Goal: Transaction & Acquisition: Purchase product/service

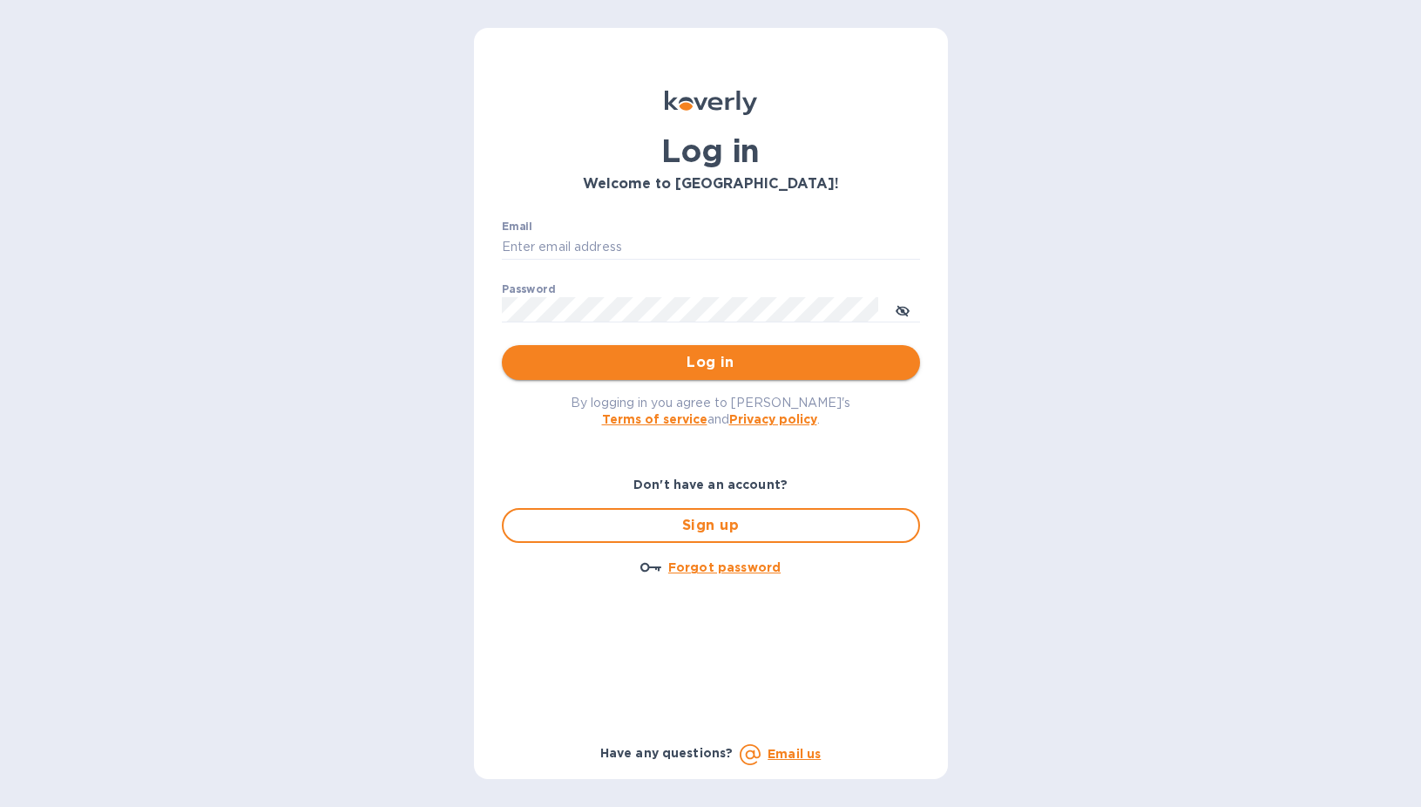
type input "[EMAIL_ADDRESS][DOMAIN_NAME]"
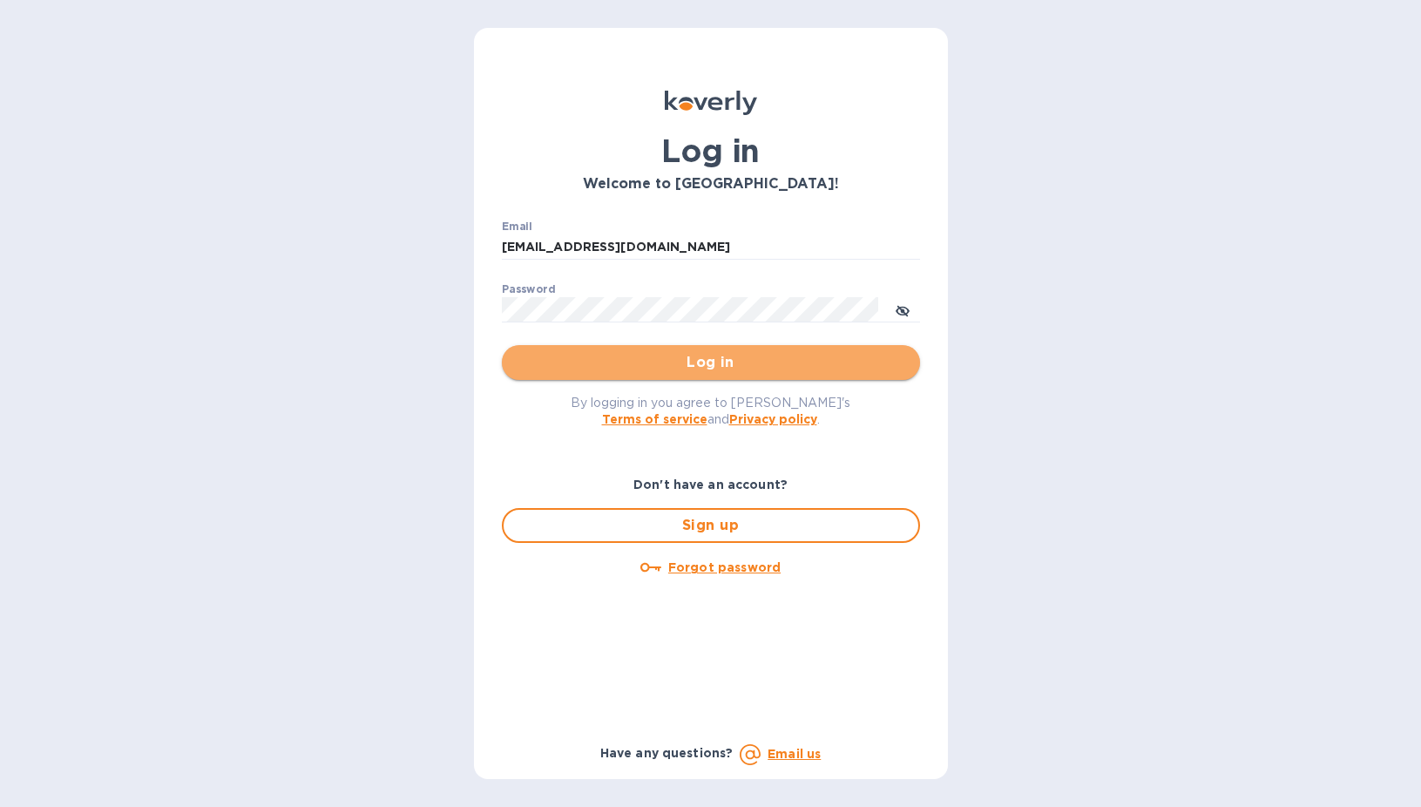
click at [728, 360] on span "Log in" at bounding box center [711, 362] width 390 height 21
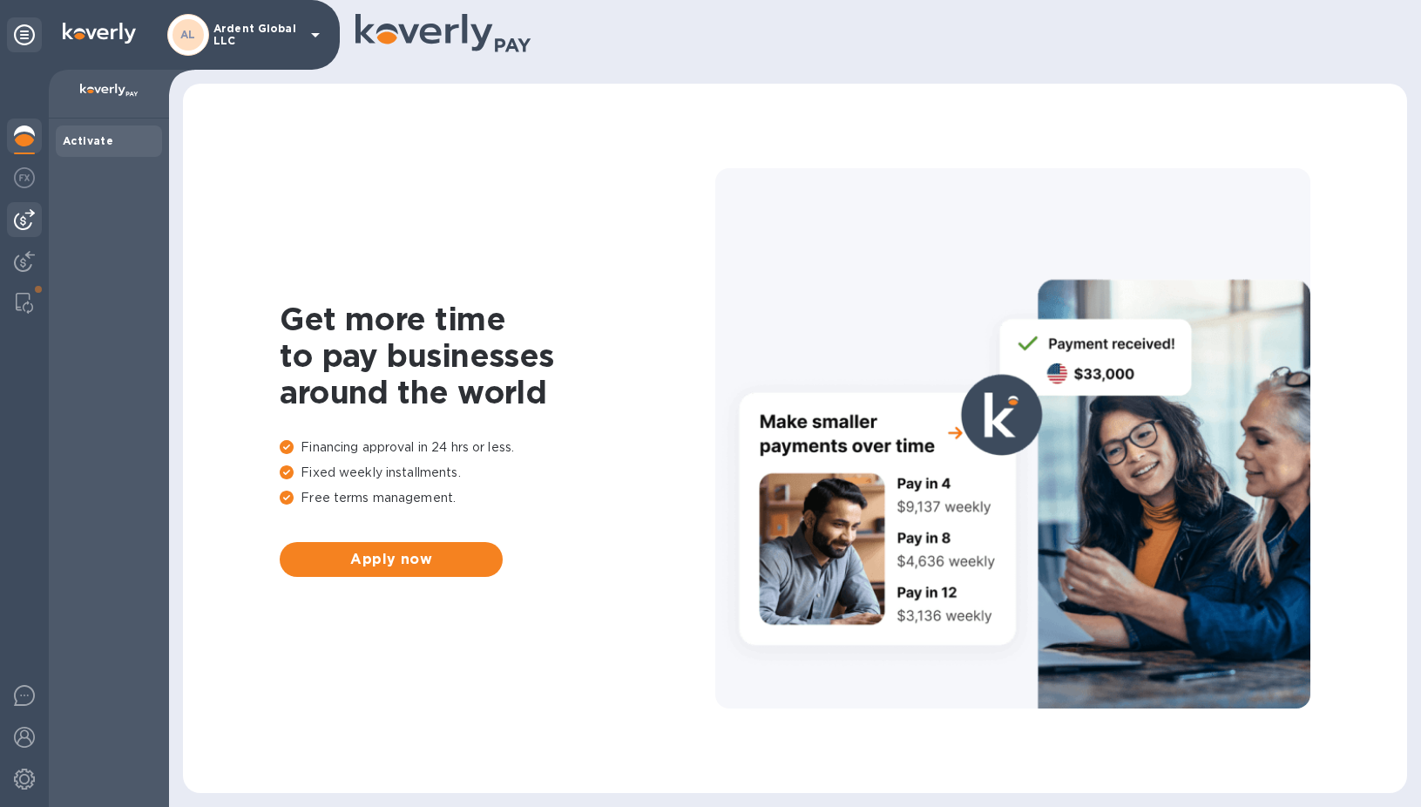
click at [25, 226] on img at bounding box center [24, 219] width 21 height 21
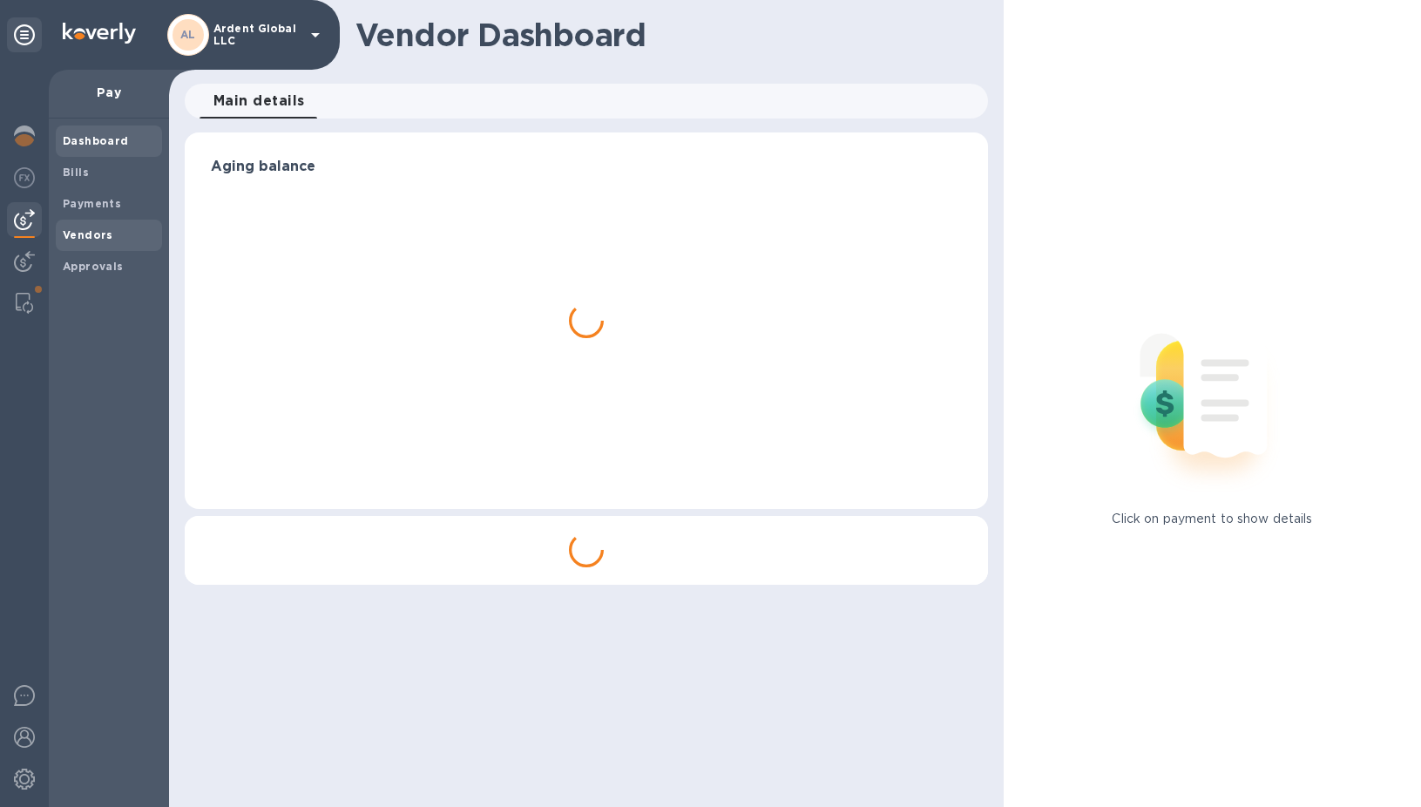
click at [112, 228] on span "Vendors" at bounding box center [109, 235] width 92 height 17
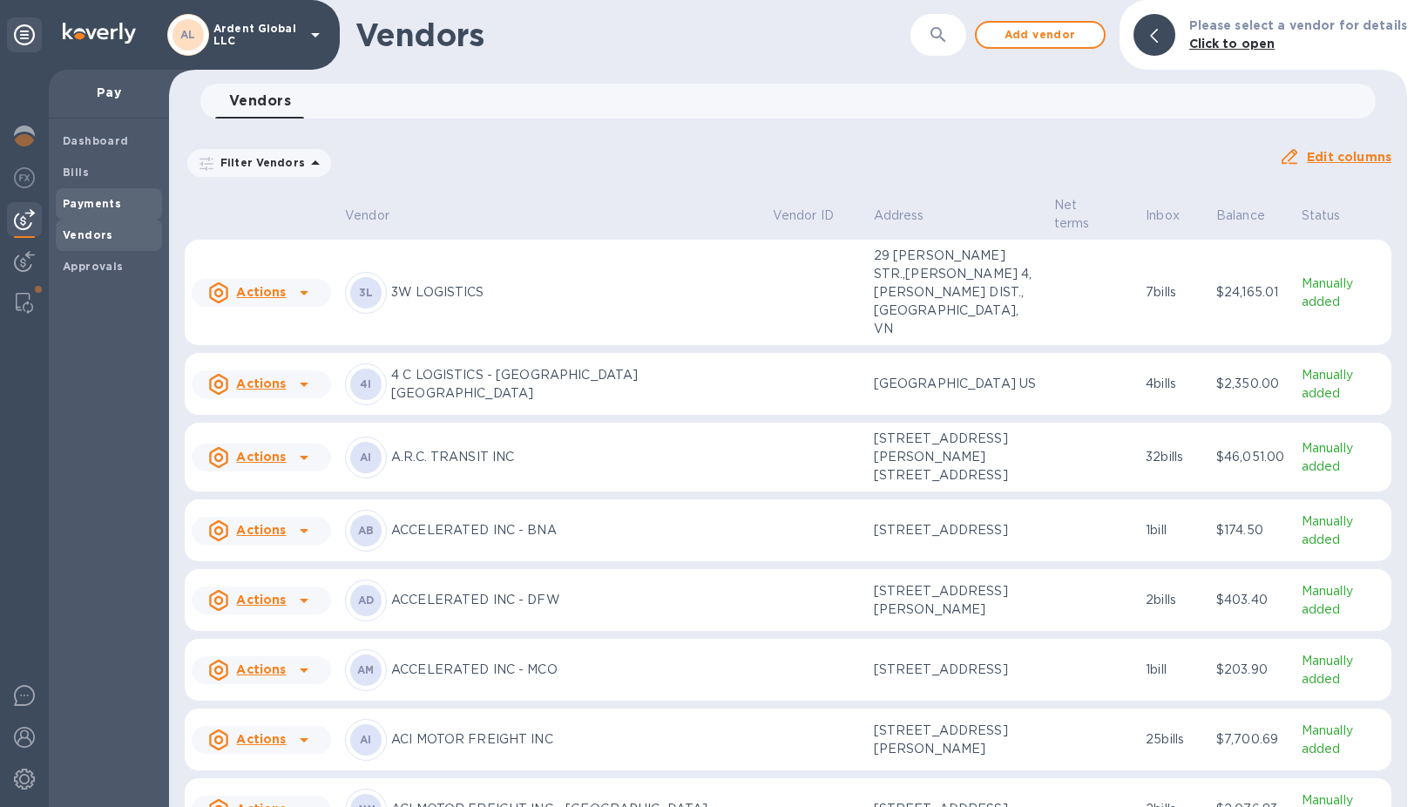
click at [88, 197] on b "Payments" at bounding box center [92, 203] width 58 height 13
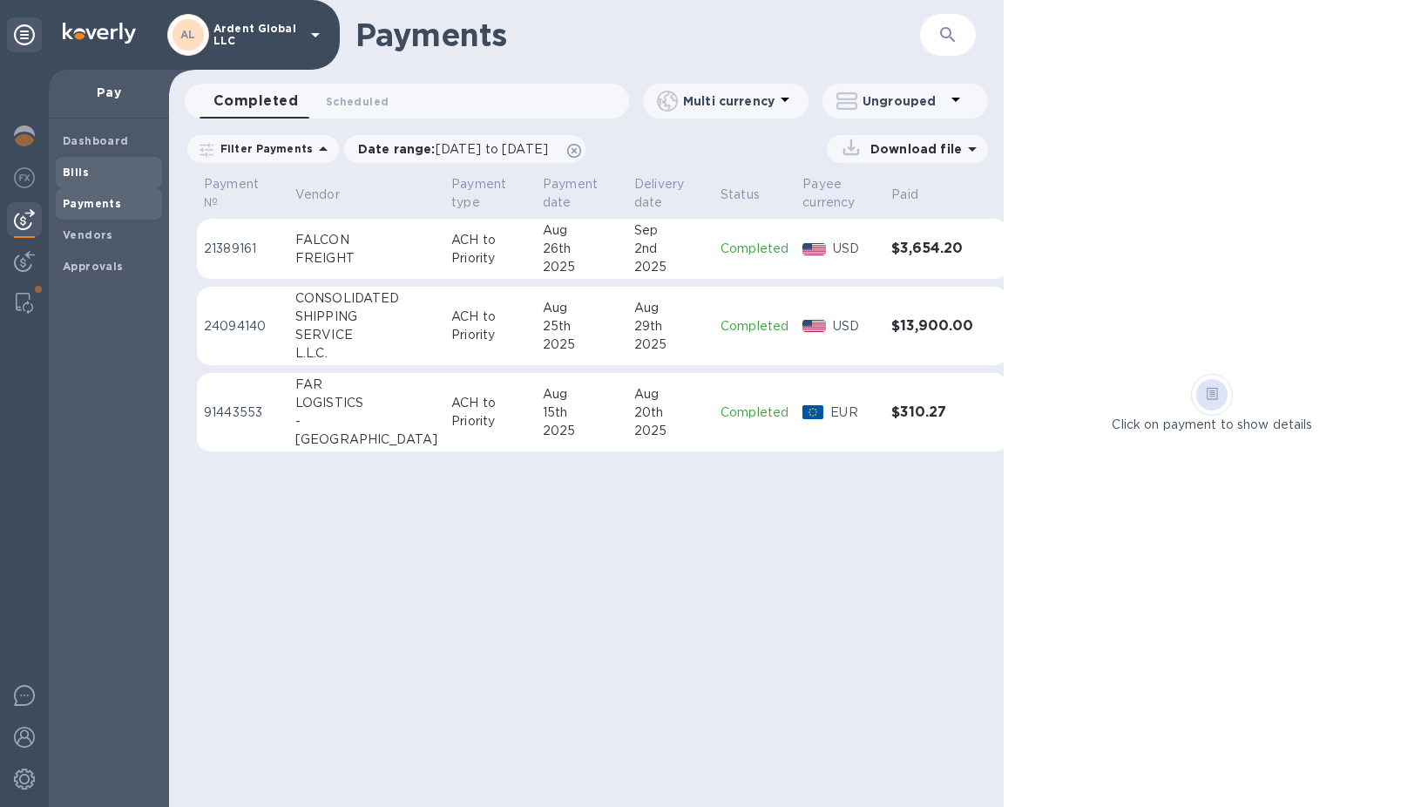
click at [97, 174] on span "Bills" at bounding box center [109, 172] width 92 height 17
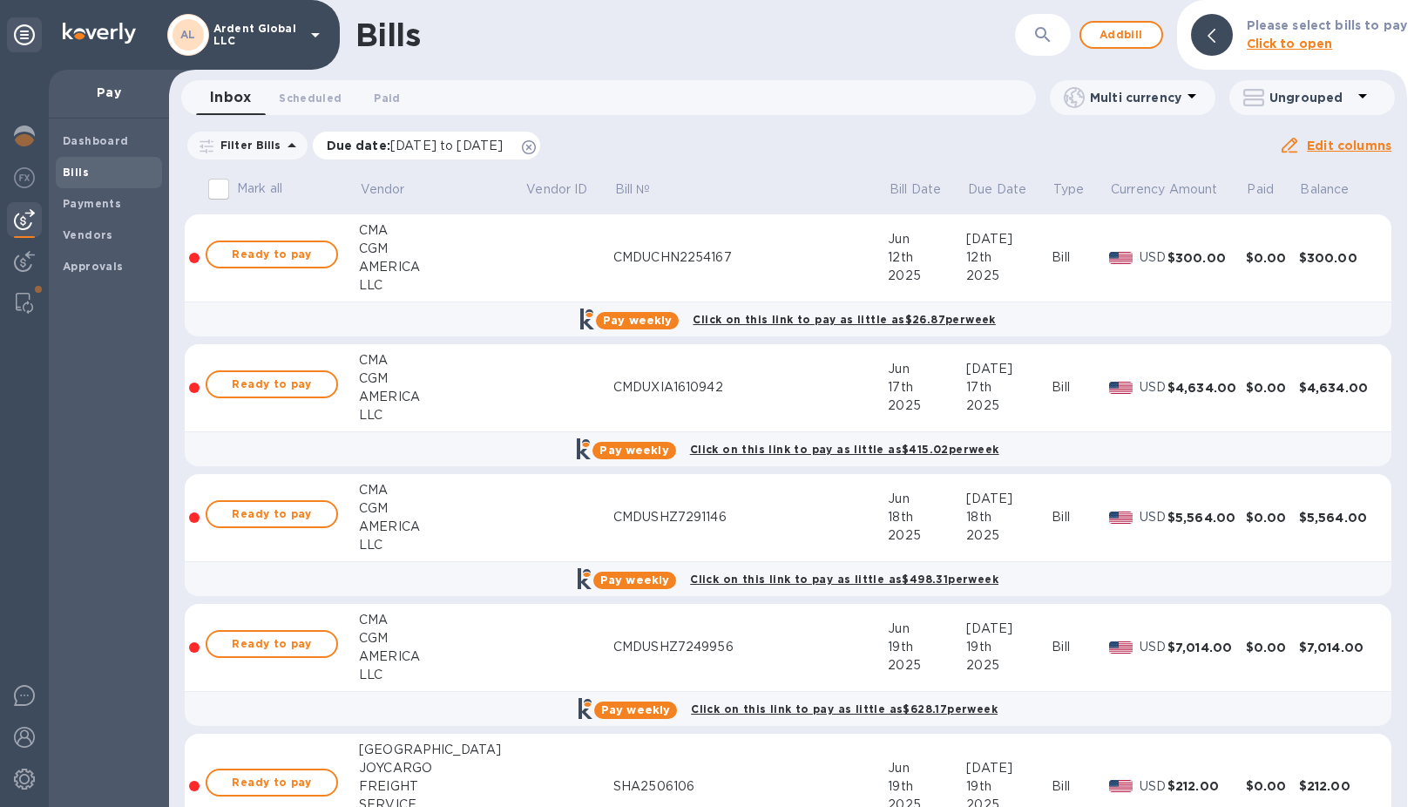
click at [503, 152] on span "[DATE] to [DATE]" at bounding box center [446, 146] width 112 height 14
click at [841, 154] on div "Filter Bills Due date : [DATE] to [DATE] Amount Paid Balance" at bounding box center [732, 145] width 1094 height 33
click at [536, 145] on icon at bounding box center [529, 147] width 14 height 14
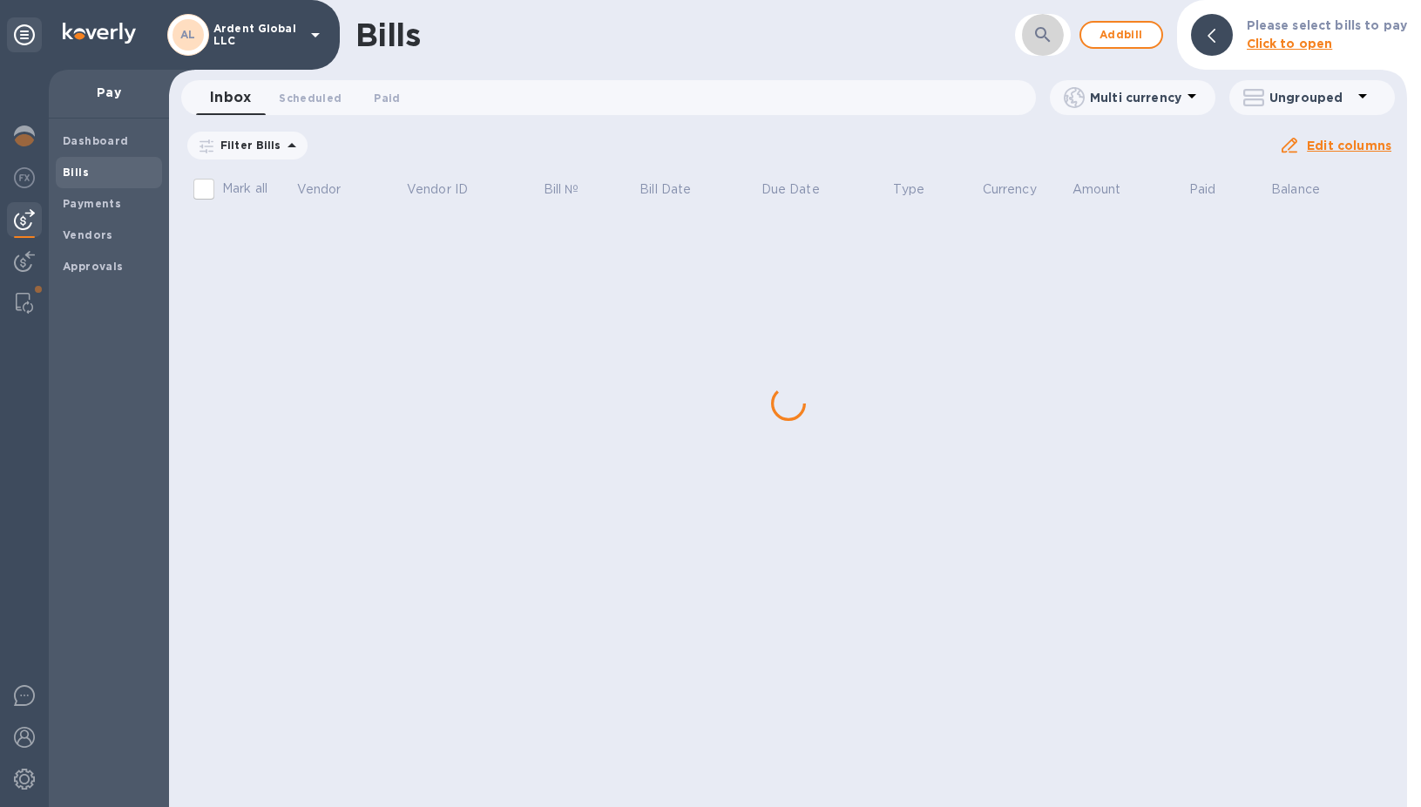
click at [1044, 39] on icon "button" at bounding box center [1043, 34] width 21 height 21
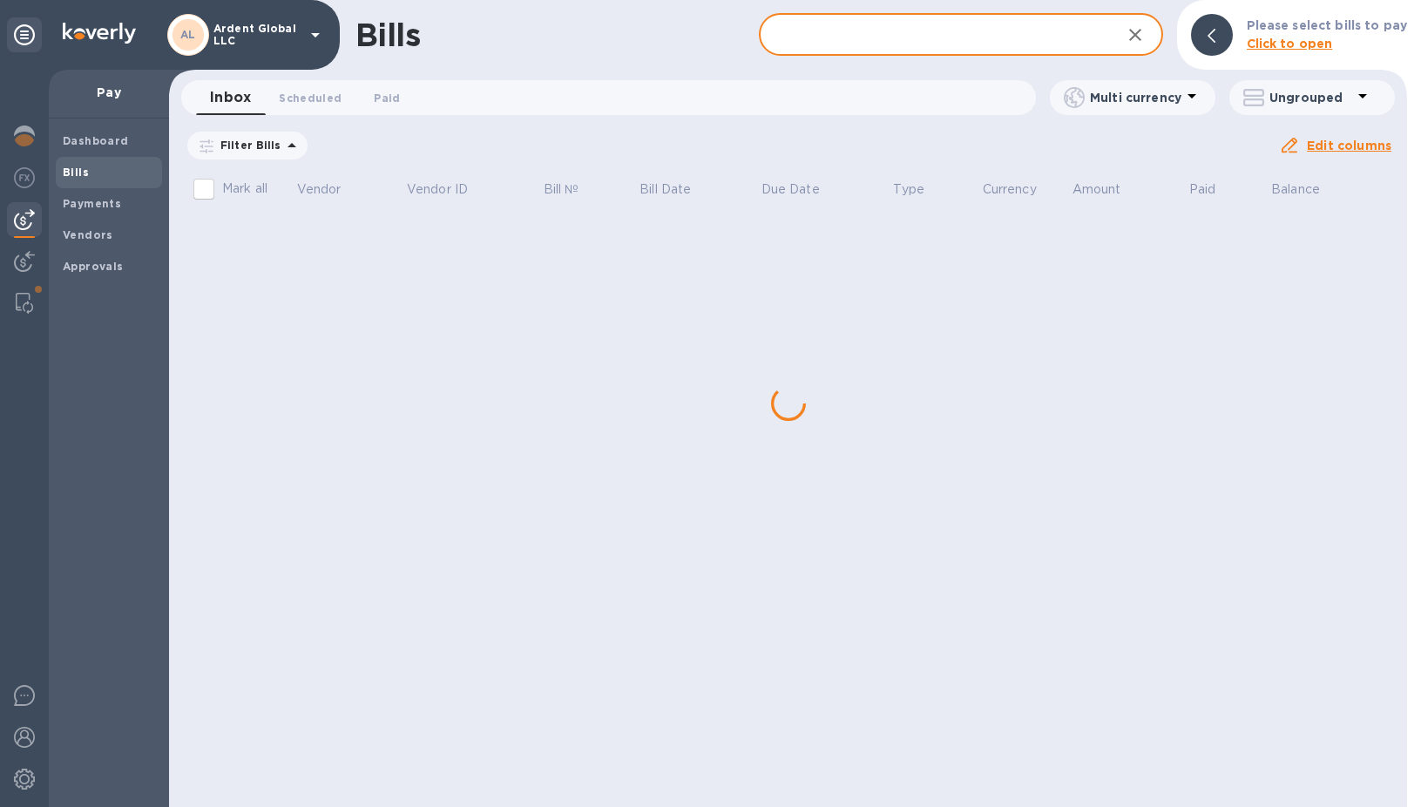
click at [884, 35] on input "text" at bounding box center [933, 35] width 348 height 43
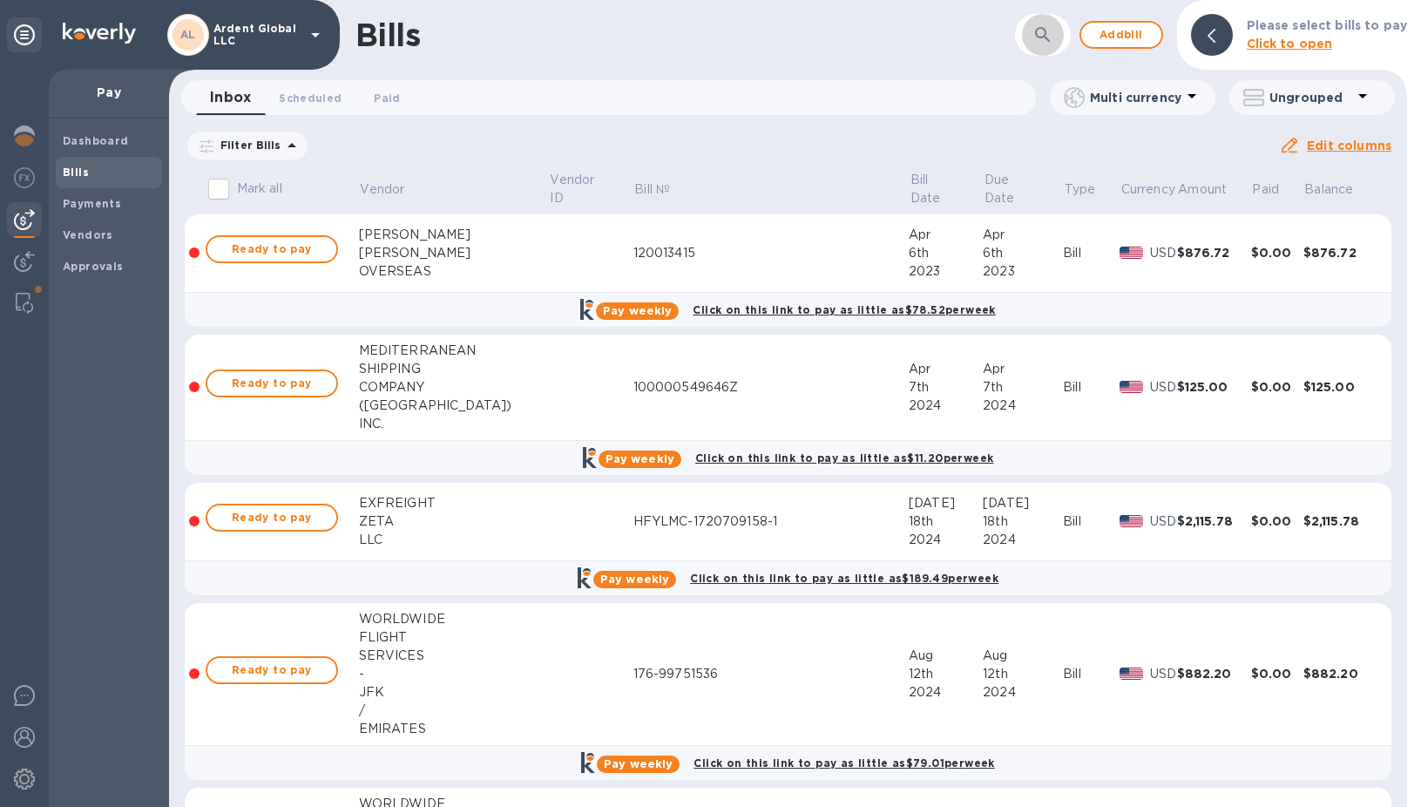
click at [1054, 29] on icon "button" at bounding box center [1043, 34] width 21 height 21
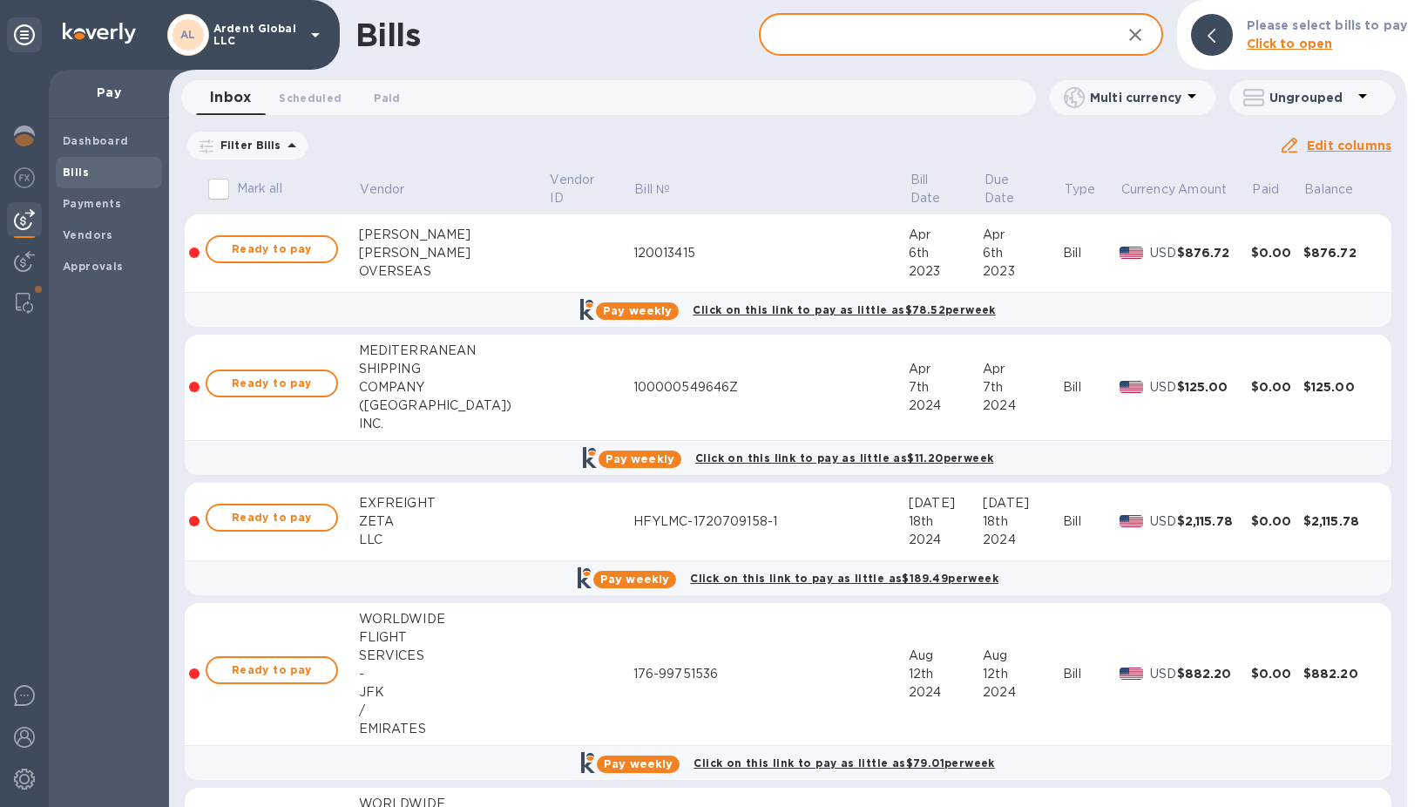
click at [870, 36] on input "text" at bounding box center [933, 35] width 348 height 43
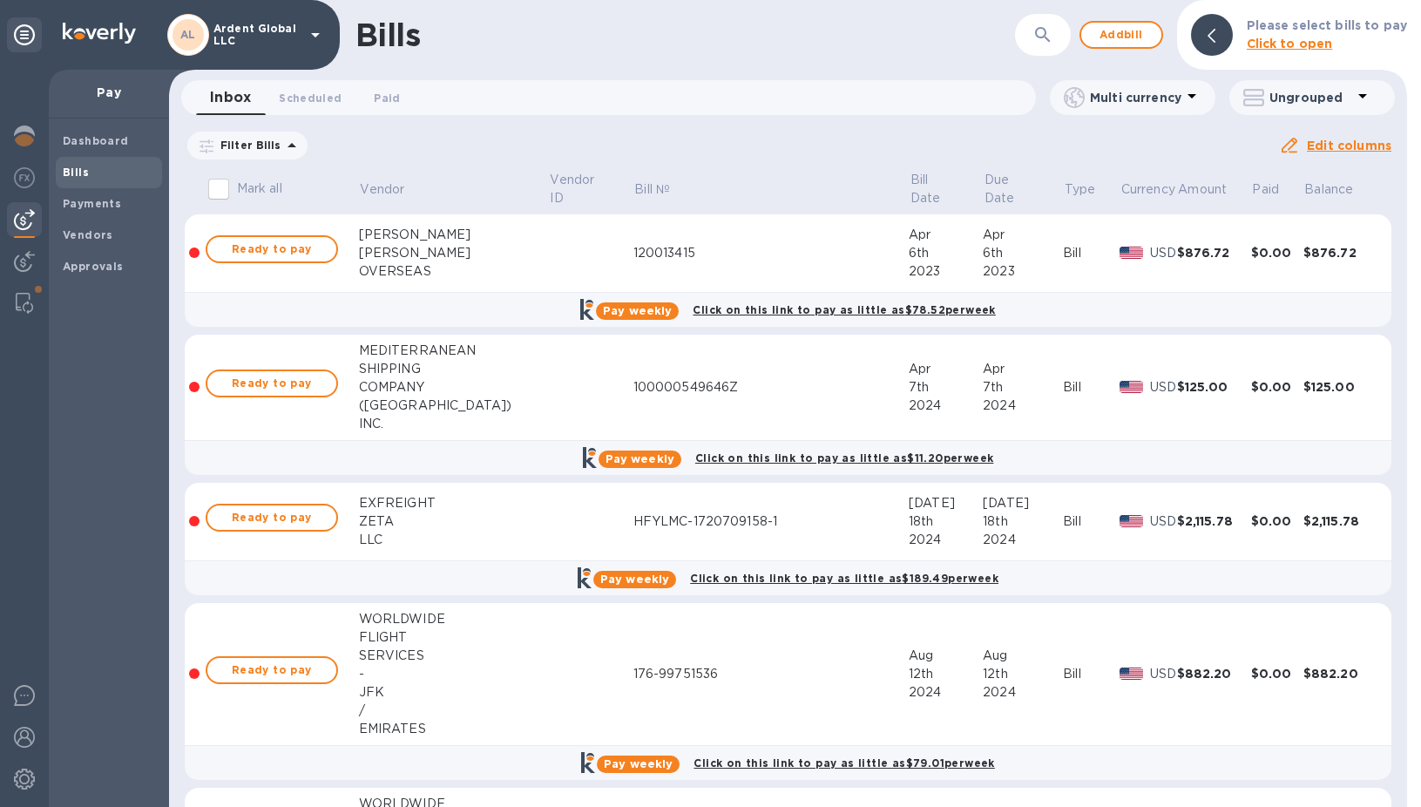
click at [1053, 34] on icon "button" at bounding box center [1043, 34] width 21 height 21
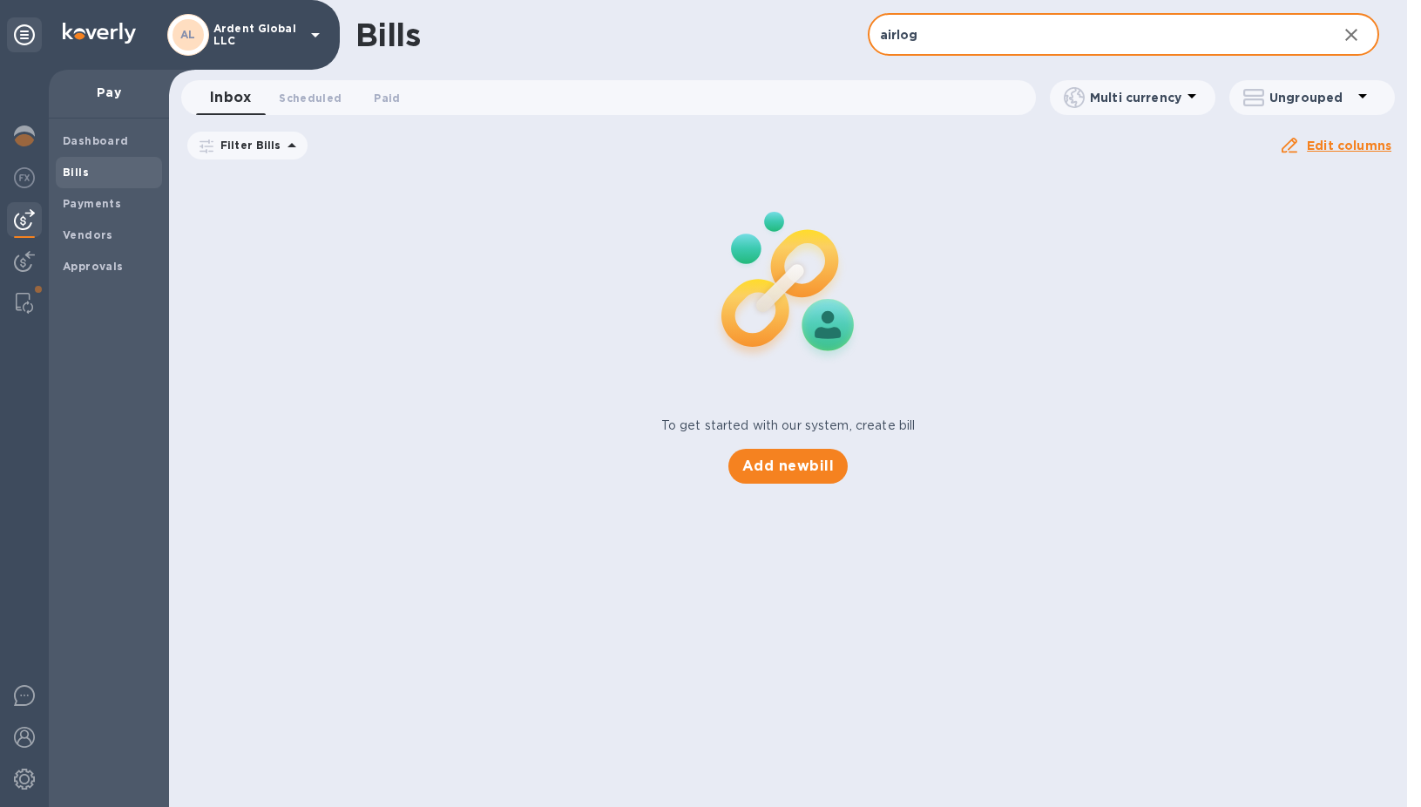
type input "airlog"
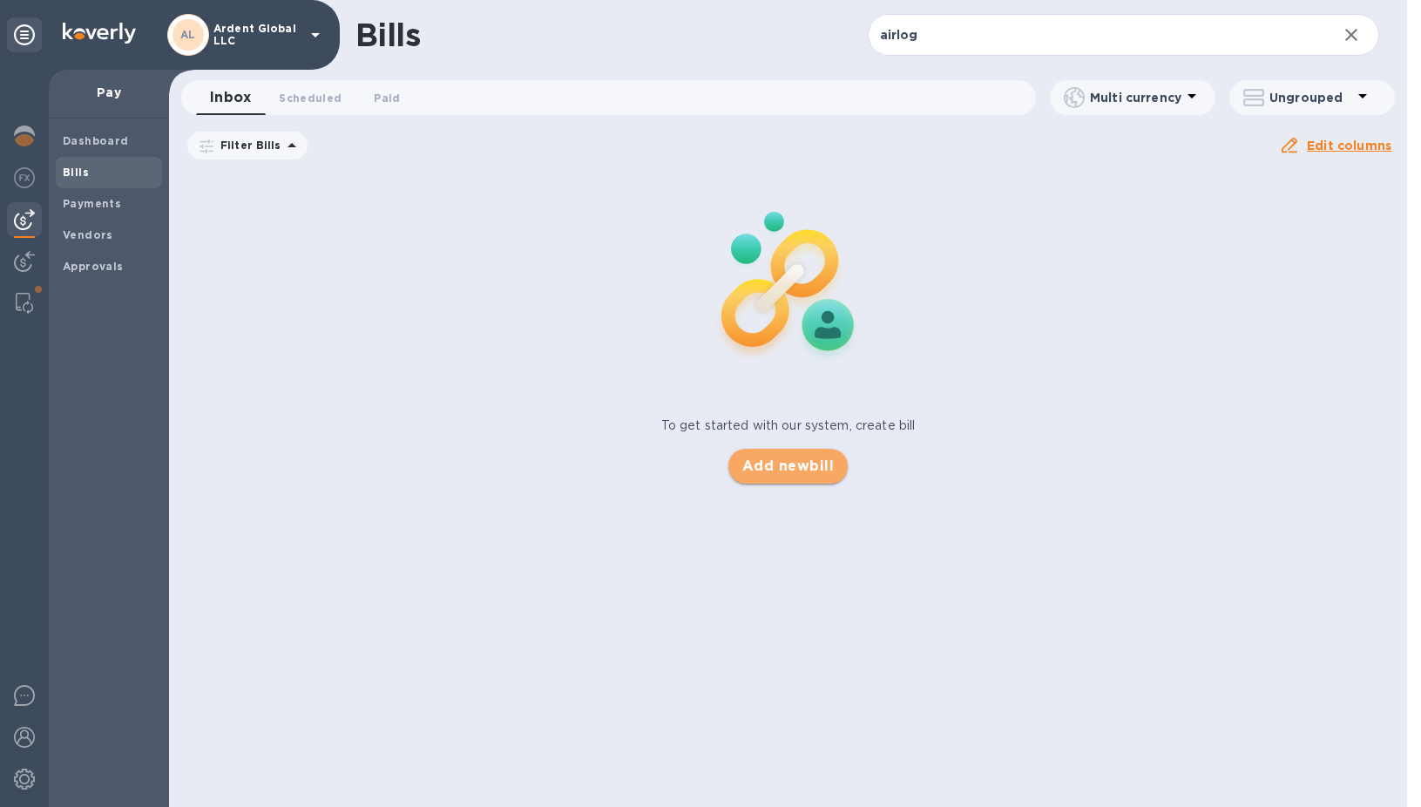
click at [804, 465] on span "Add new bill" at bounding box center [787, 466] width 91 height 21
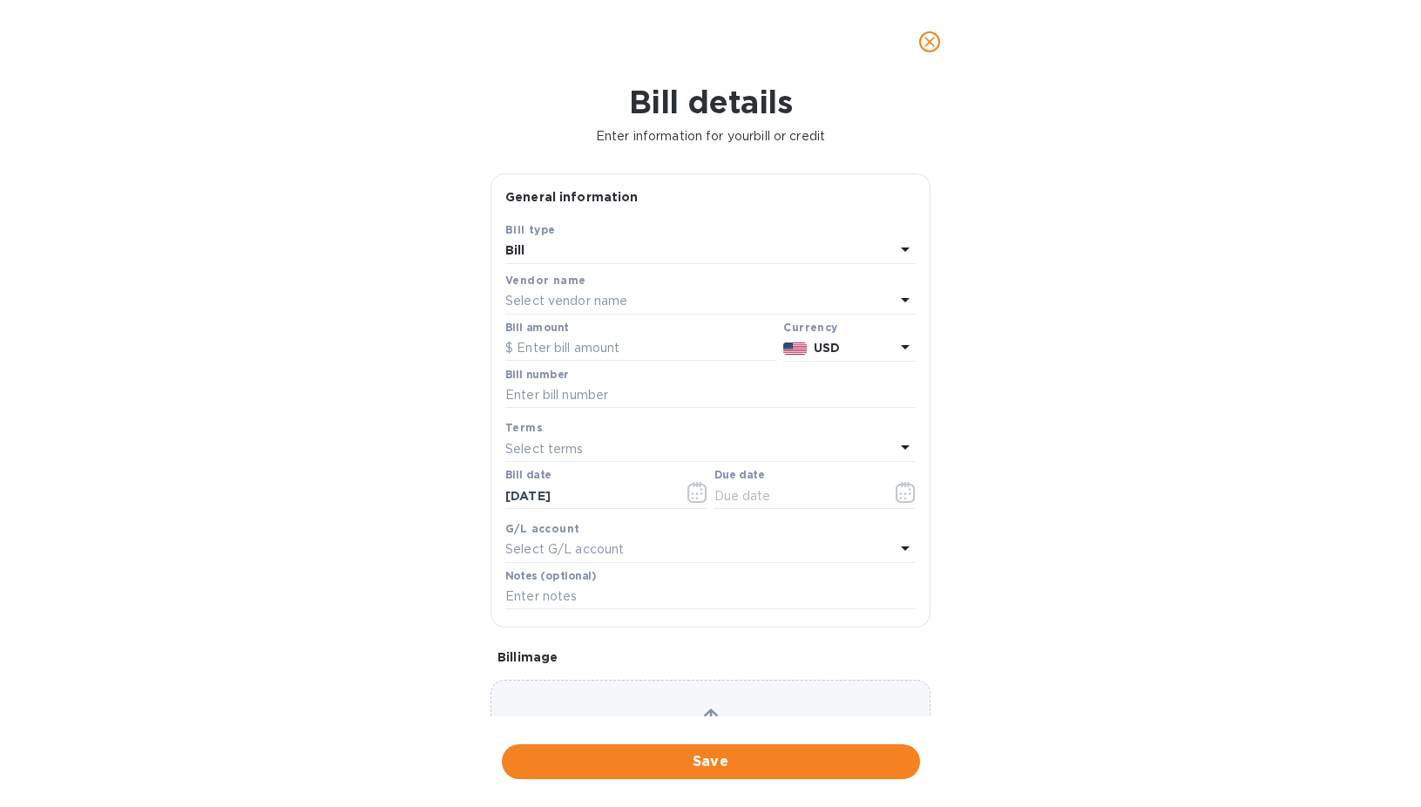
click at [925, 40] on icon "close" at bounding box center [929, 41] width 17 height 17
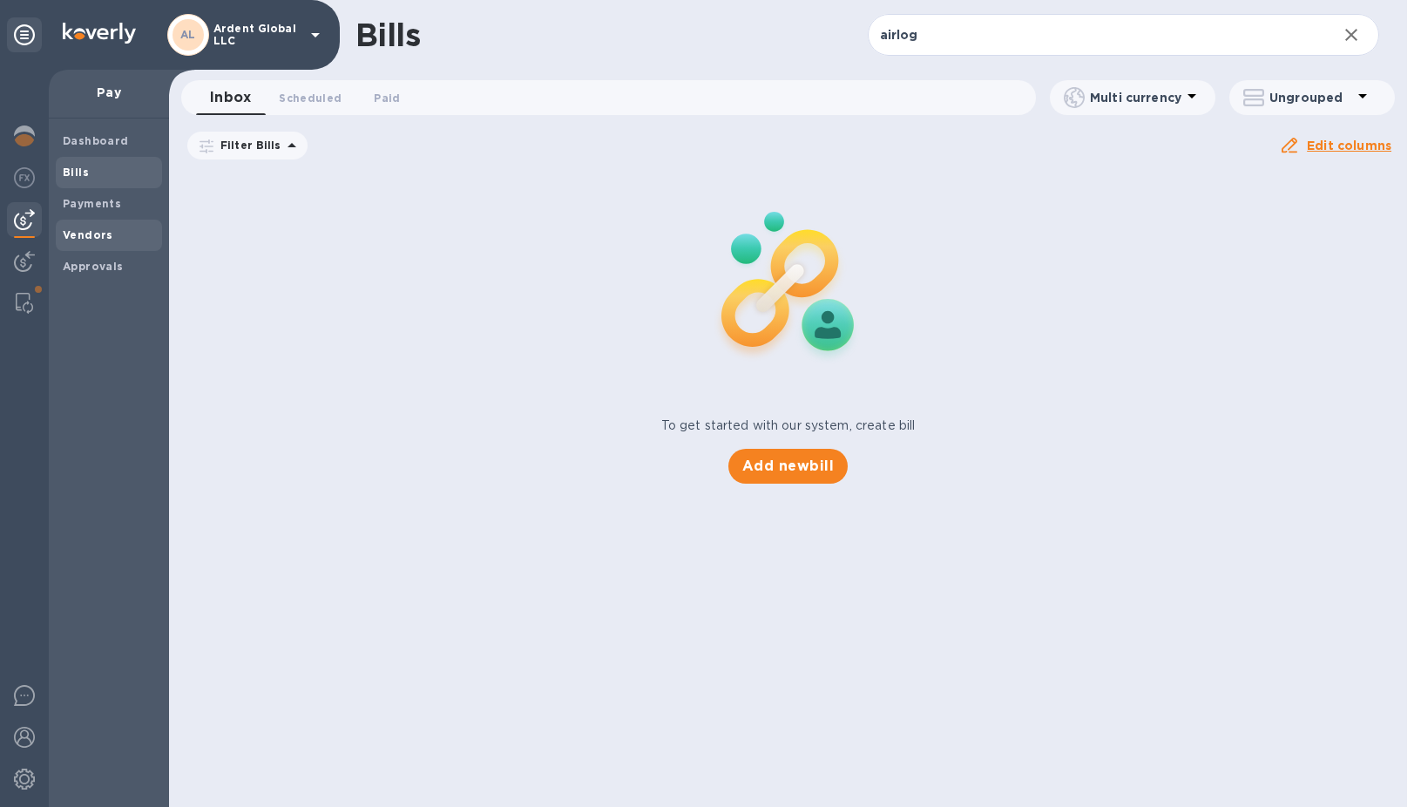
click at [89, 239] on b "Vendors" at bounding box center [88, 234] width 51 height 13
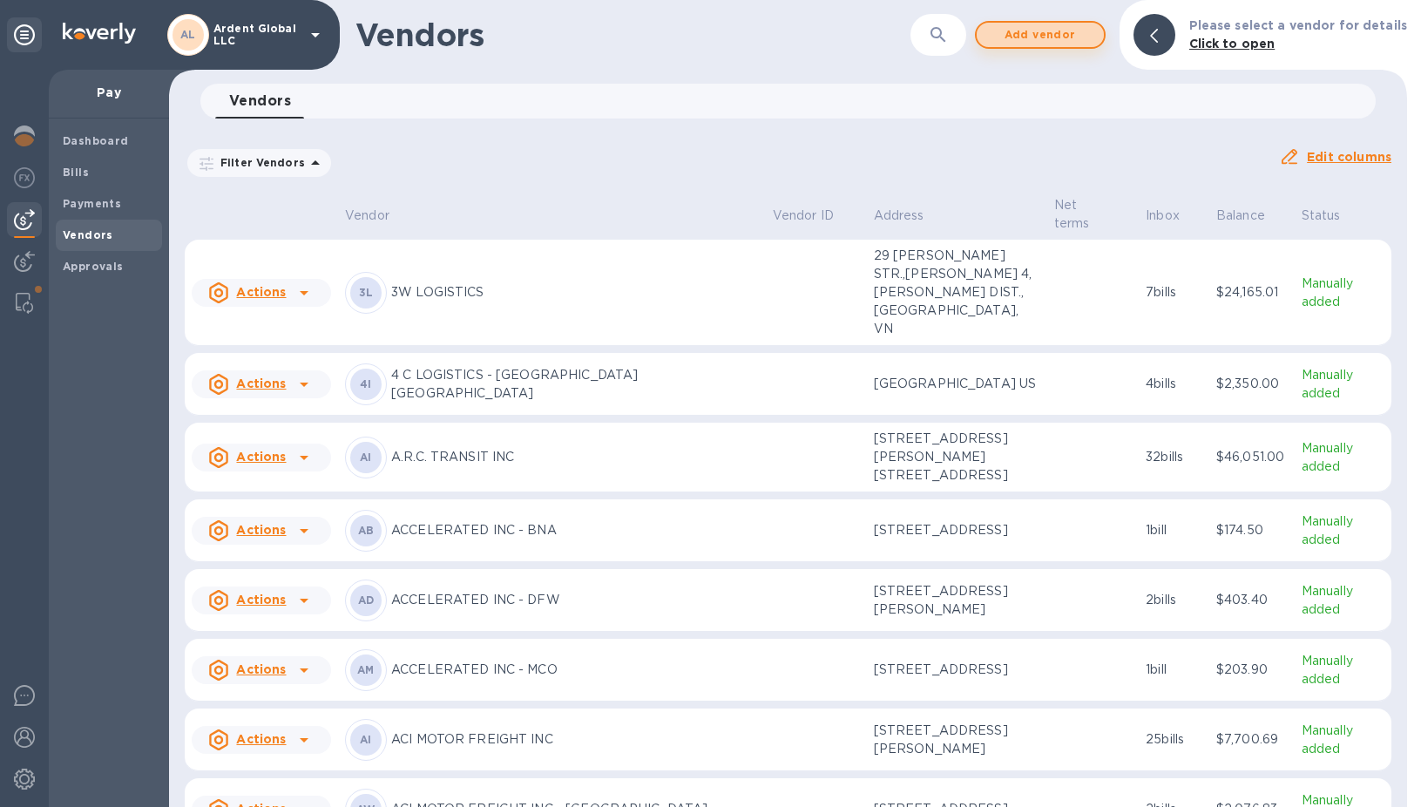
click at [1090, 30] on span "Add vendor" at bounding box center [1040, 34] width 99 height 21
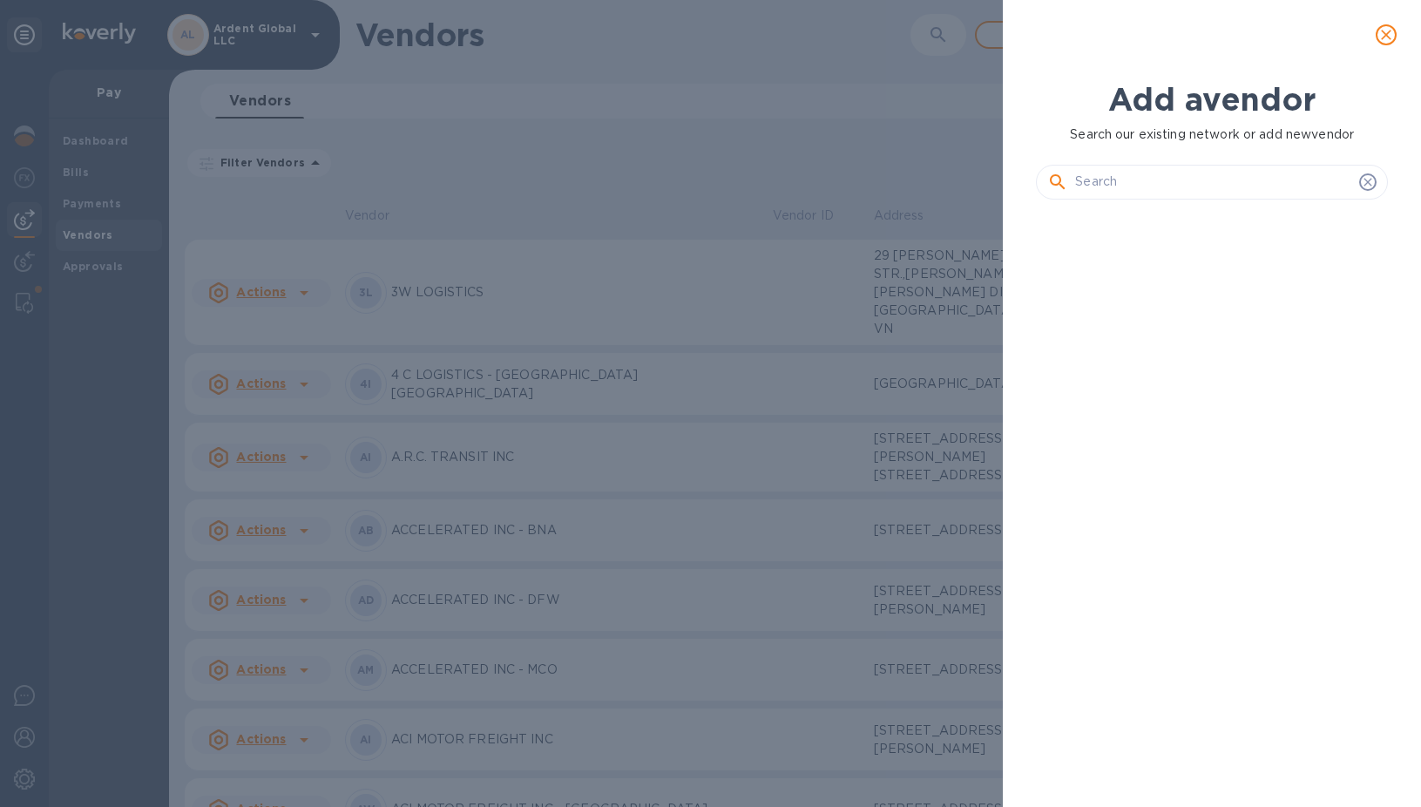
scroll to position [534, 358]
click at [1145, 185] on input "text" at bounding box center [1213, 182] width 277 height 26
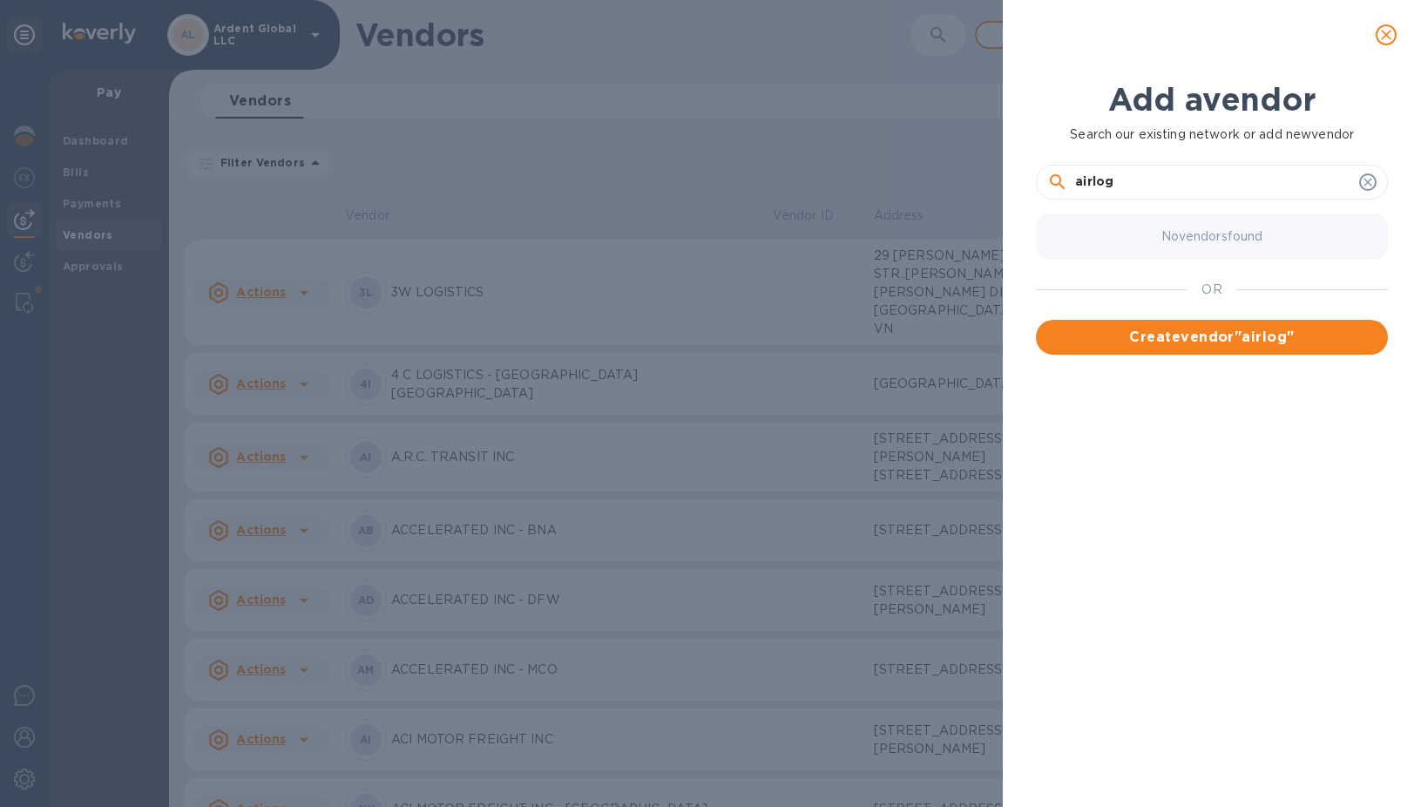
paste input "Airlog Group Sweden AB c/o Airlog Group Denmark A/[STREET_ADDRESS][PERSON_NAME]"
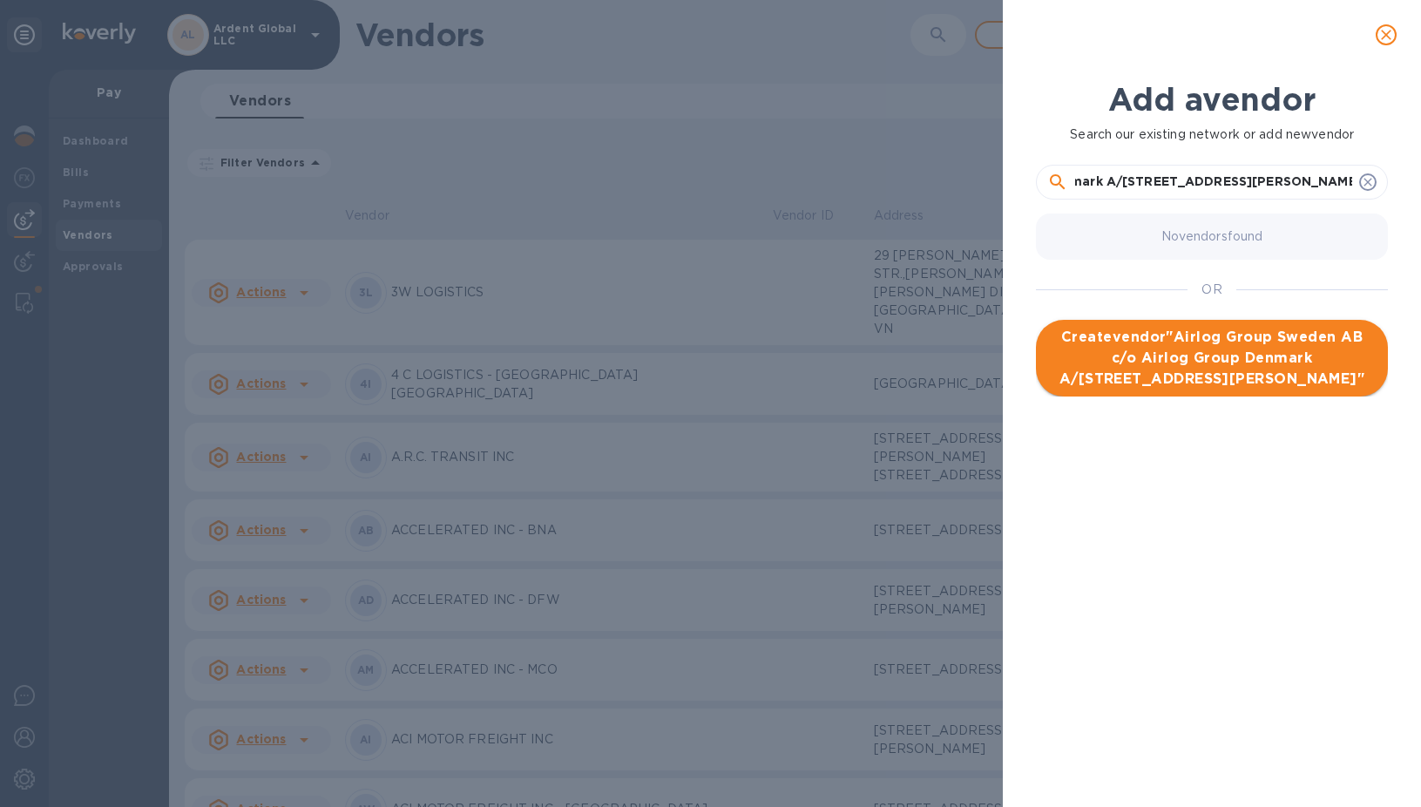
type input "Airlog Group Sweden AB c/o Airlog Group Denmark A/[STREET_ADDRESS][PERSON_NAME]"
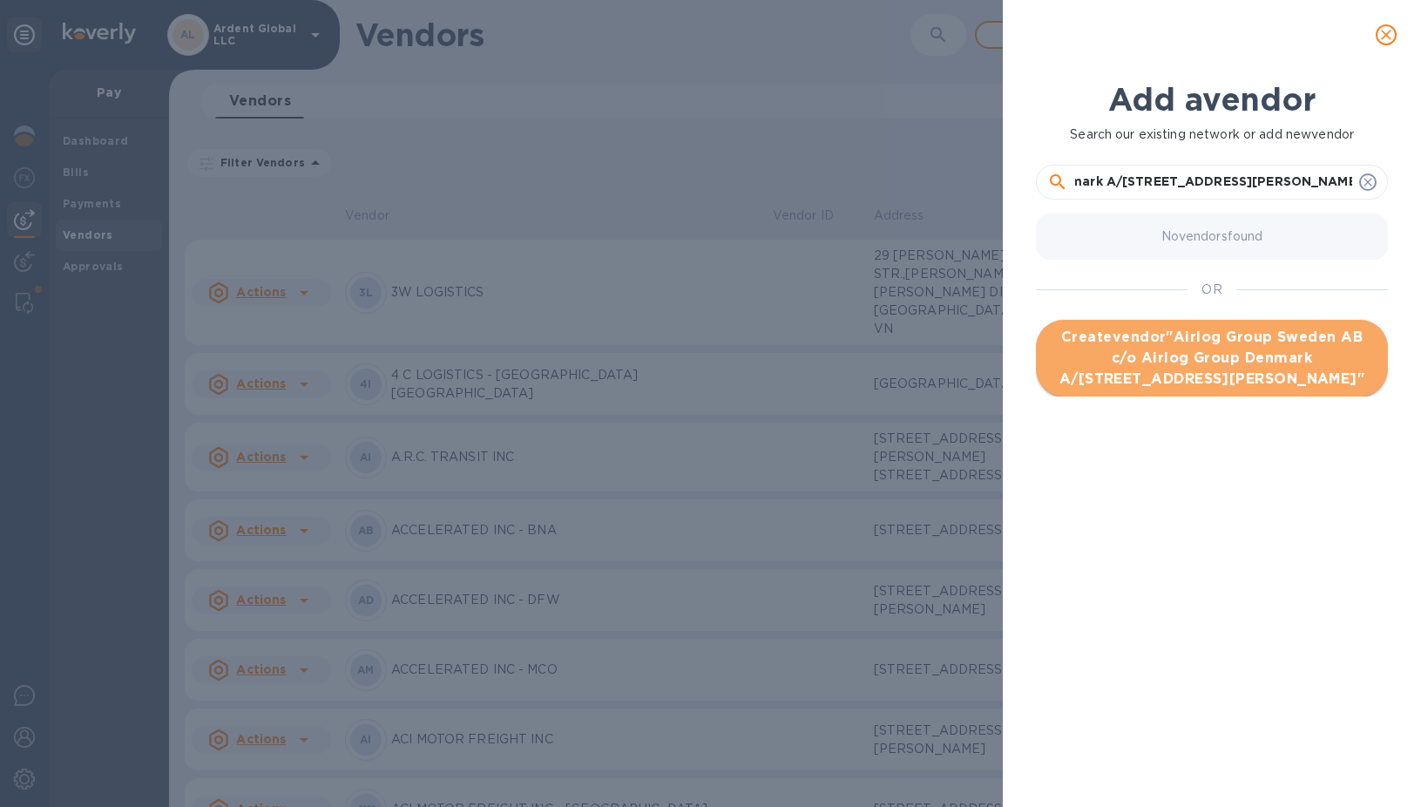
scroll to position [0, 0]
click at [1236, 335] on span "Create vendor " Airlog Group Sweden AB c/o Airlog Group Denmark A/[STREET_ADDRE…" at bounding box center [1212, 358] width 324 height 63
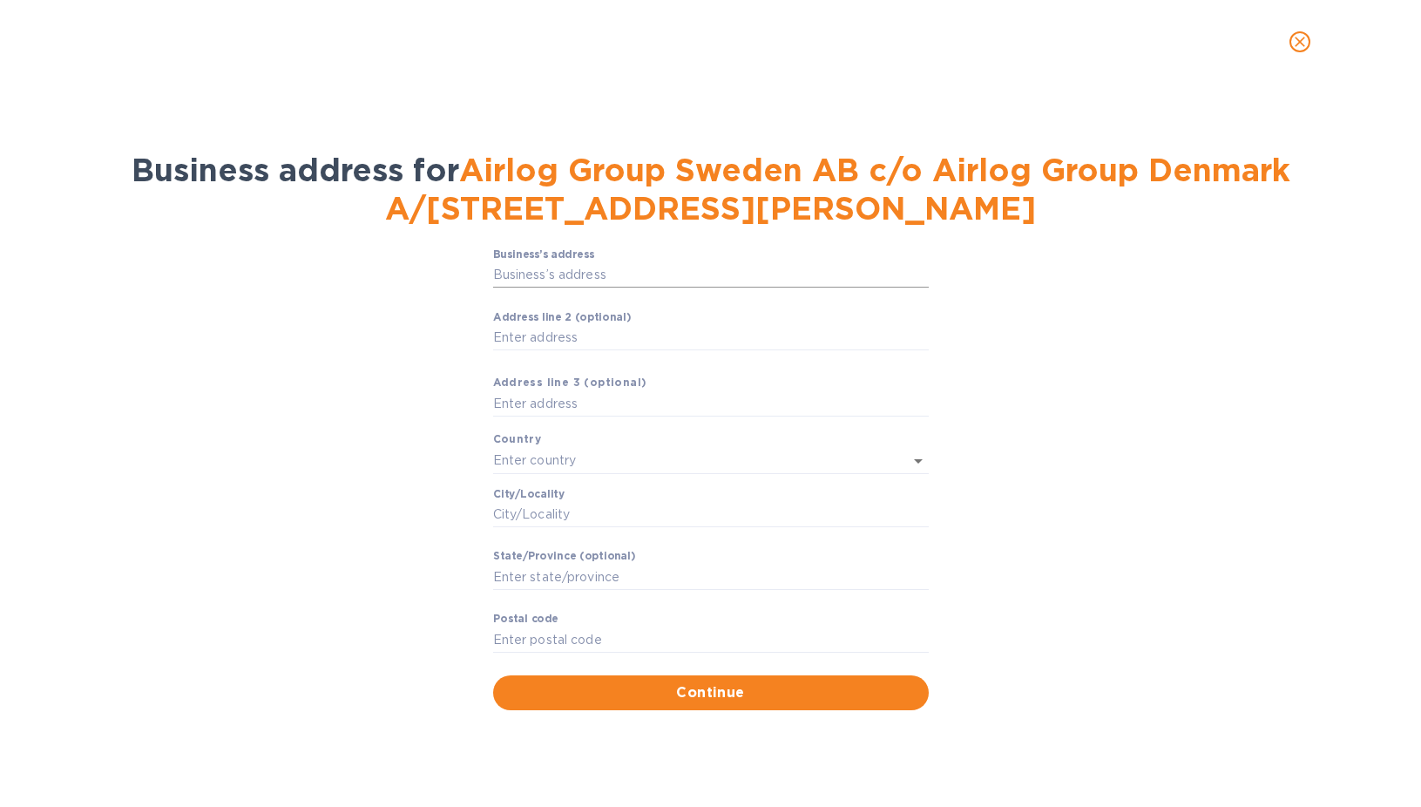
click at [591, 264] on input "Business’s аddress" at bounding box center [711, 275] width 436 height 26
paste input "[STREET_ADDRESS]"
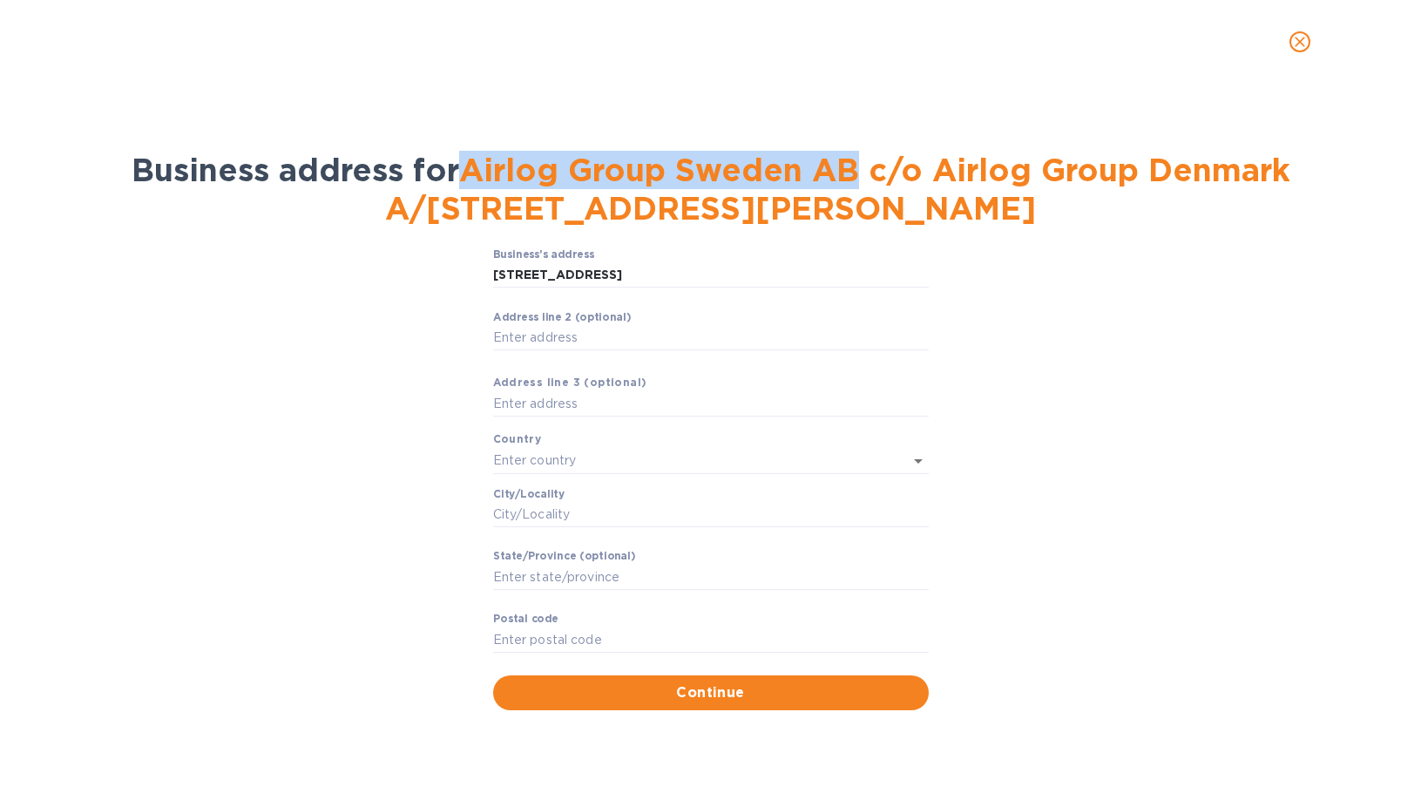
drag, startPoint x: 800, startPoint y: 167, endPoint x: 404, endPoint y: 168, distance: 395.6
click at [404, 168] on span "Airlog Group Sweden AB c/o Airlog Group Denmark A/[STREET_ADDRESS][PERSON_NAME]" at bounding box center [837, 189] width 905 height 77
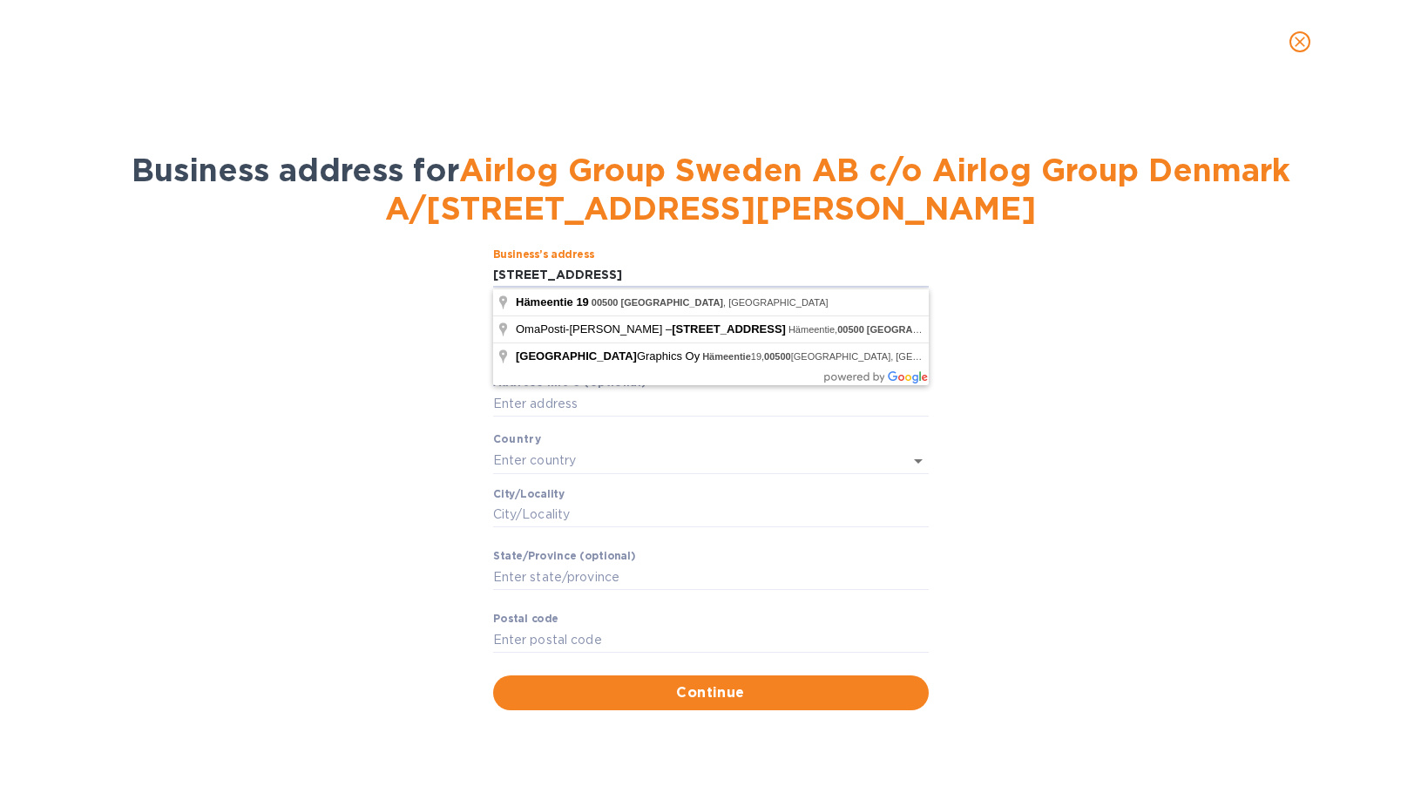
drag, startPoint x: 707, startPoint y: 272, endPoint x: 354, endPoint y: 255, distance: 353.3
click at [354, 255] on div "Business’s аddress [STREET_ADDRESS] ​ Аddress line 2 (optional) ​ Аddress line …" at bounding box center [711, 479] width 1376 height 483
paste input "[STREET_ADDRESS]"
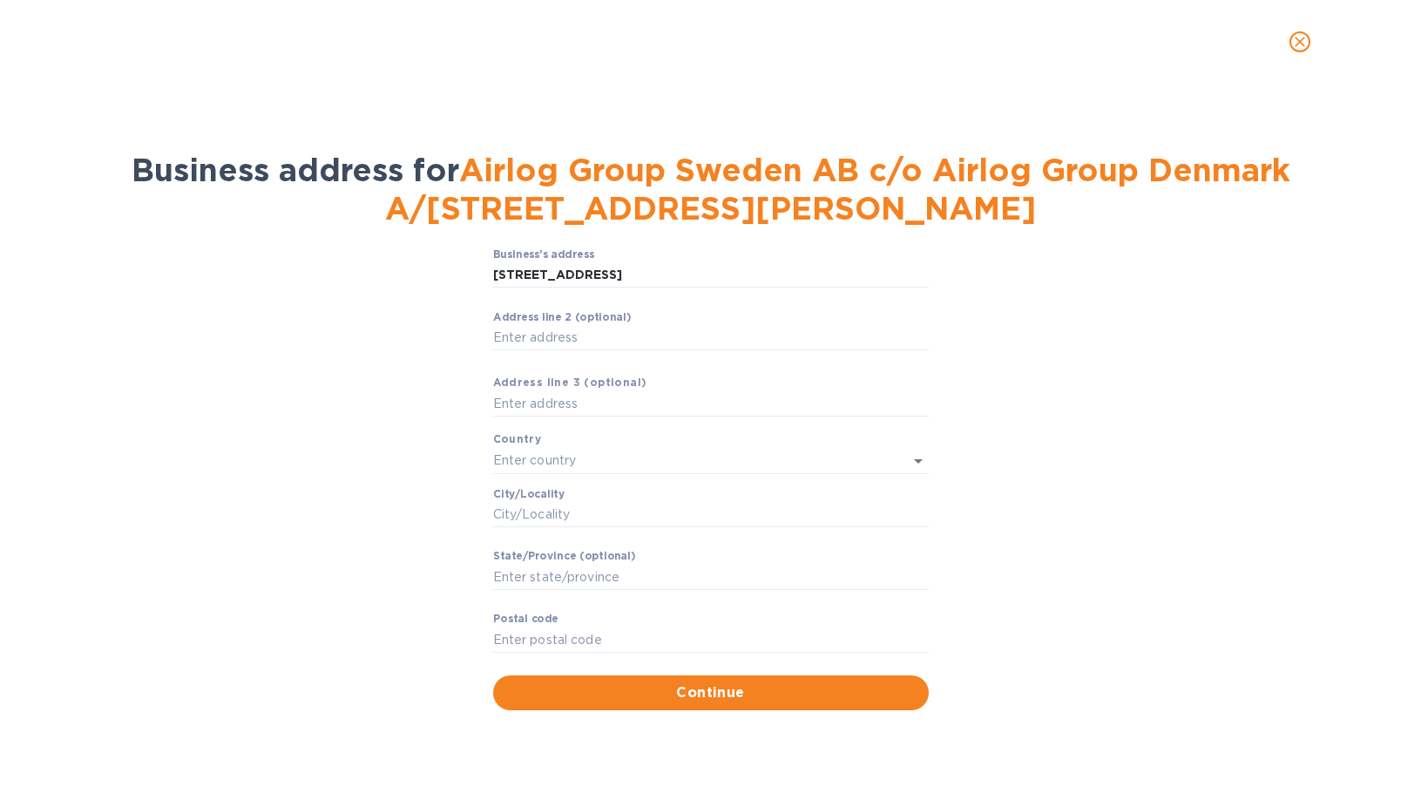
click at [1320, 301] on div "Business’s аddress [STREET_ADDRESS] ​ Аddress line 2 (optional) ​ Аddress line …" at bounding box center [711, 479] width 1376 height 483
click at [772, 276] on input "[STREET_ADDRESS]" at bounding box center [711, 275] width 436 height 26
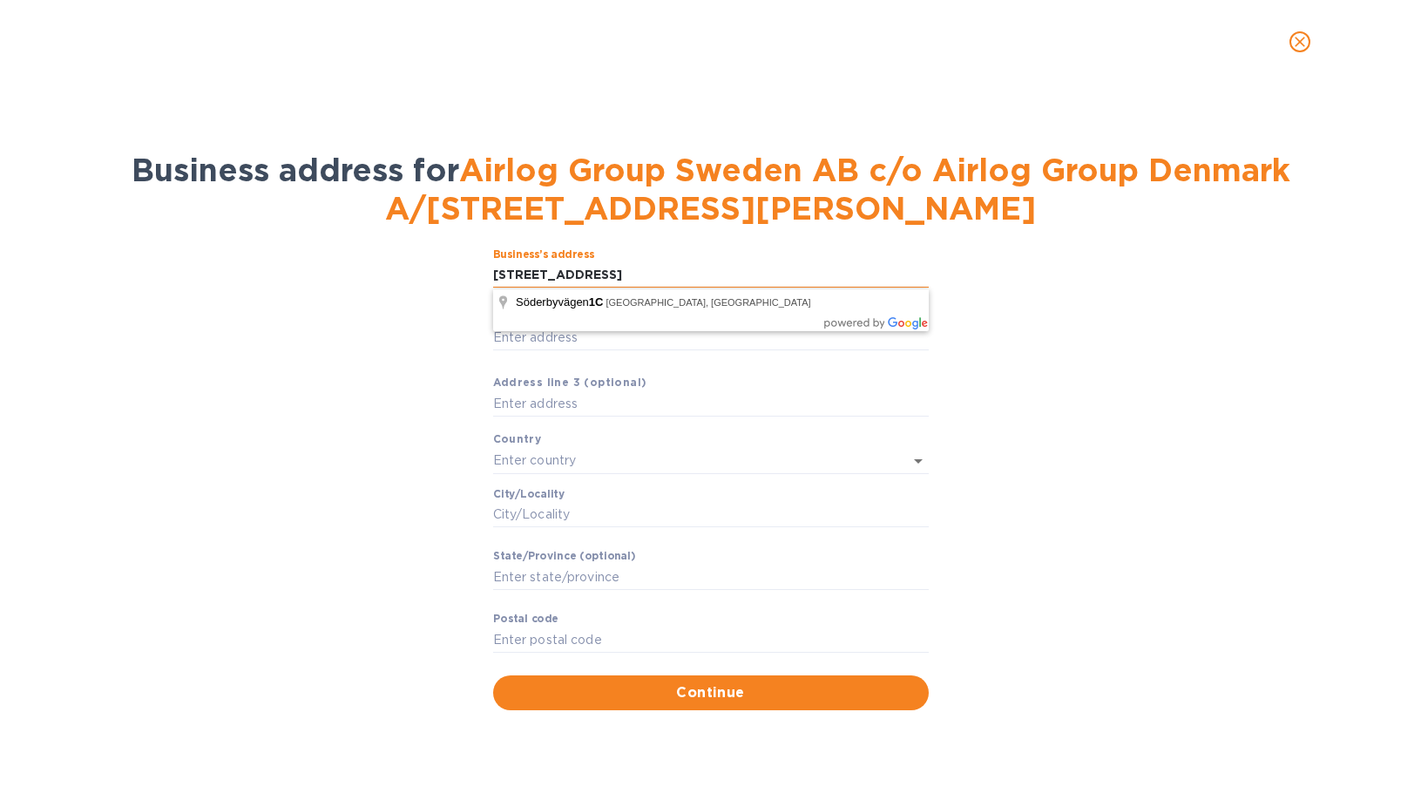
click at [772, 276] on input "[STREET_ADDRESS]" at bounding box center [711, 275] width 436 height 26
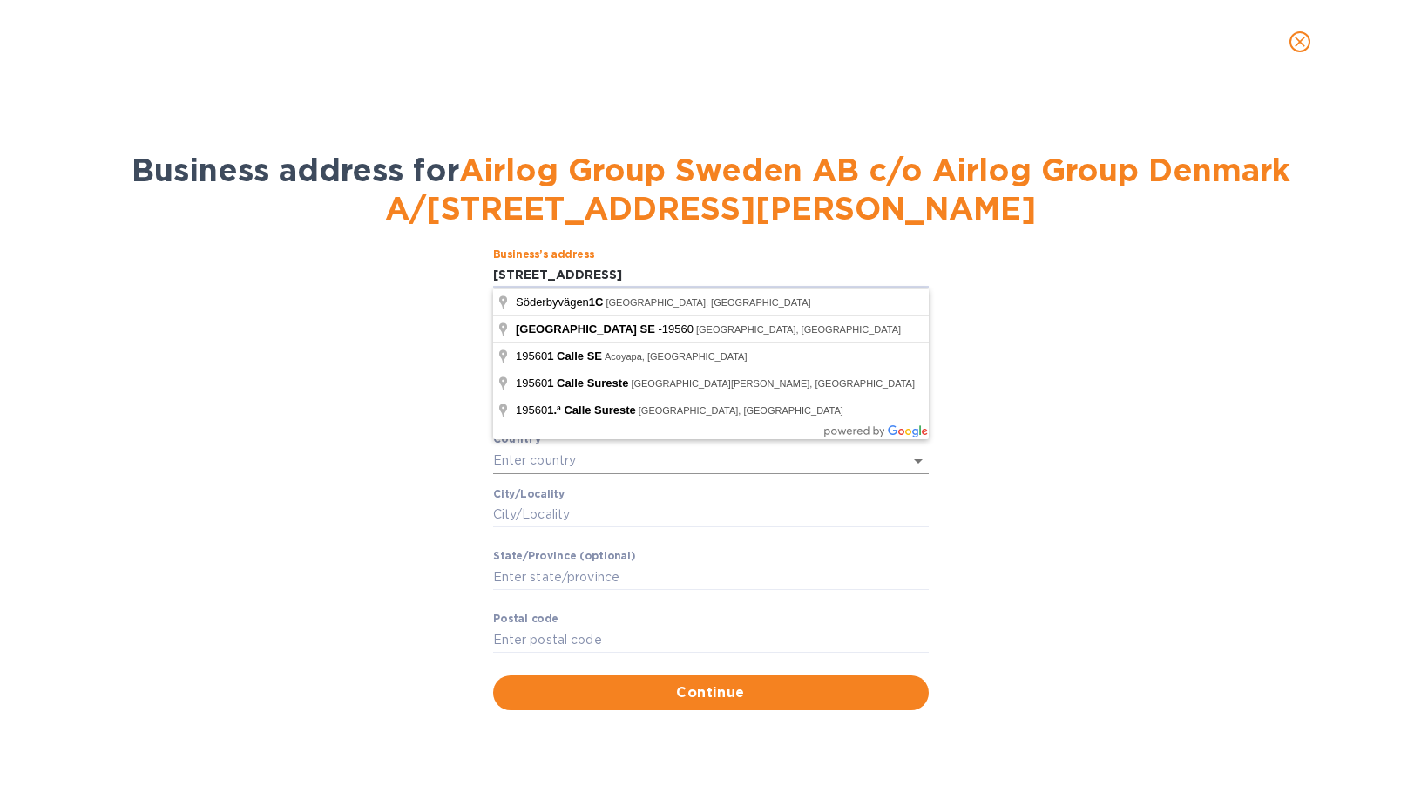
type input "[STREET_ADDRESS]"
click at [566, 465] on input "text" at bounding box center [686, 460] width 387 height 25
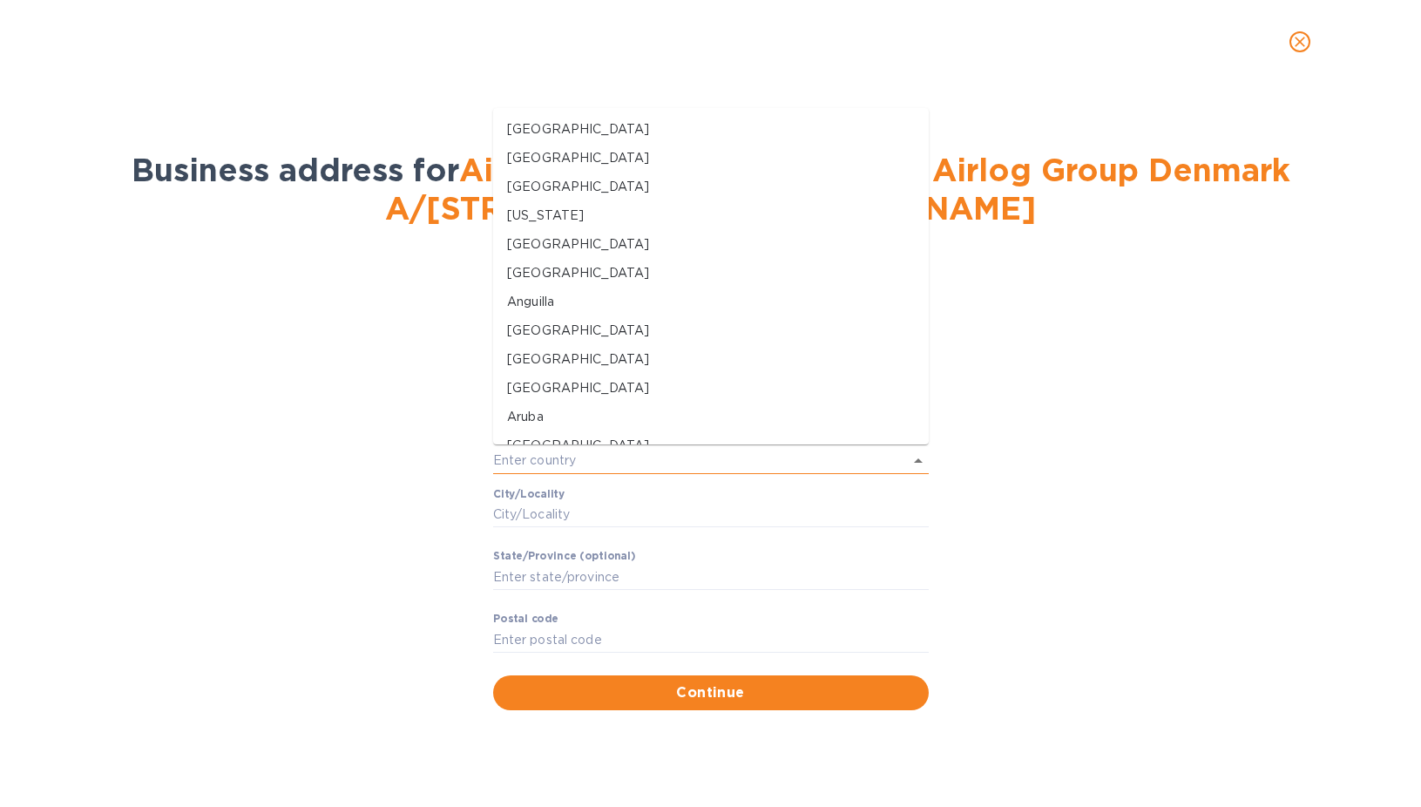
paste input "[GEOGRAPHIC_DATA]"
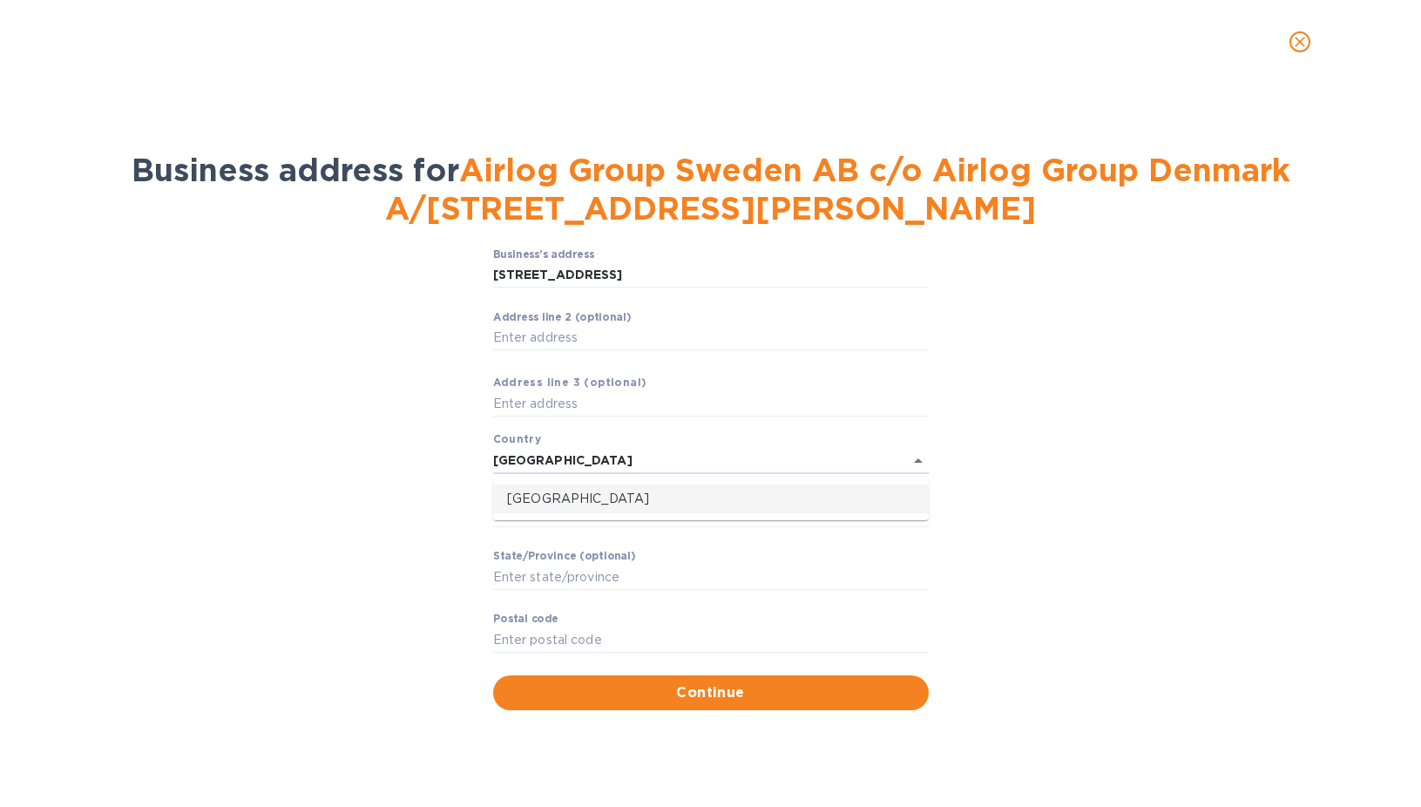
click at [564, 498] on p "[GEOGRAPHIC_DATA]" at bounding box center [711, 499] width 408 height 18
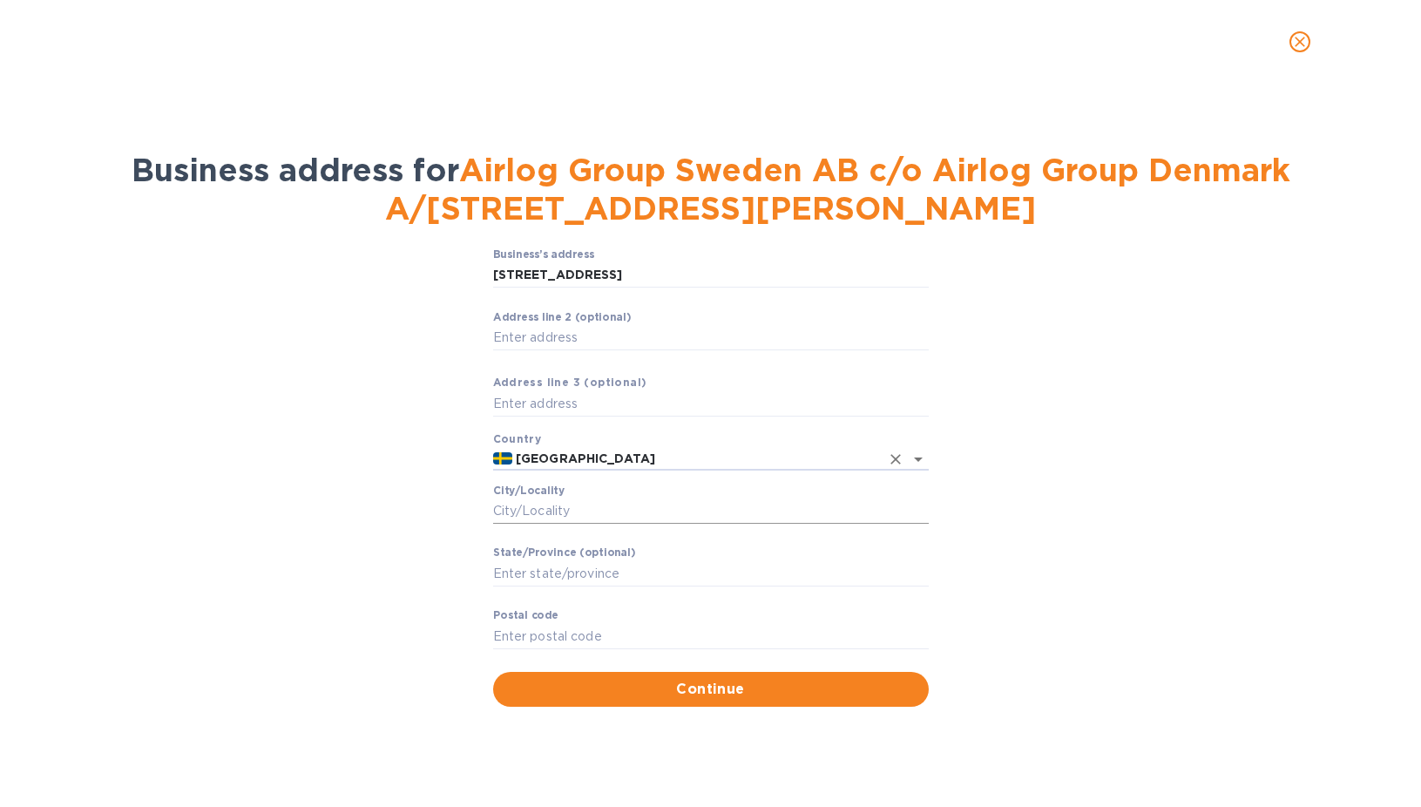
type input "[GEOGRAPHIC_DATA]"
click at [564, 505] on input "Сity/Locаlity" at bounding box center [711, 511] width 436 height 26
click at [565, 519] on input "Сity/Locаlity" at bounding box center [711, 511] width 436 height 26
click at [574, 512] on input "Сity/Locаlity" at bounding box center [711, 511] width 436 height 26
click at [715, 267] on input "[STREET_ADDRESS]" at bounding box center [711, 275] width 436 height 26
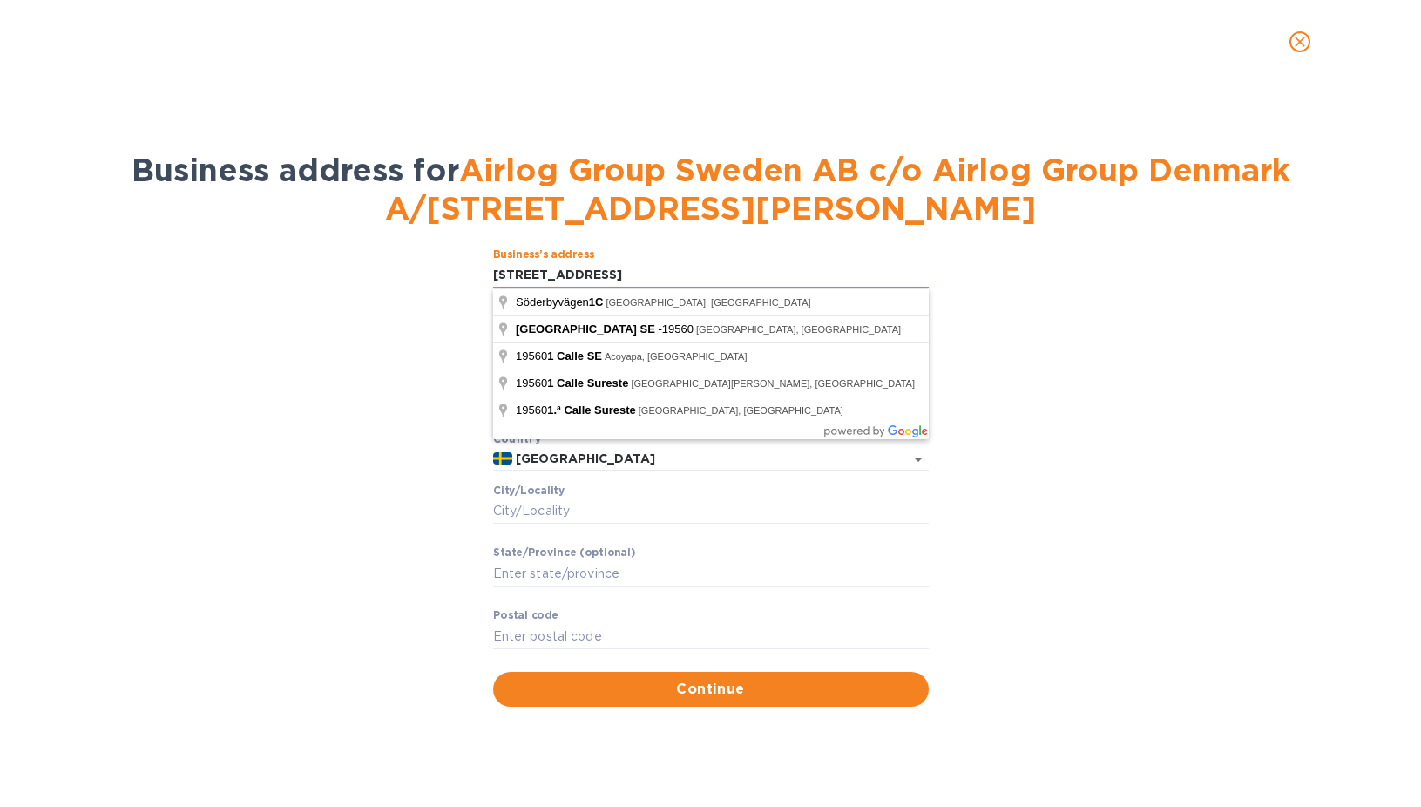
click at [715, 267] on input "[STREET_ADDRESS]" at bounding box center [711, 275] width 436 height 26
click at [571, 514] on input "Сity/Locаlity" at bounding box center [711, 511] width 436 height 26
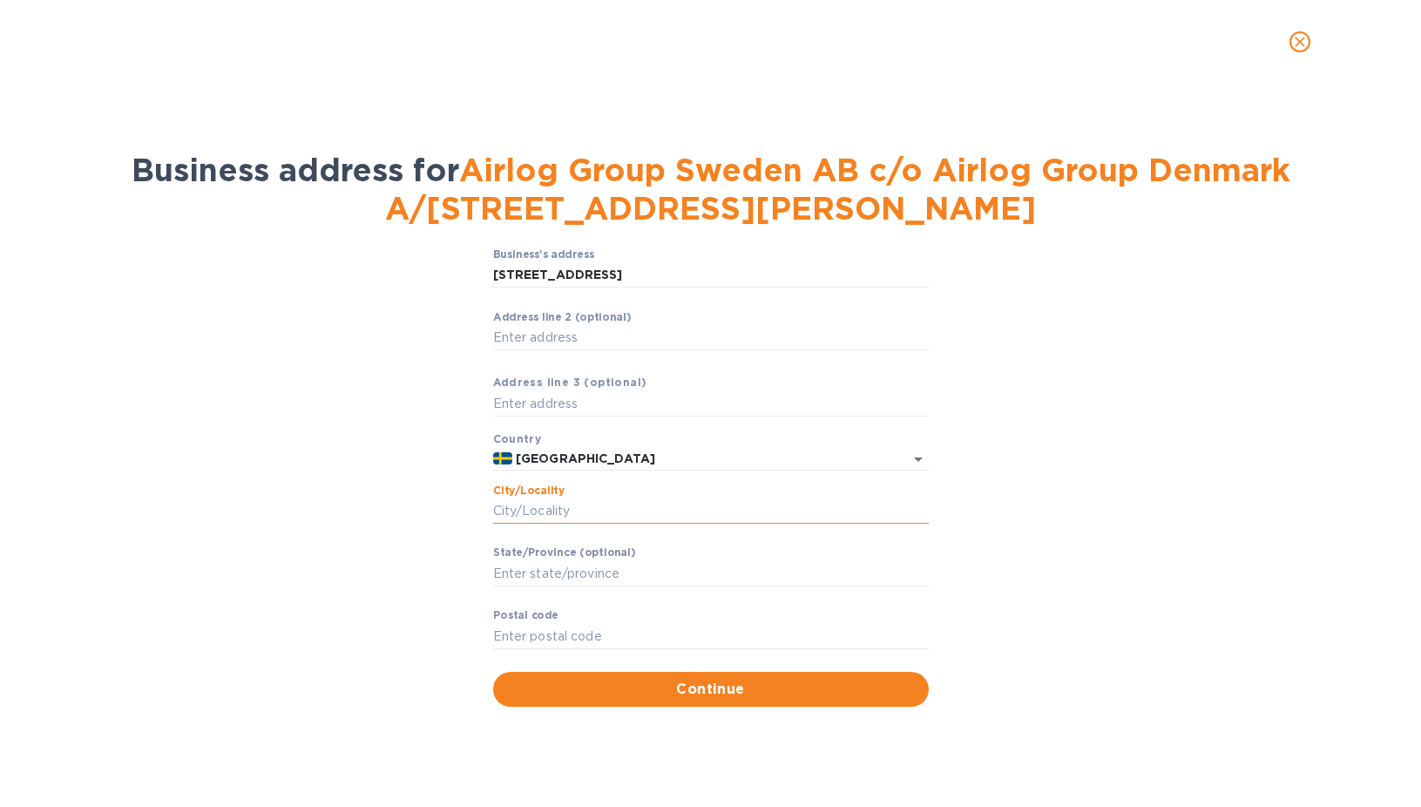
paste input "Arlandastad"
type input "Arlandastad"
click at [525, 566] on input "Stаte/Province (optional)" at bounding box center [711, 573] width 436 height 26
click at [541, 627] on input "Pоstal cоde" at bounding box center [711, 636] width 436 height 26
click at [633, 274] on input "[STREET_ADDRESS]" at bounding box center [711, 275] width 436 height 26
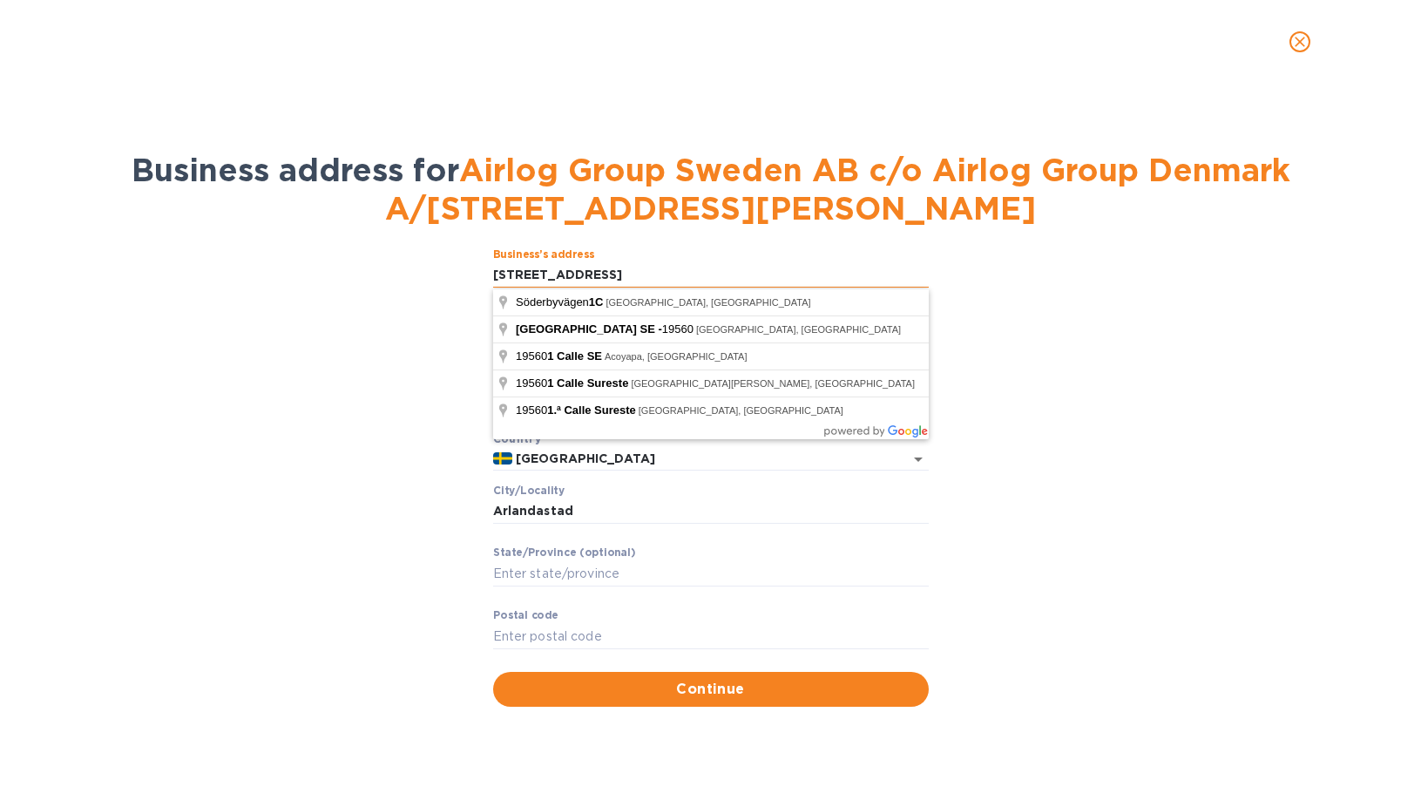
click at [633, 274] on input "[STREET_ADDRESS]" at bounding box center [711, 275] width 436 height 26
click at [572, 632] on input "Pоstal cоde" at bounding box center [711, 636] width 436 height 26
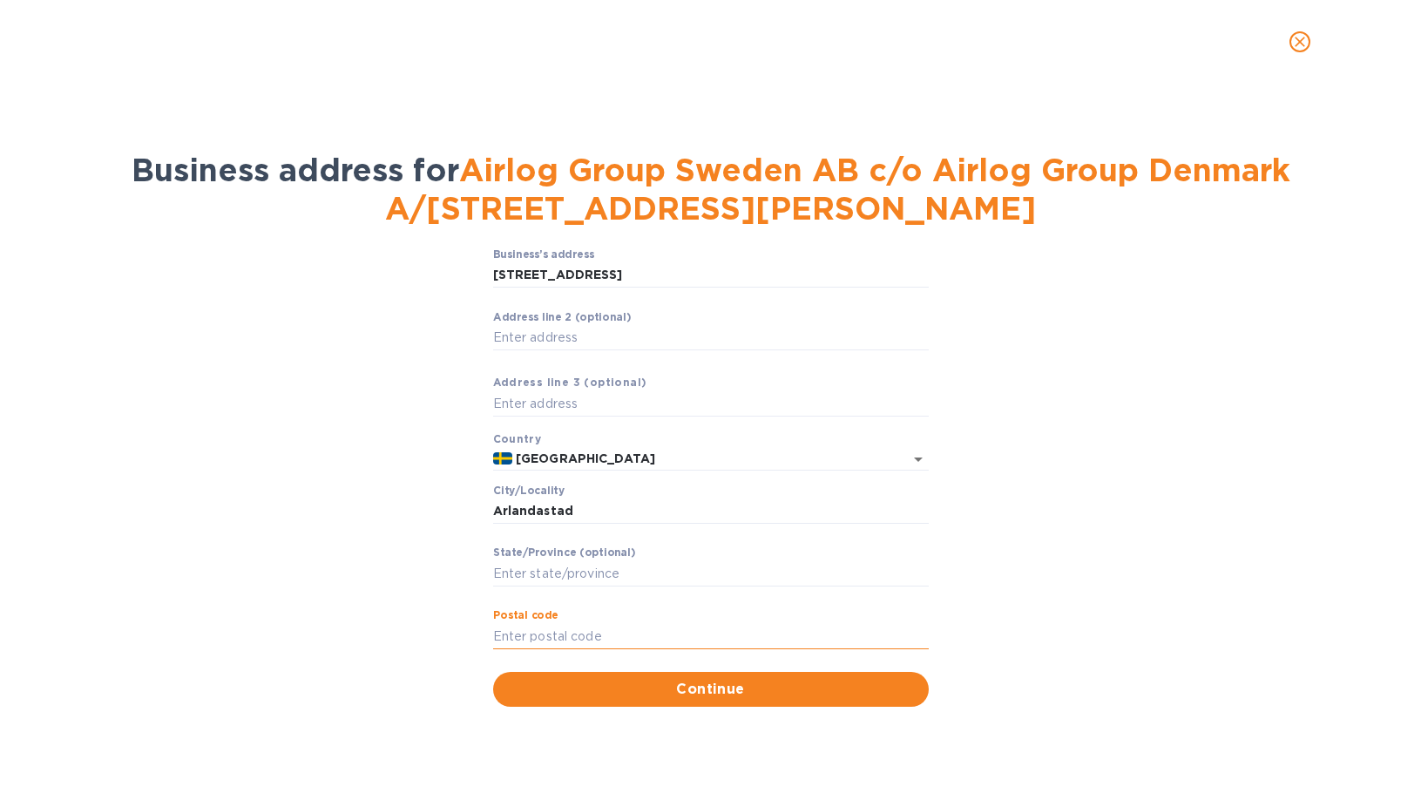
paste input "19560"
type input "19560"
click at [752, 693] on span "Continue" at bounding box center [711, 689] width 408 height 21
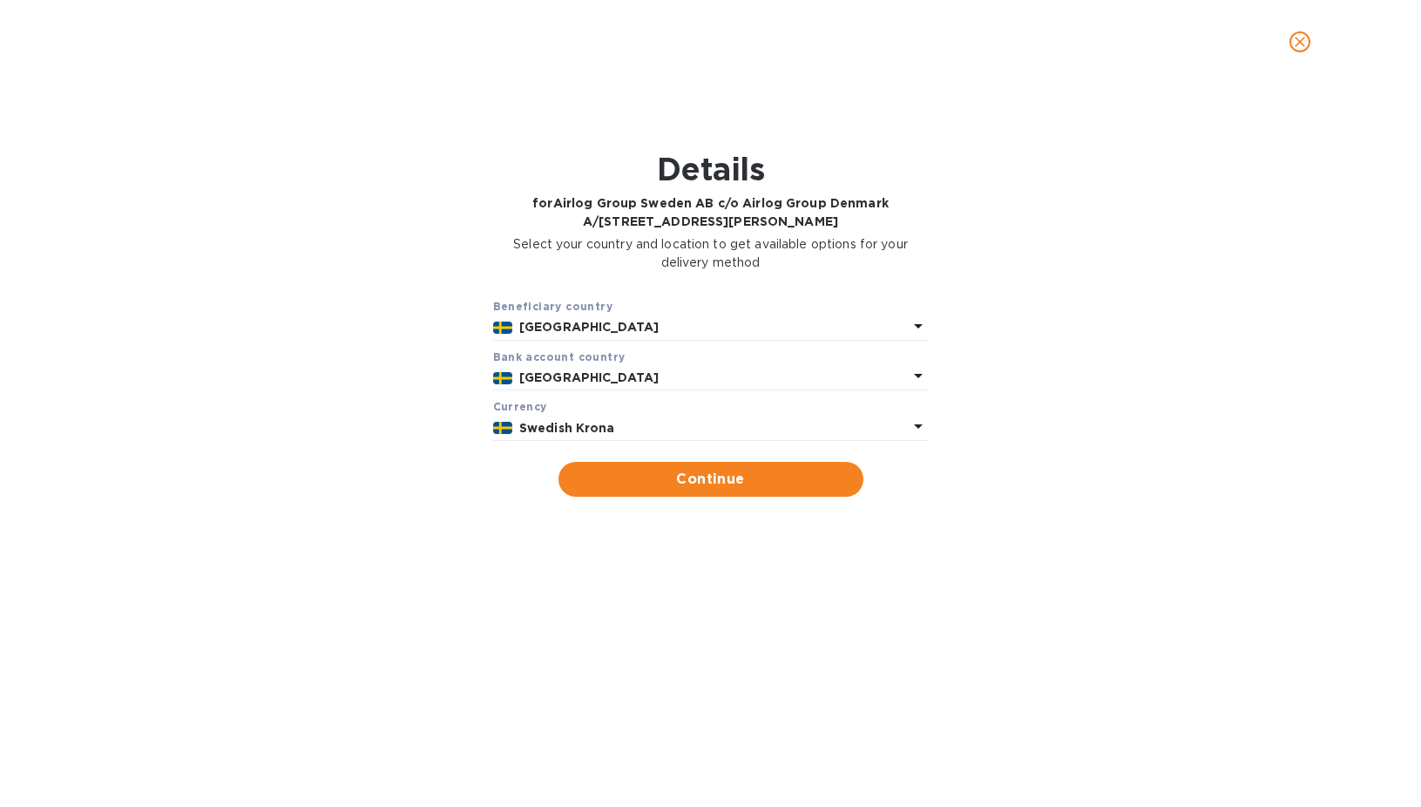
click at [573, 316] on div "[GEOGRAPHIC_DATA]" at bounding box center [714, 327] width 396 height 25
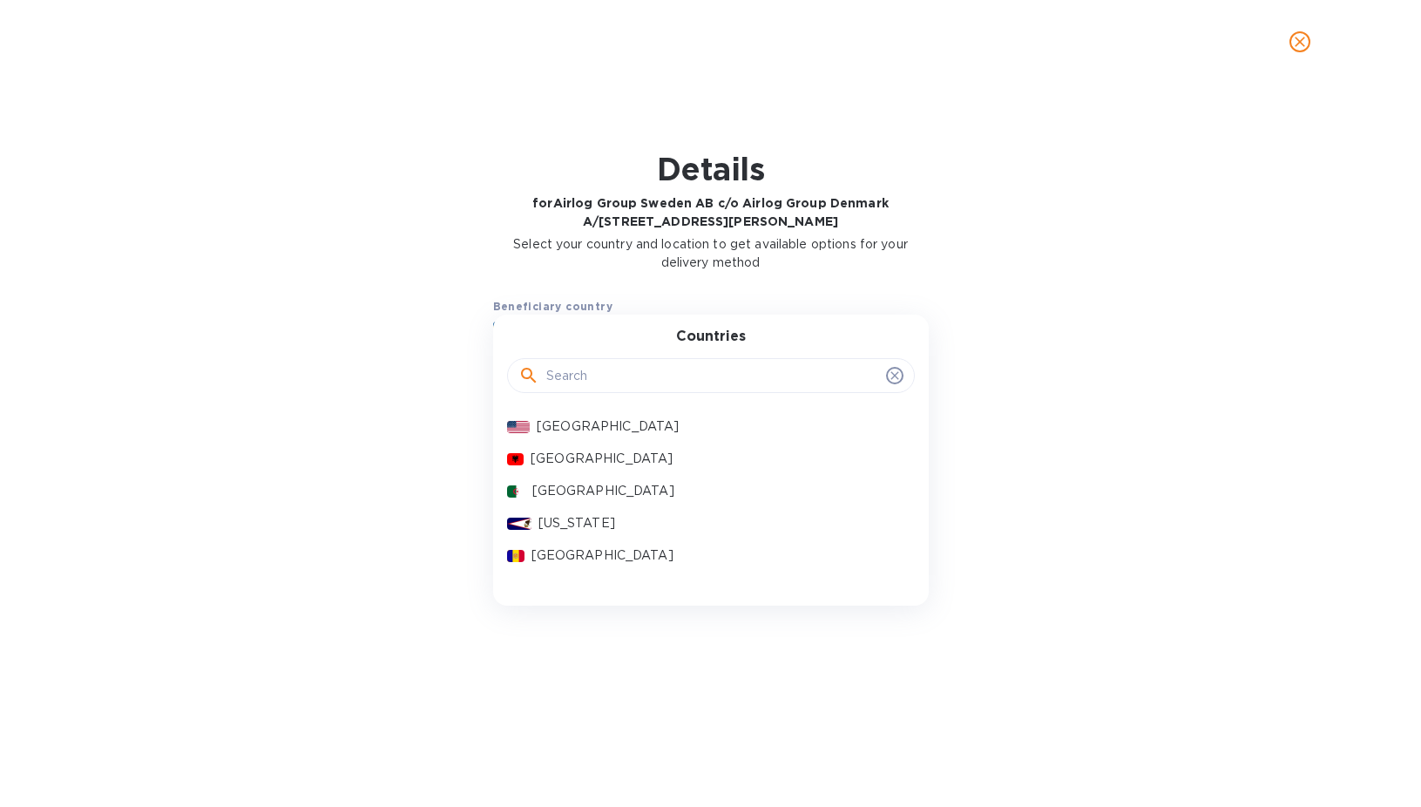
click at [577, 317] on div "Countries [GEOGRAPHIC_DATA] [GEOGRAPHIC_DATA] [GEOGRAPHIC_DATA] [US_STATE] [GEO…" at bounding box center [711, 460] width 436 height 291
click at [568, 367] on input "text" at bounding box center [712, 375] width 333 height 26
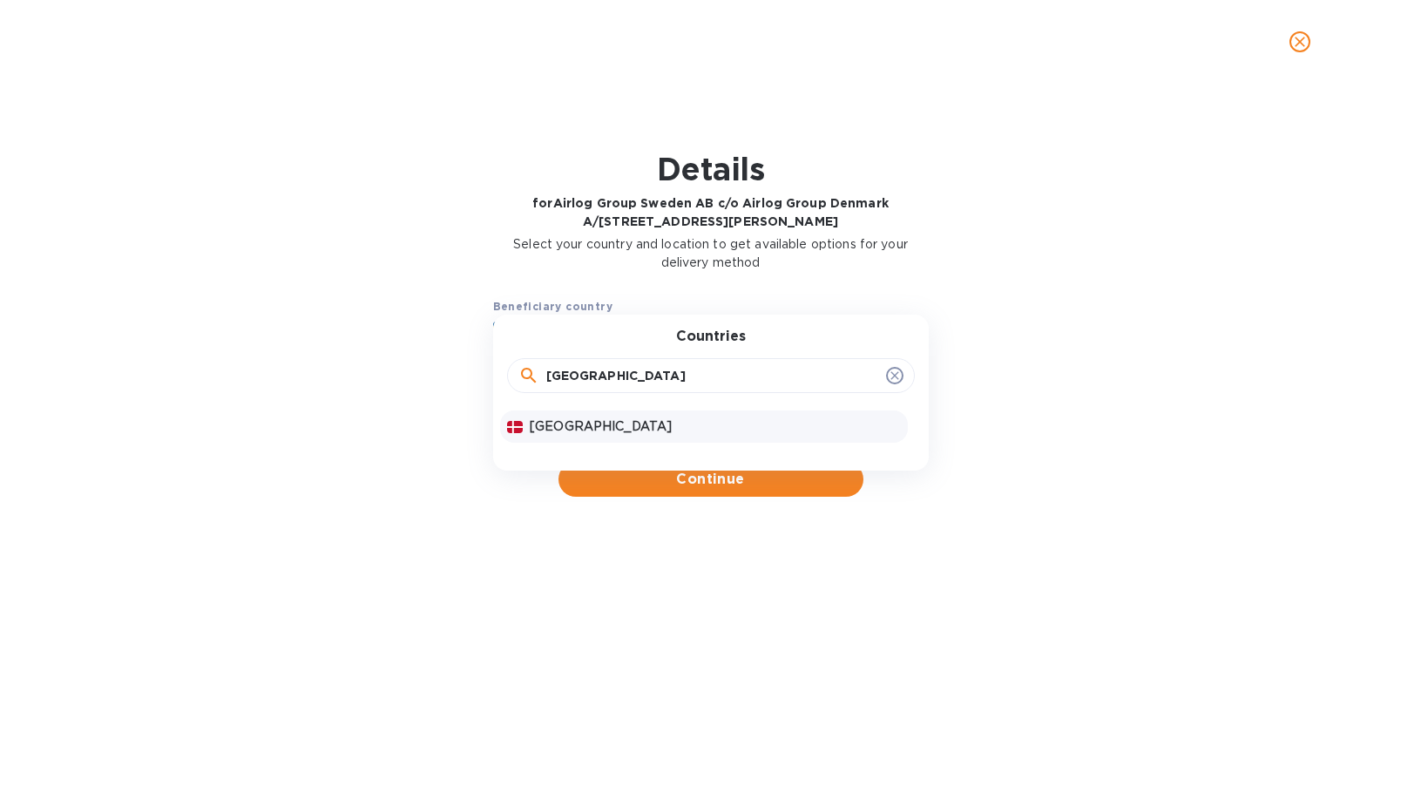
type input "[GEOGRAPHIC_DATA]"
click at [571, 424] on p "[GEOGRAPHIC_DATA]" at bounding box center [715, 426] width 371 height 18
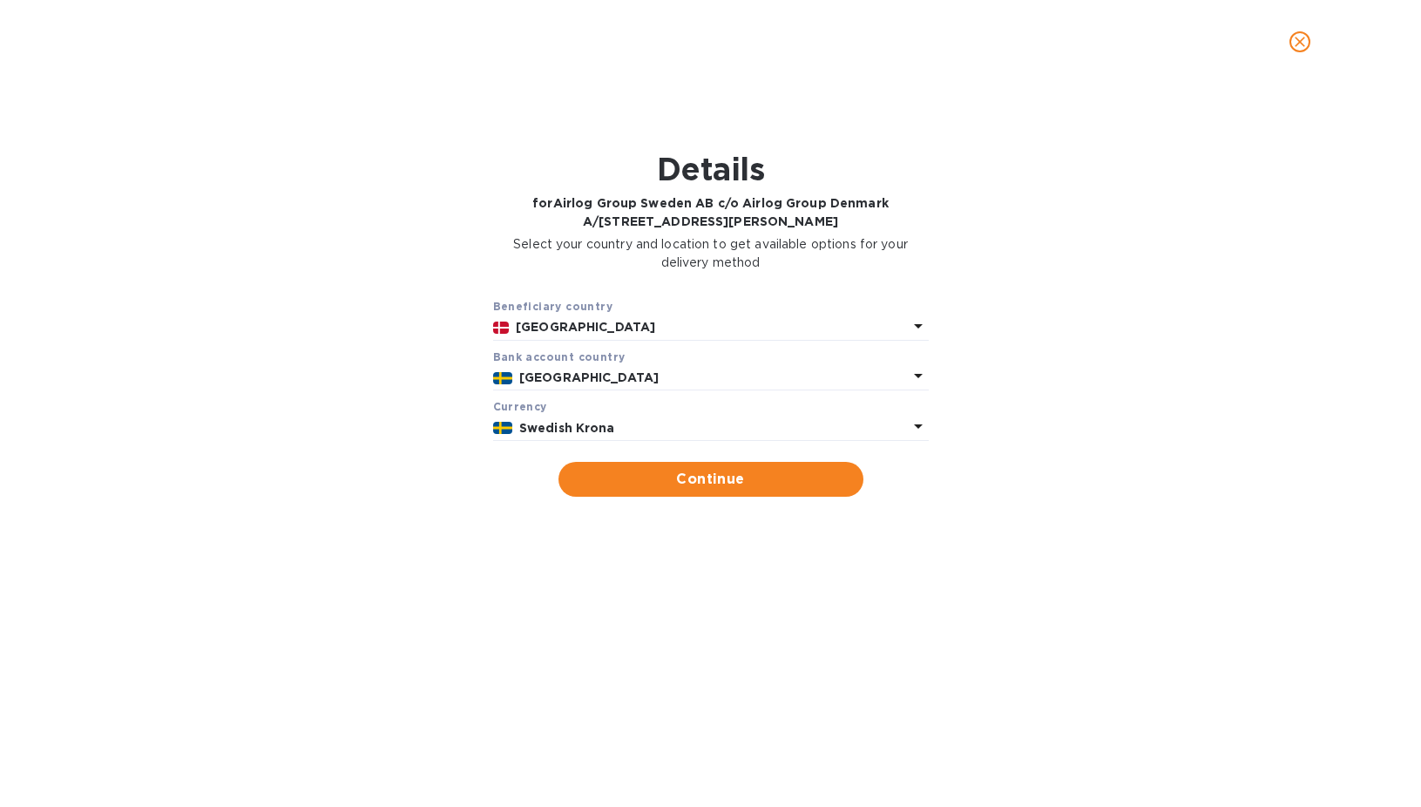
click at [586, 374] on p "[GEOGRAPHIC_DATA]" at bounding box center [713, 378] width 389 height 18
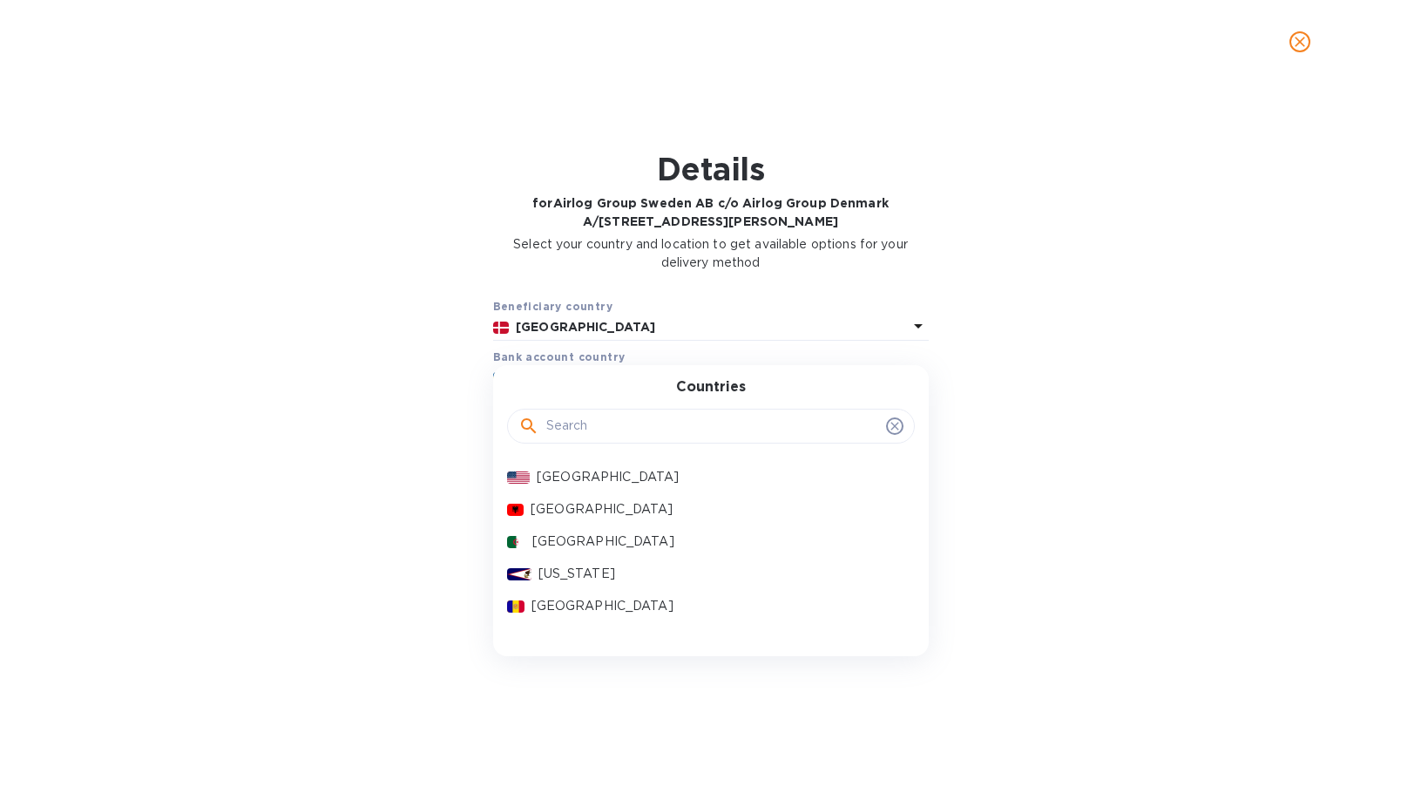
click at [574, 417] on input "text" at bounding box center [712, 426] width 333 height 26
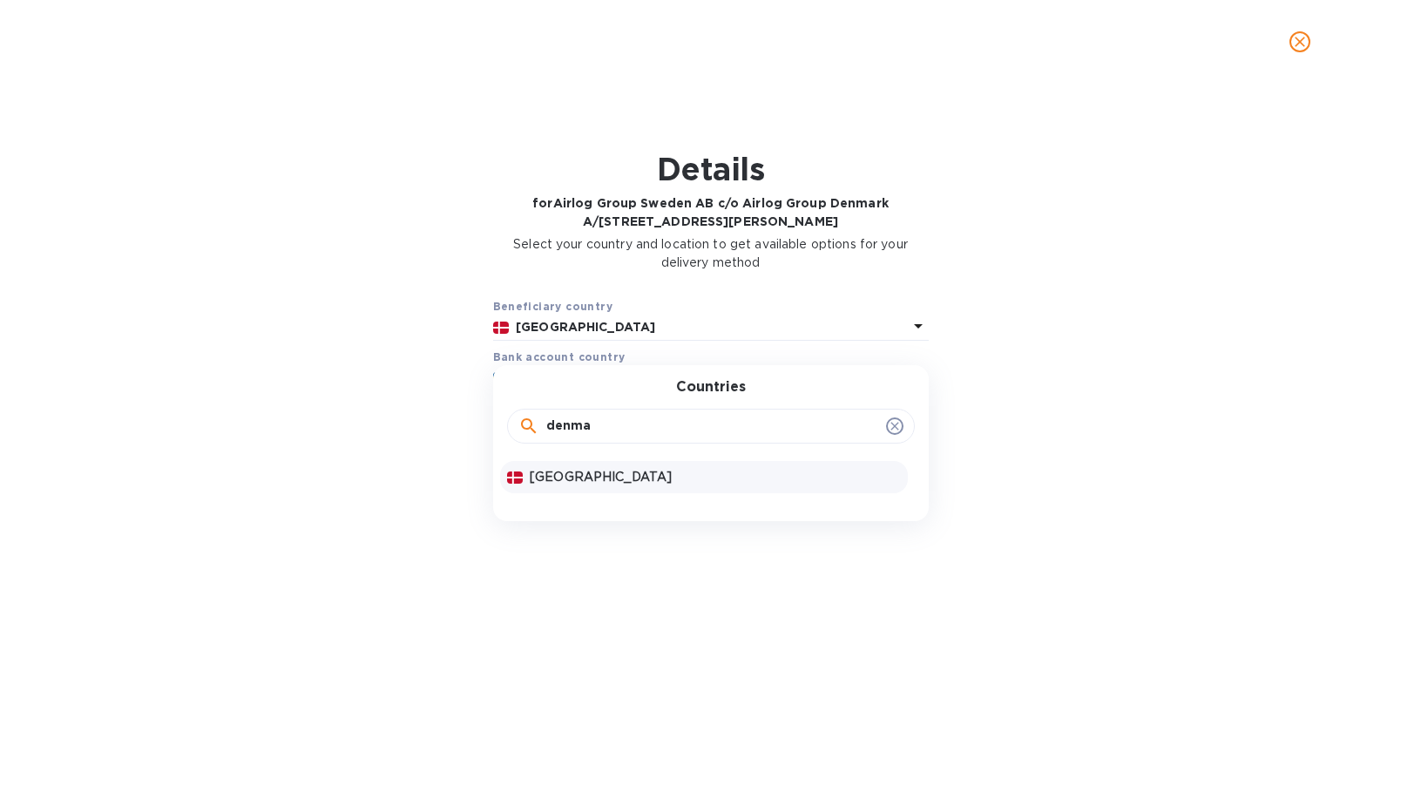
type input "denma"
click at [576, 471] on p "[GEOGRAPHIC_DATA]" at bounding box center [715, 477] width 371 height 18
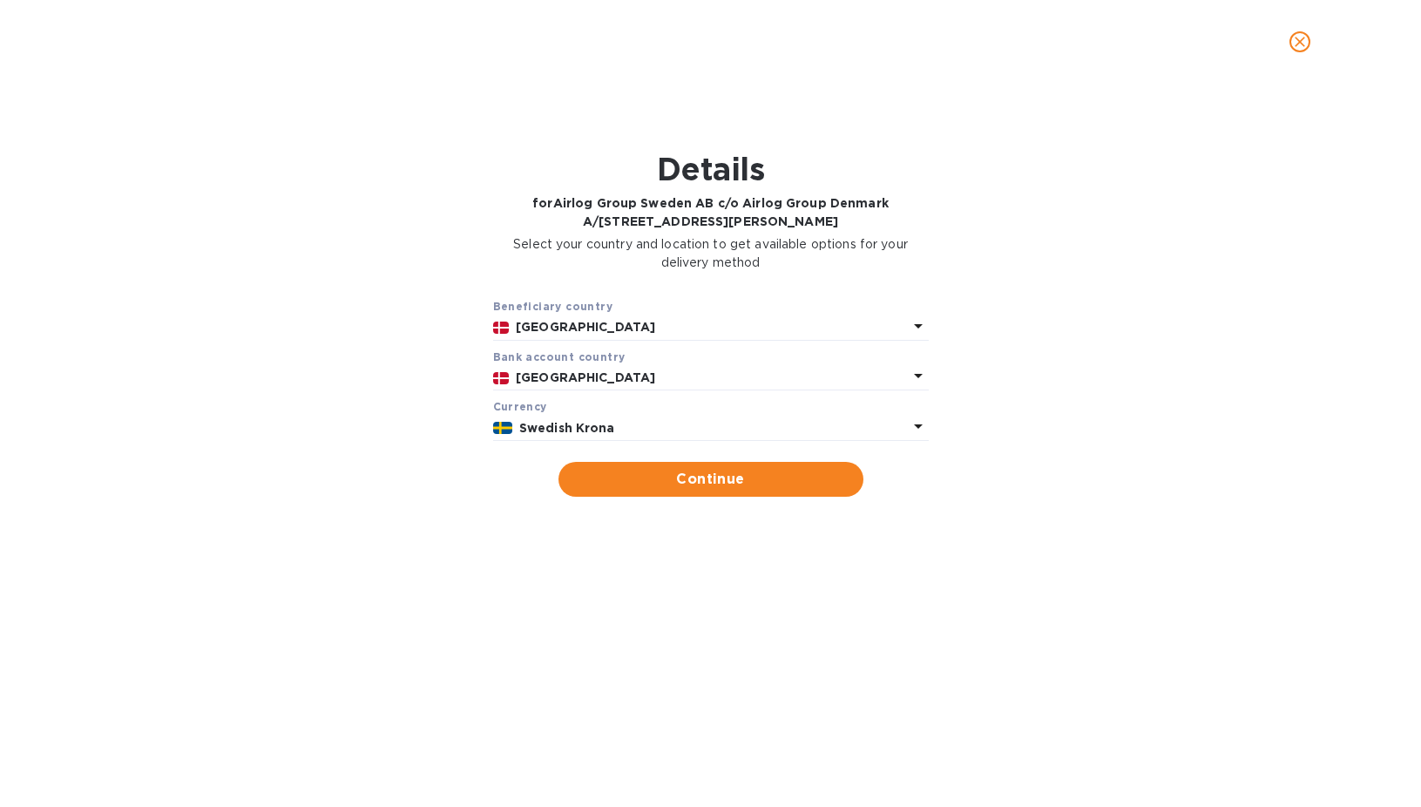
click at [572, 434] on b "Swedish Krona" at bounding box center [567, 428] width 96 height 14
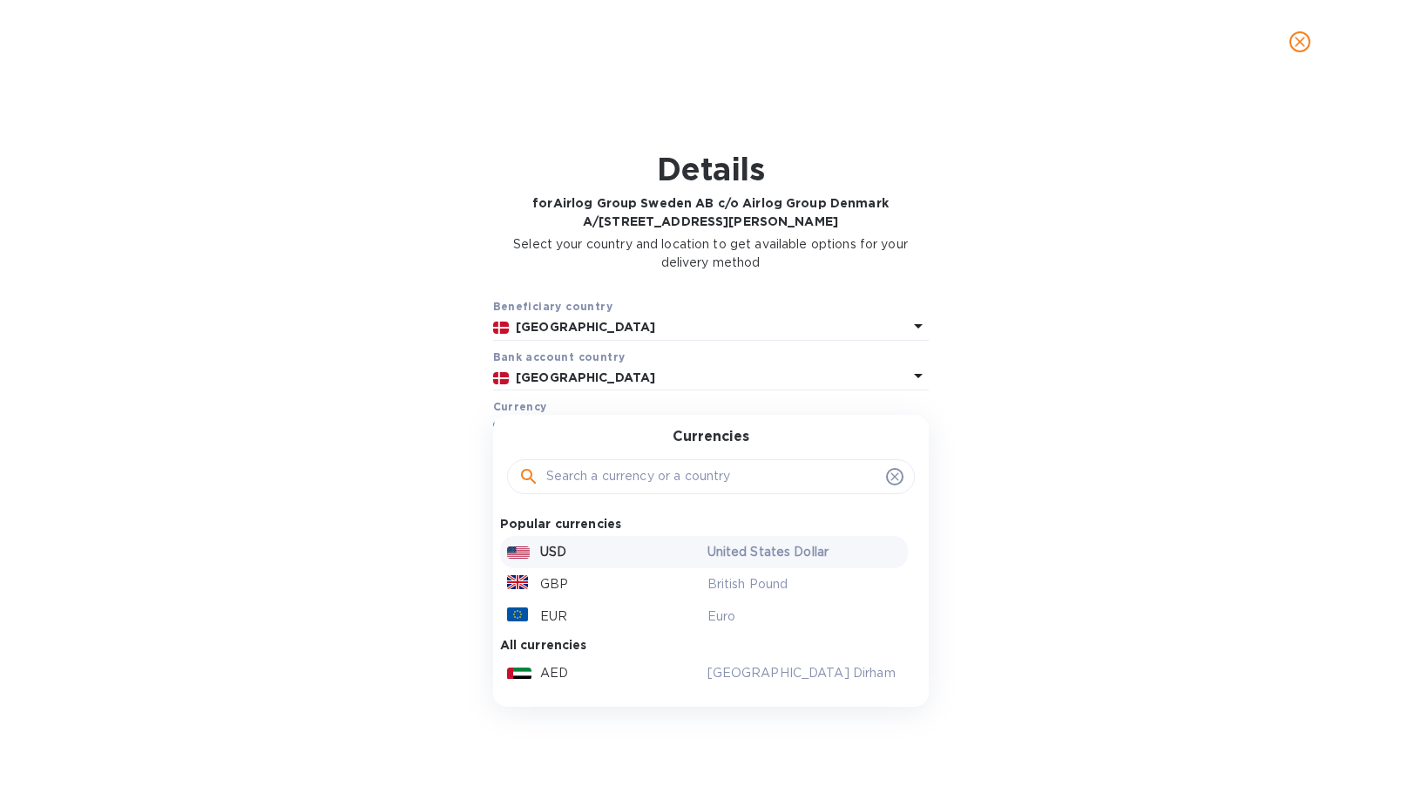
click at [591, 536] on div "USD United States Dollar" at bounding box center [704, 552] width 408 height 32
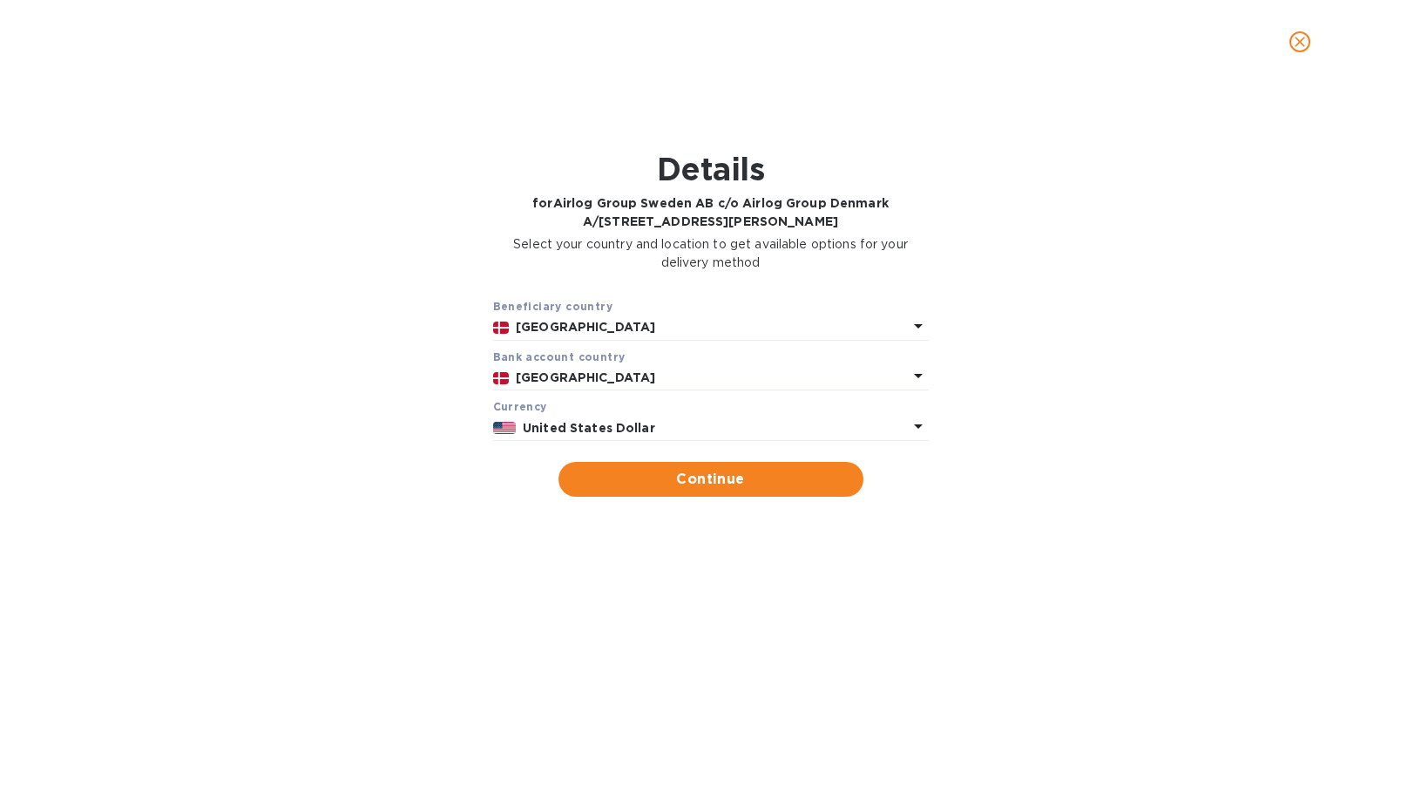
click at [721, 498] on div "Beneficiary country [GEOGRAPHIC_DATA] Bank account cоuntry [GEOGRAPHIC_DATA] Cu…" at bounding box center [711, 397] width 1376 height 221
click at [654, 470] on span "Continue" at bounding box center [710, 479] width 277 height 21
type input "Airlog Group Sweden AB c/o Airlog Group Denmark A/[STREET_ADDRESS][PERSON_NAME]"
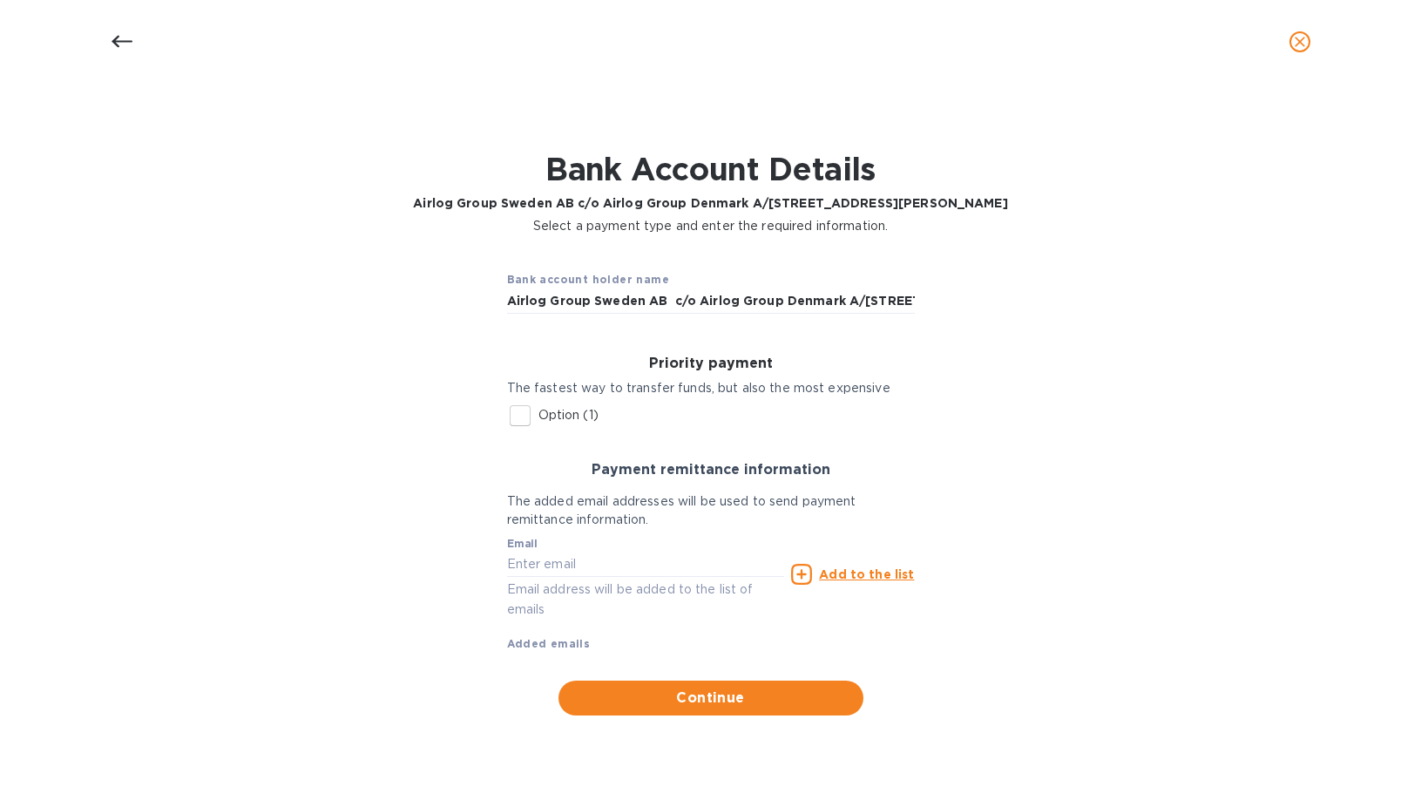
click at [526, 411] on input "Option (1)" at bounding box center [520, 415] width 37 height 37
checkbox input "true"
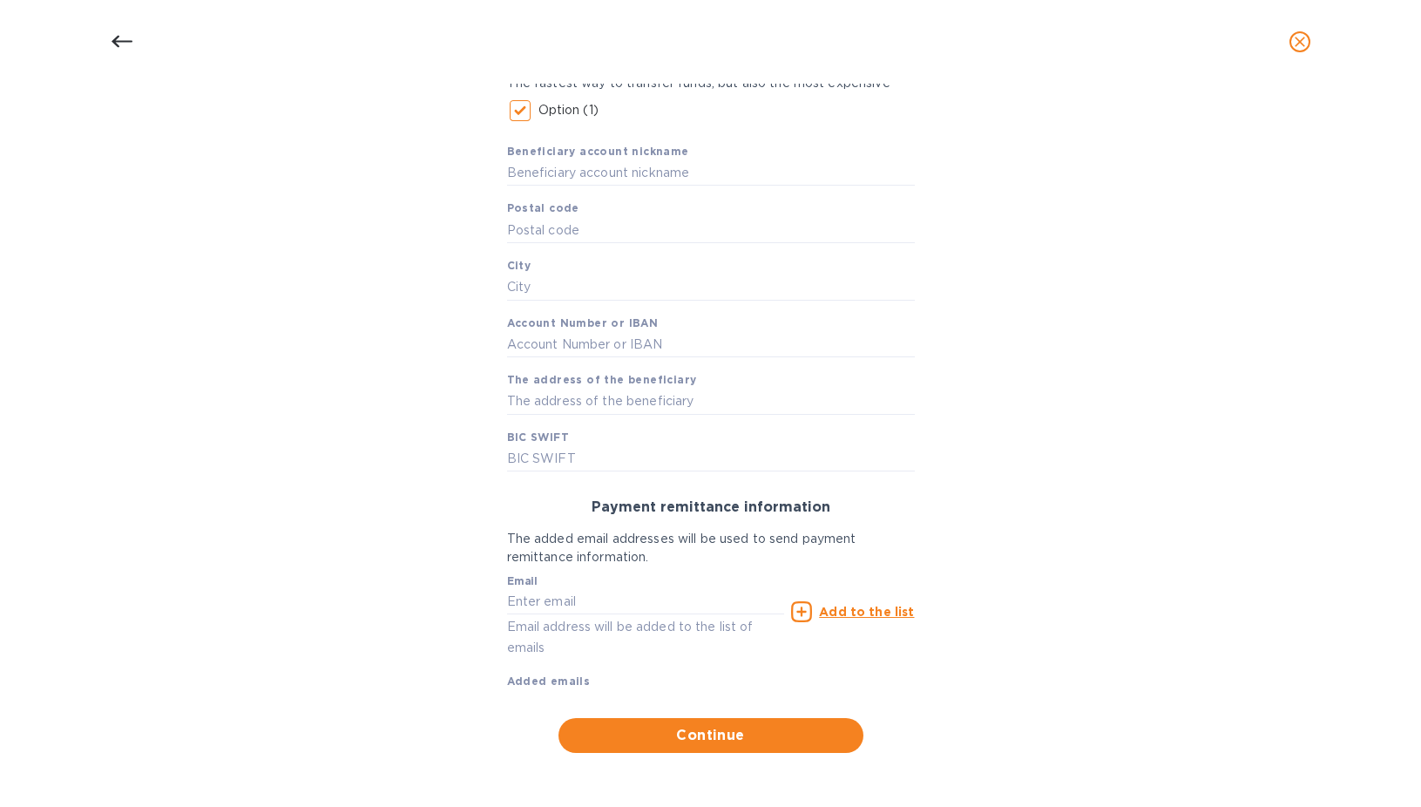
scroll to position [131, 0]
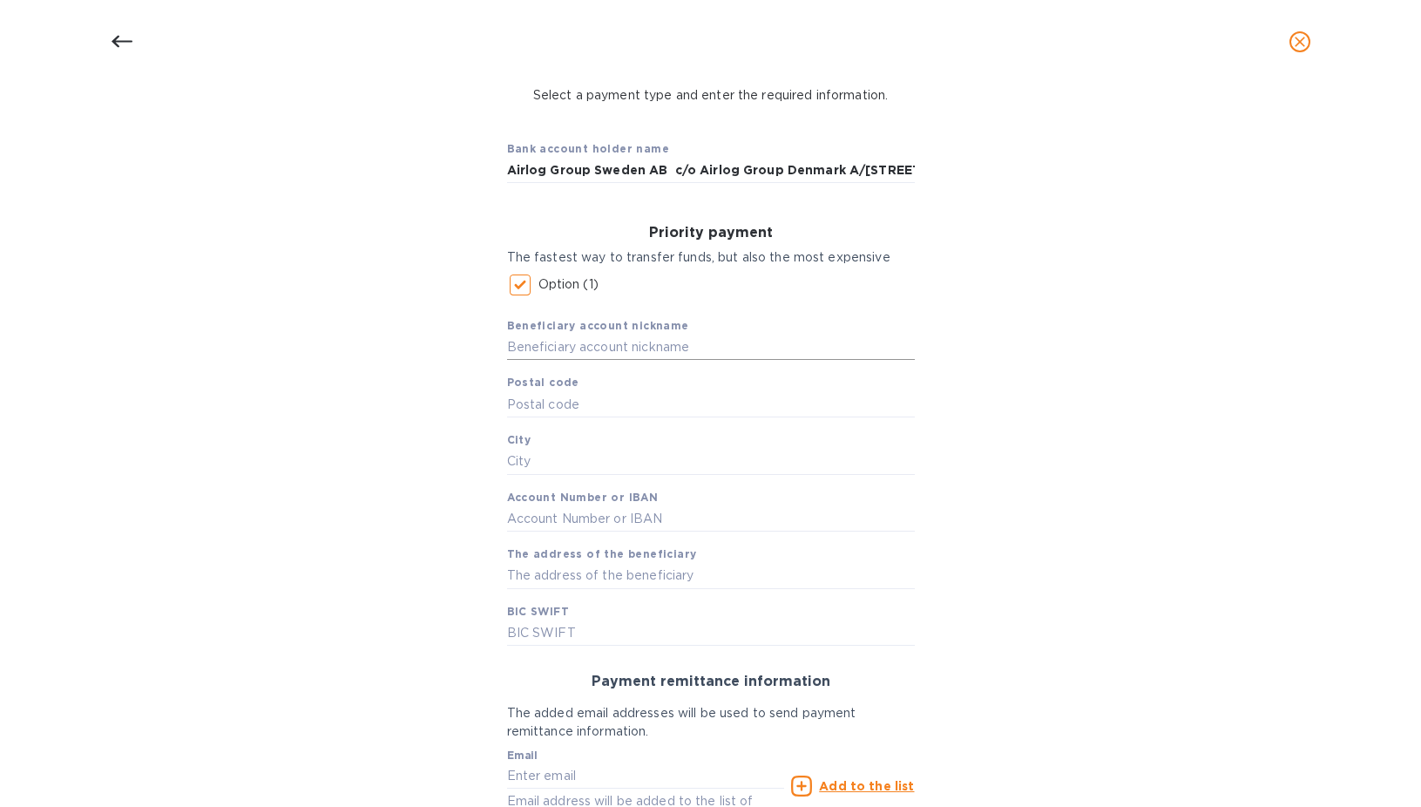
click at [598, 339] on input "text" at bounding box center [711, 348] width 408 height 26
paste input "Airlog Group Sweden AB c/o Airlog Group Denmark A/[STREET_ADDRESS][PERSON_NAME]"
type input "Airlog Group Sweden AB c/o Airlog Group Denmark A/[STREET_ADDRESS][PERSON_NAME]"
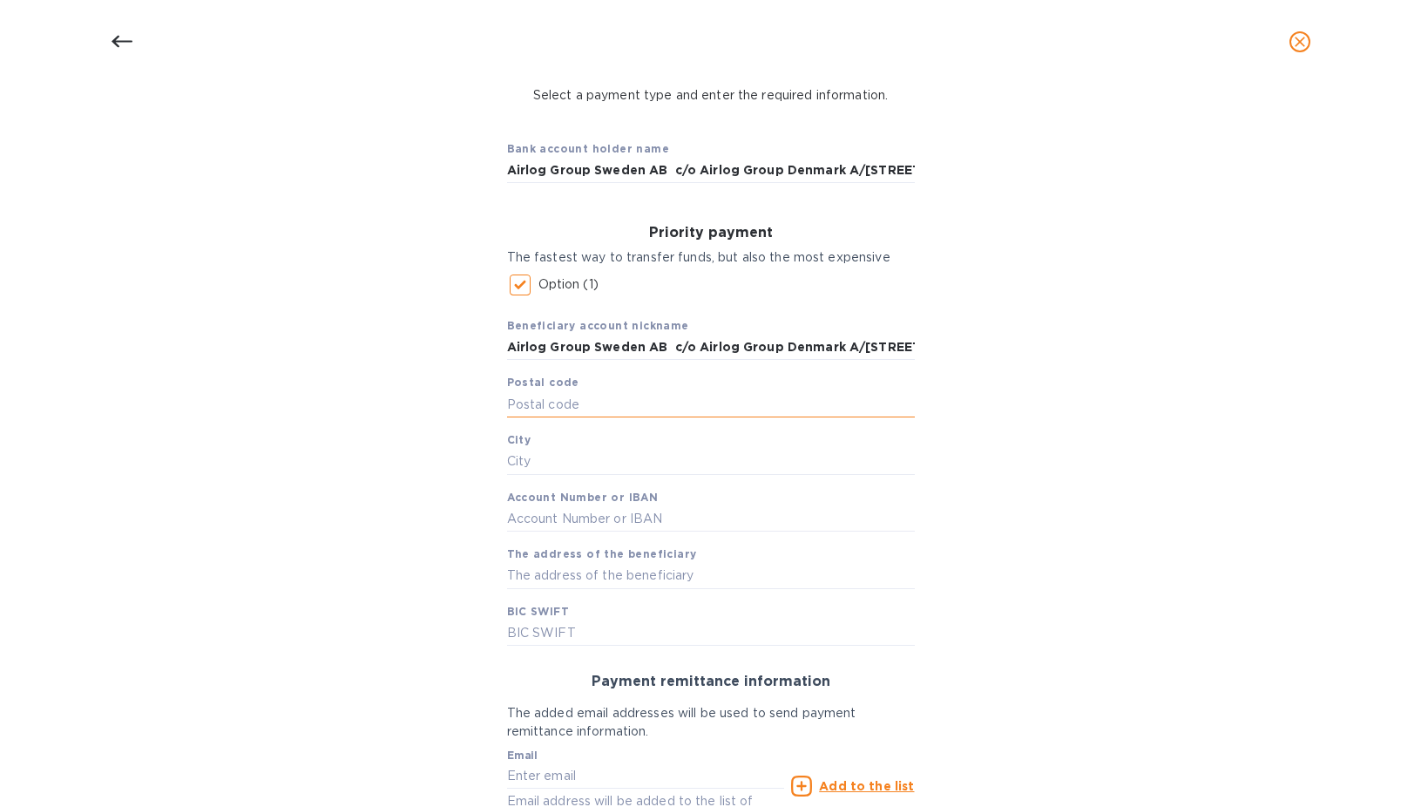
click at [578, 401] on input "text" at bounding box center [711, 404] width 408 height 26
paste input "SE-19560"
type input "SE-19560"
click at [600, 467] on input "text" at bounding box center [711, 462] width 408 height 26
paste input "Arlandastad"
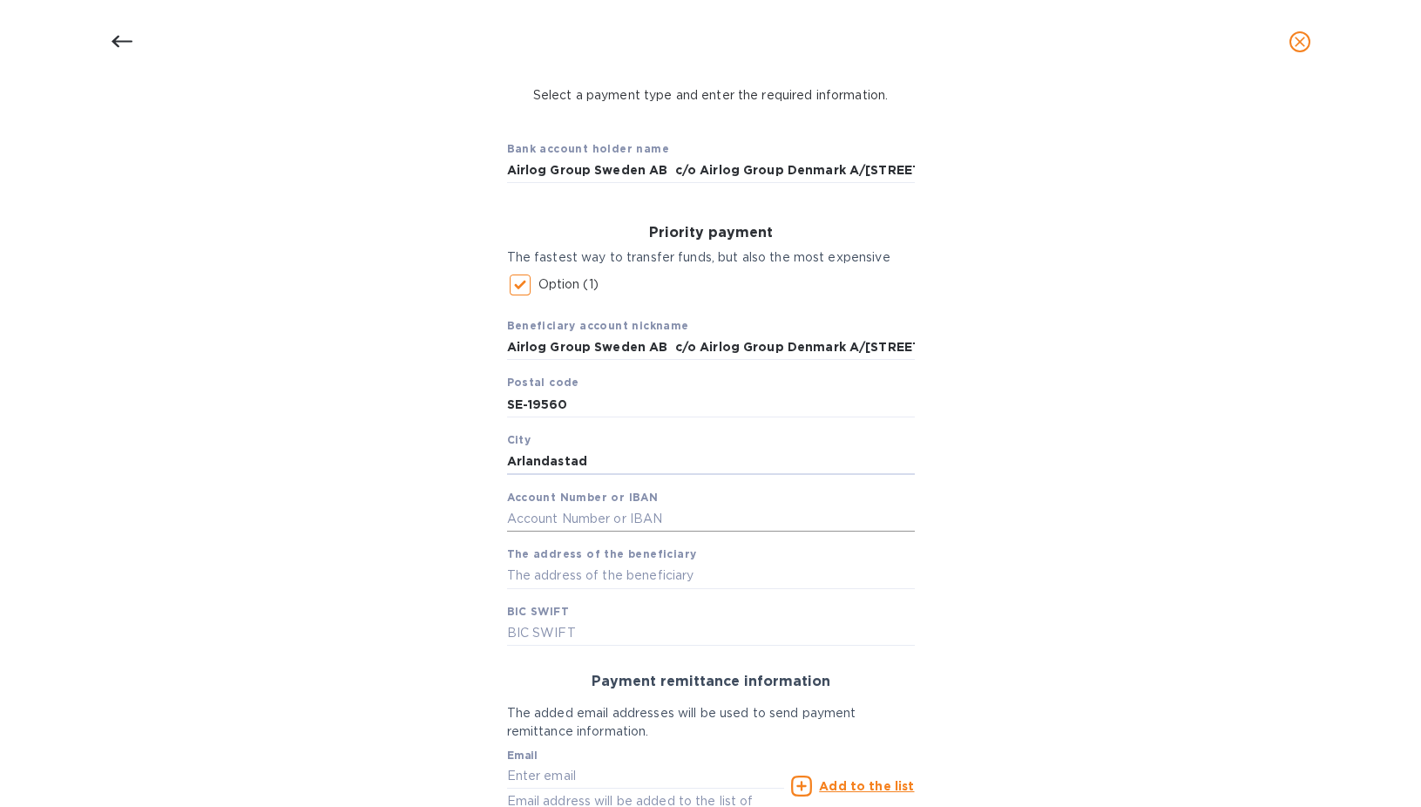
type input "Arlandastad"
paste input "[FINANCIAL_ID]"
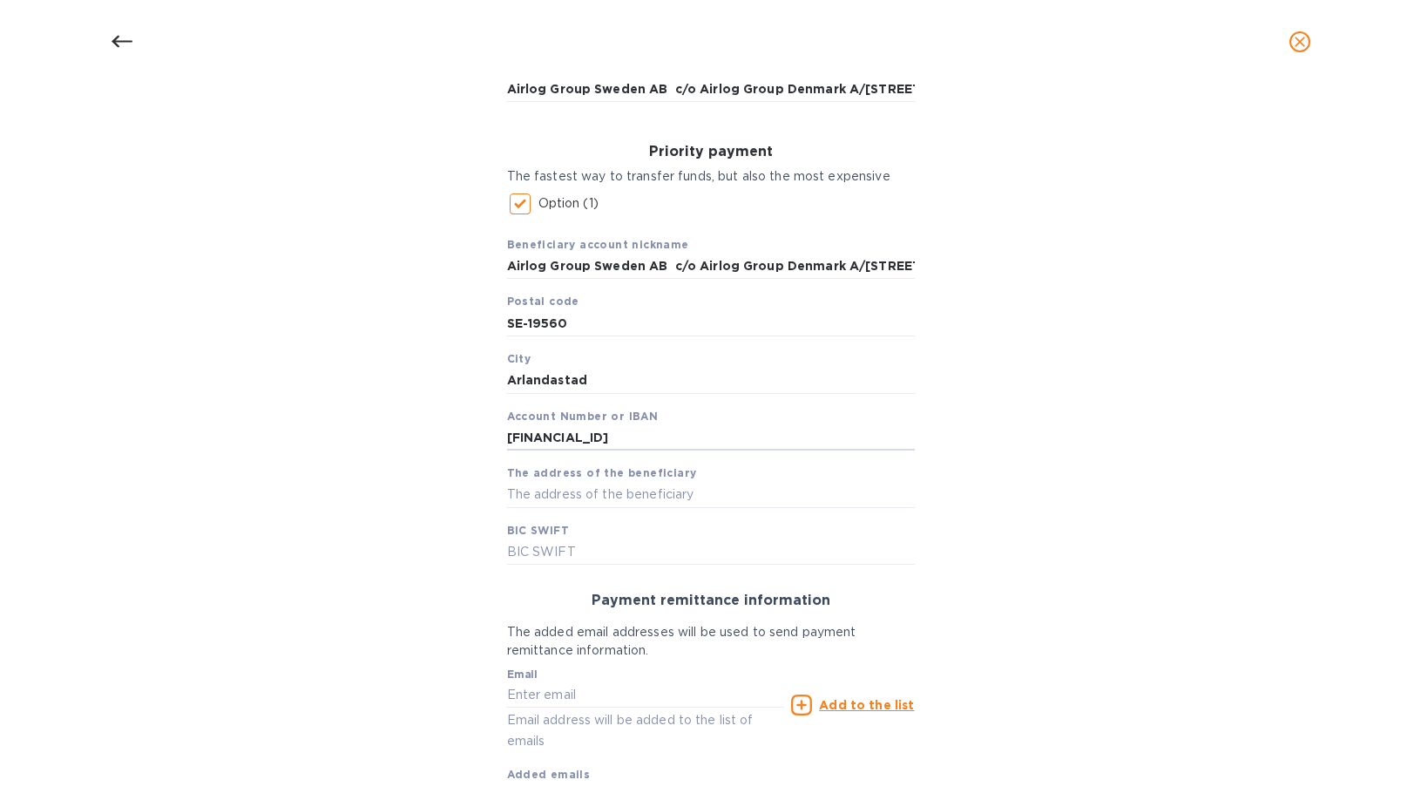
scroll to position [305, 0]
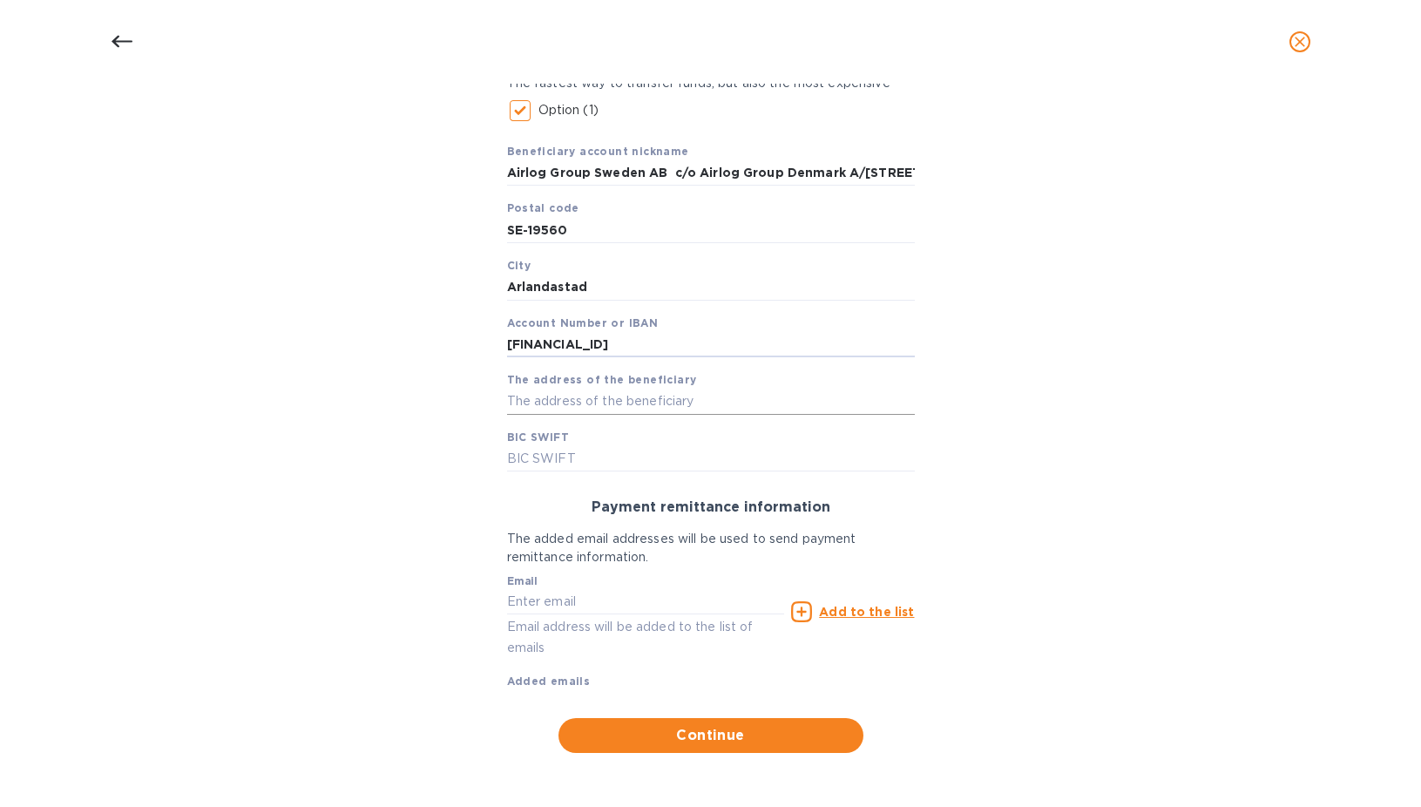
type input "[FINANCIAL_ID]"
click at [567, 403] on input "text" at bounding box center [711, 402] width 408 height 26
click at [600, 406] on input "text" at bounding box center [711, 402] width 408 height 26
click at [563, 447] on input "text" at bounding box center [711, 458] width 408 height 26
paste input "VRSPDK22"
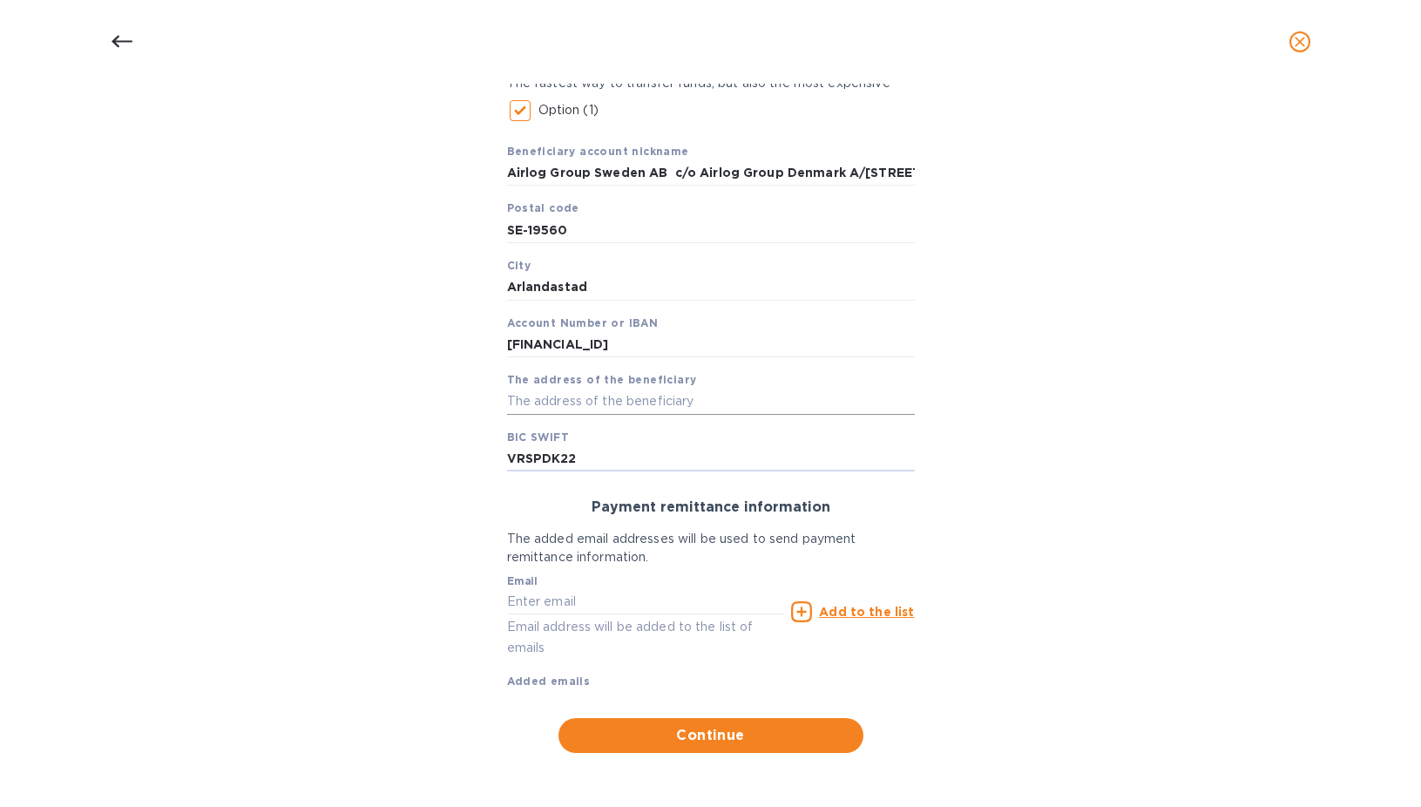
type input "VRSPDK22"
click at [572, 403] on input "text" at bounding box center [711, 402] width 408 height 26
paste input "[STREET_ADDRESS]"
type input "[STREET_ADDRESS]"
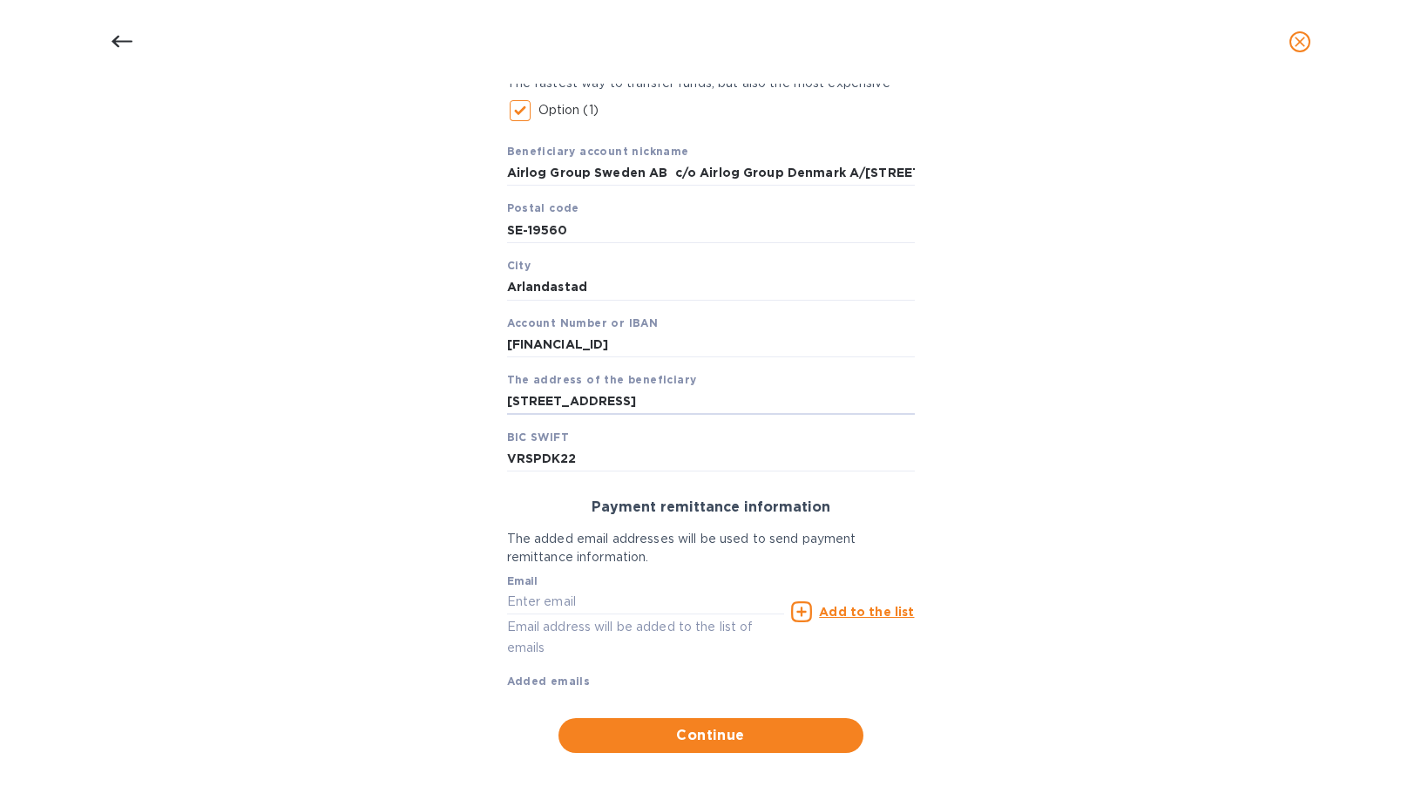
click at [851, 616] on u "Add to the list" at bounding box center [866, 612] width 95 height 14
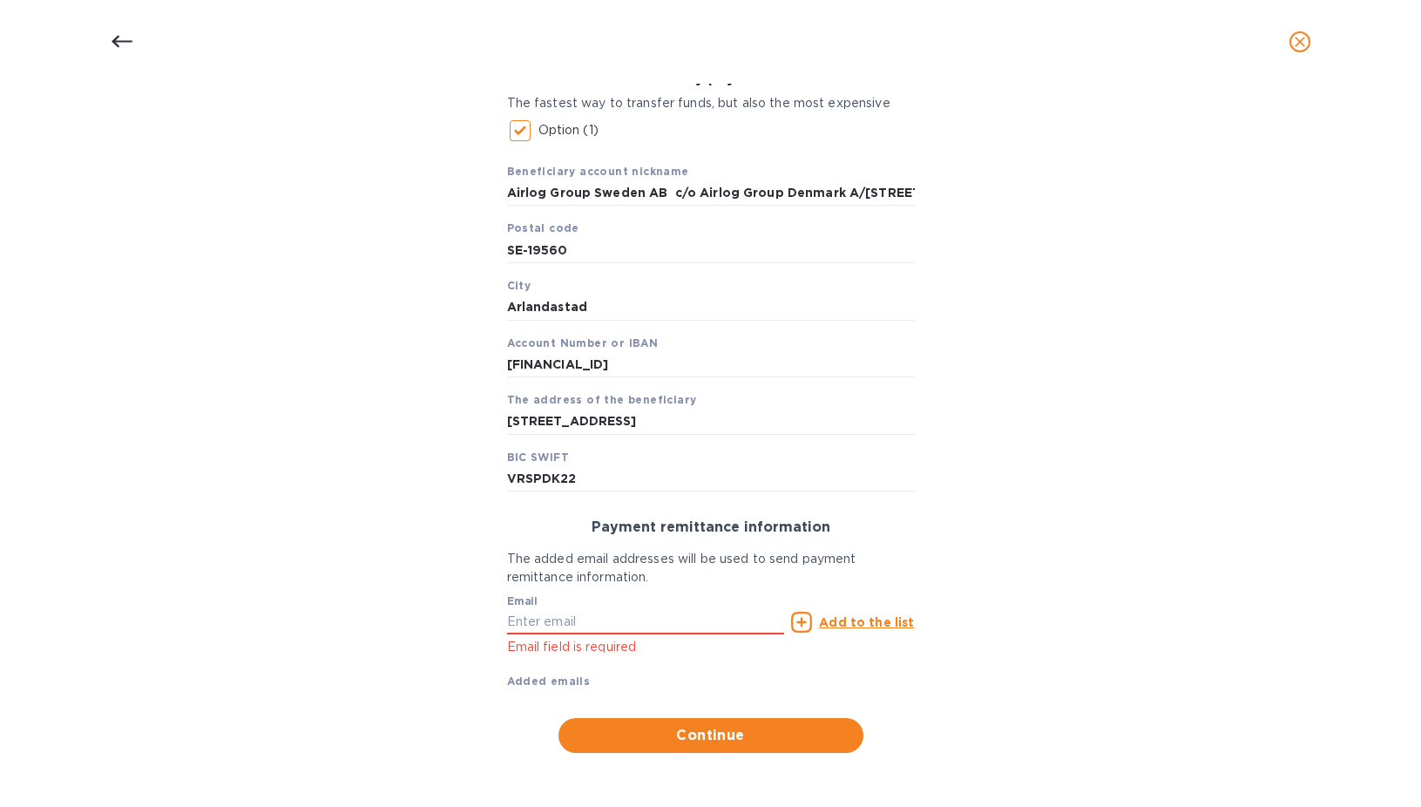
scroll to position [285, 0]
click at [614, 605] on div "Email Email field is required" at bounding box center [646, 626] width 278 height 63
click at [607, 618] on input "text" at bounding box center [646, 622] width 278 height 26
drag, startPoint x: 699, startPoint y: 616, endPoint x: 428, endPoint y: 597, distance: 271.7
click at [428, 597] on div "Bank account holder name Airlog Group Sweden AB c/o Airlog Group [GEOGRAPHIC_DA…" at bounding box center [711, 362] width 1376 height 803
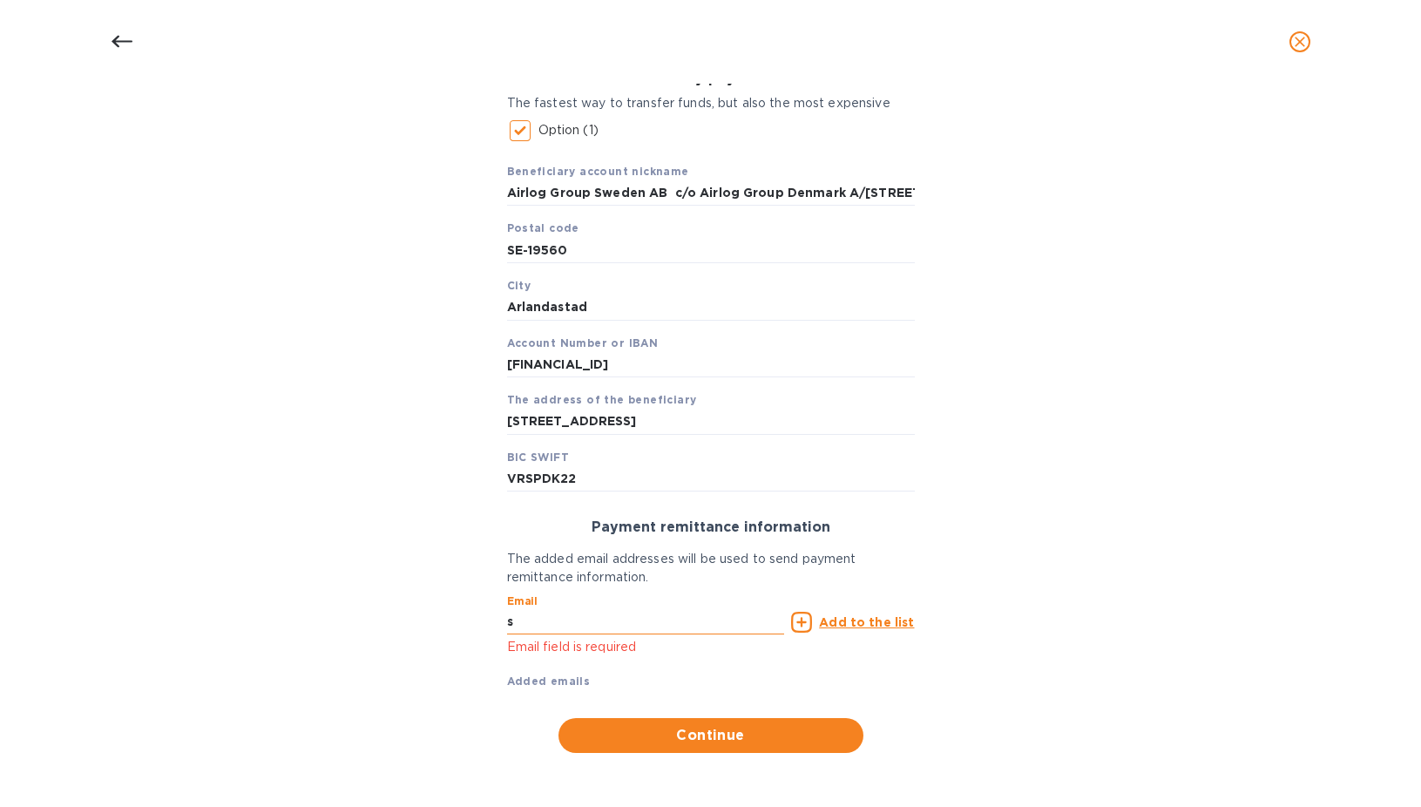
type input "[EMAIL_ADDRESS][DOMAIN_NAME]"
click at [862, 624] on u "Add to the list" at bounding box center [866, 622] width 95 height 14
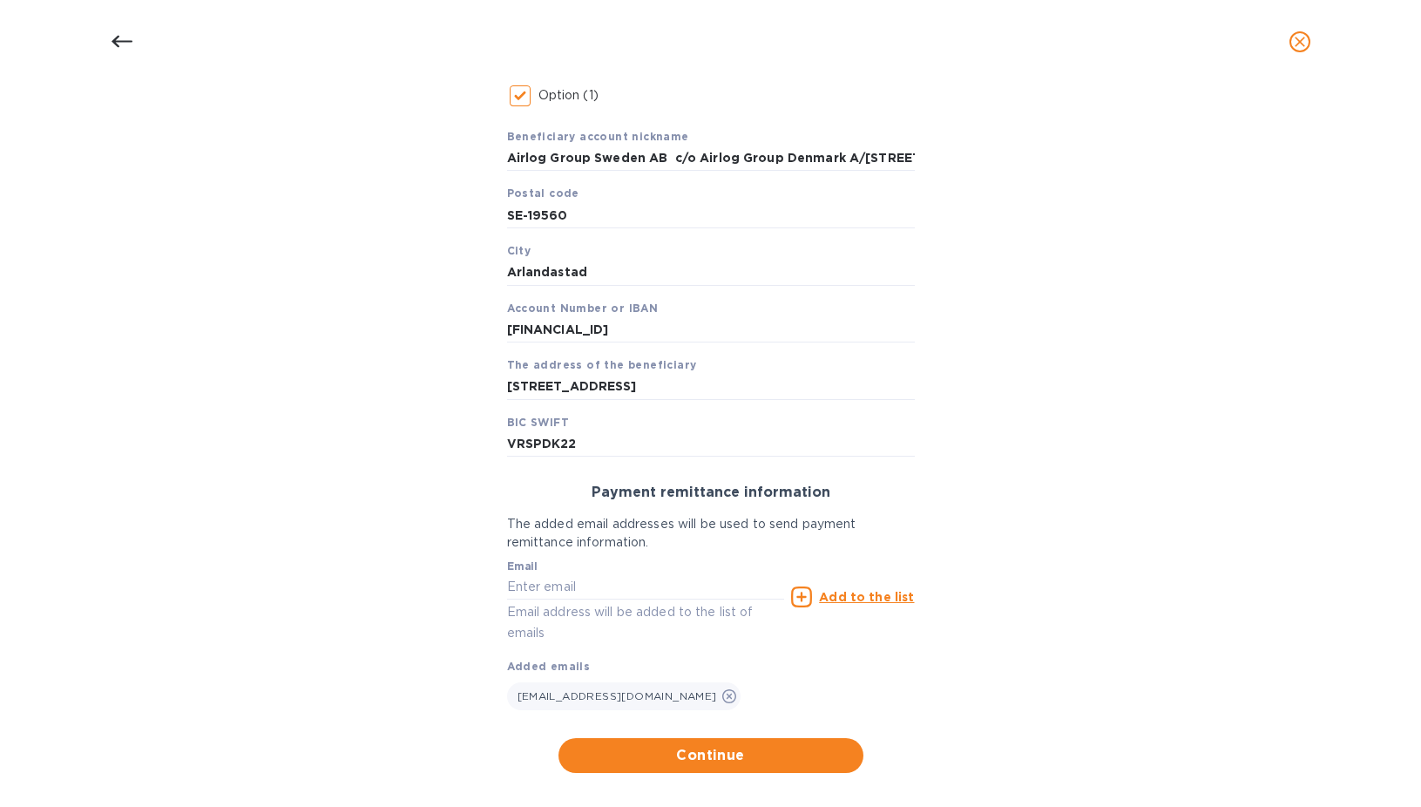
scroll to position [340, 0]
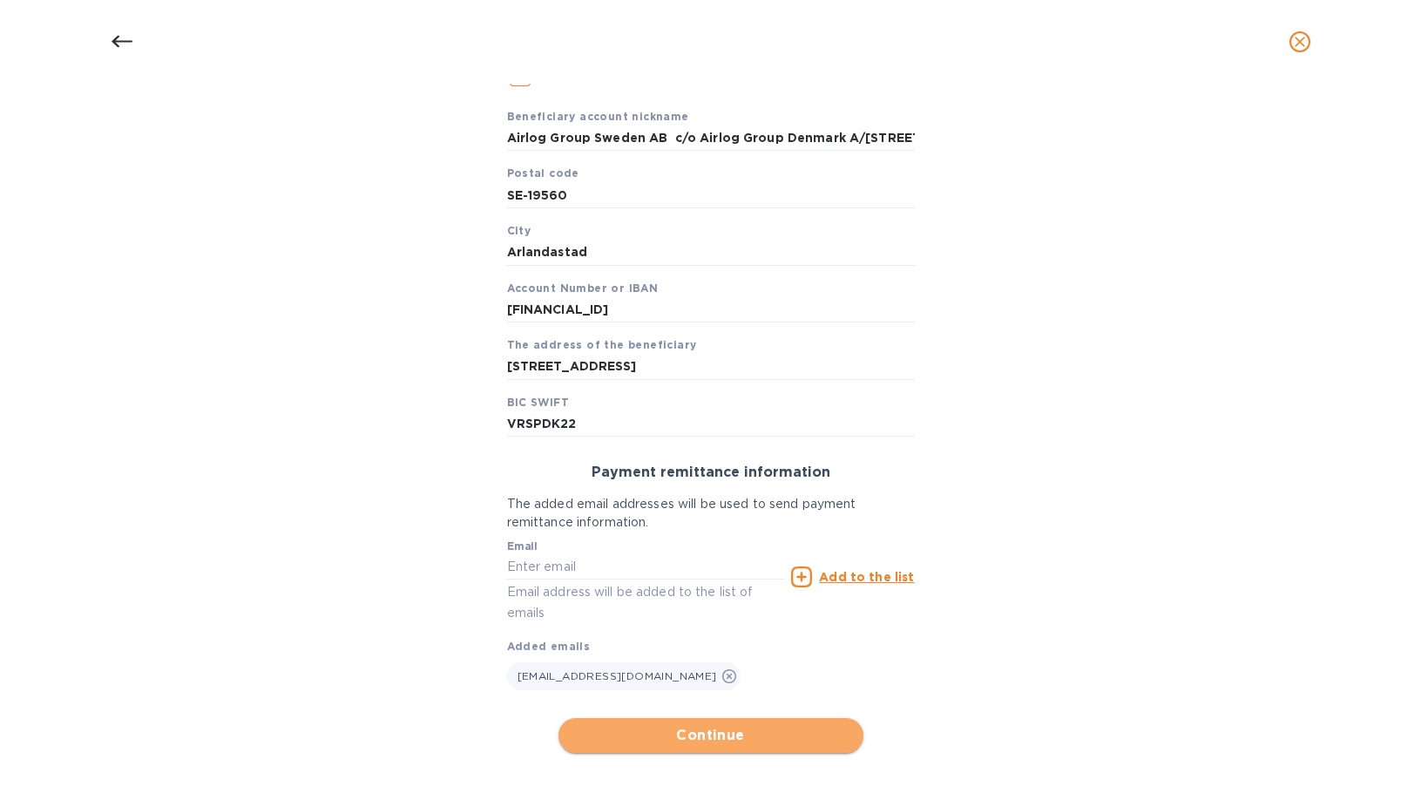
click at [679, 732] on span "Continue" at bounding box center [710, 735] width 277 height 21
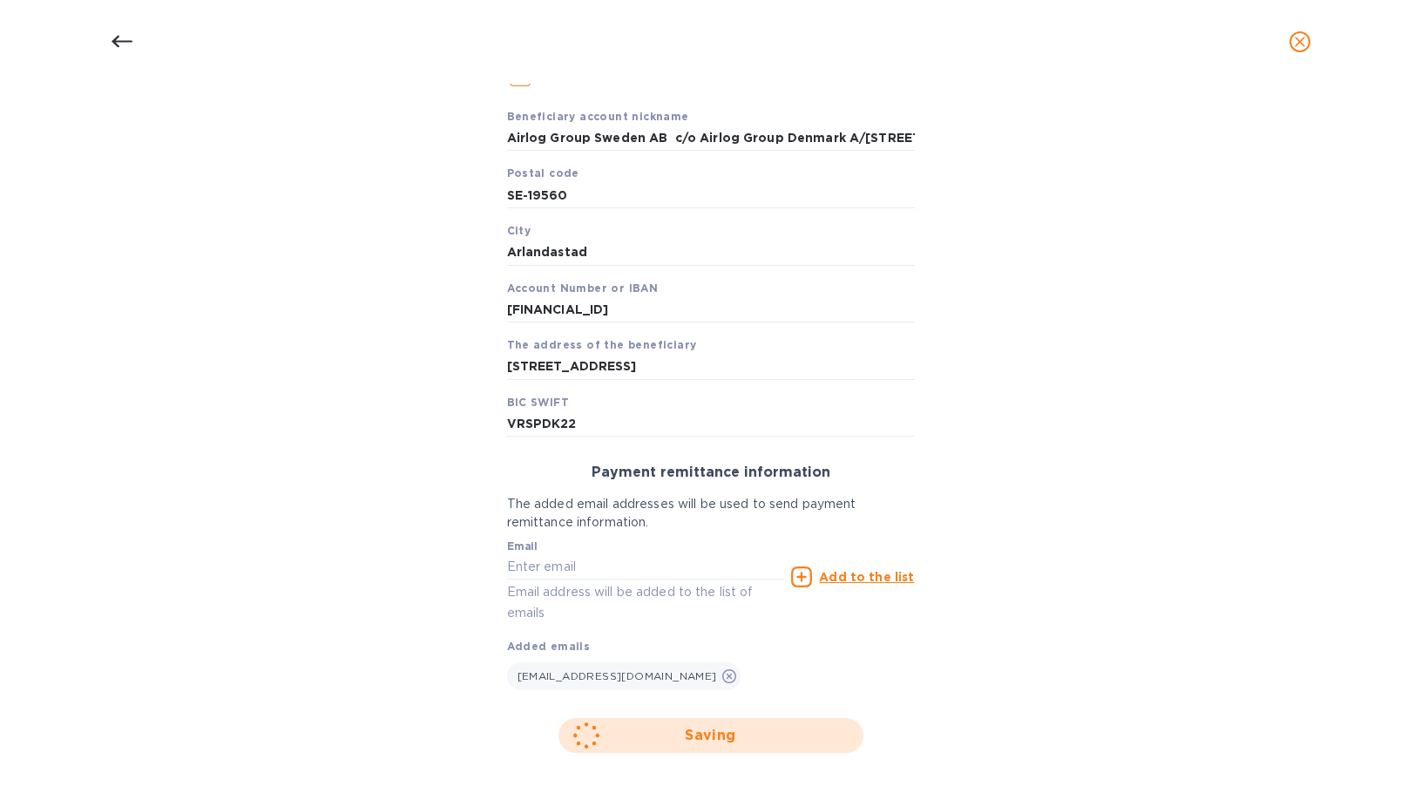
scroll to position [169, 0]
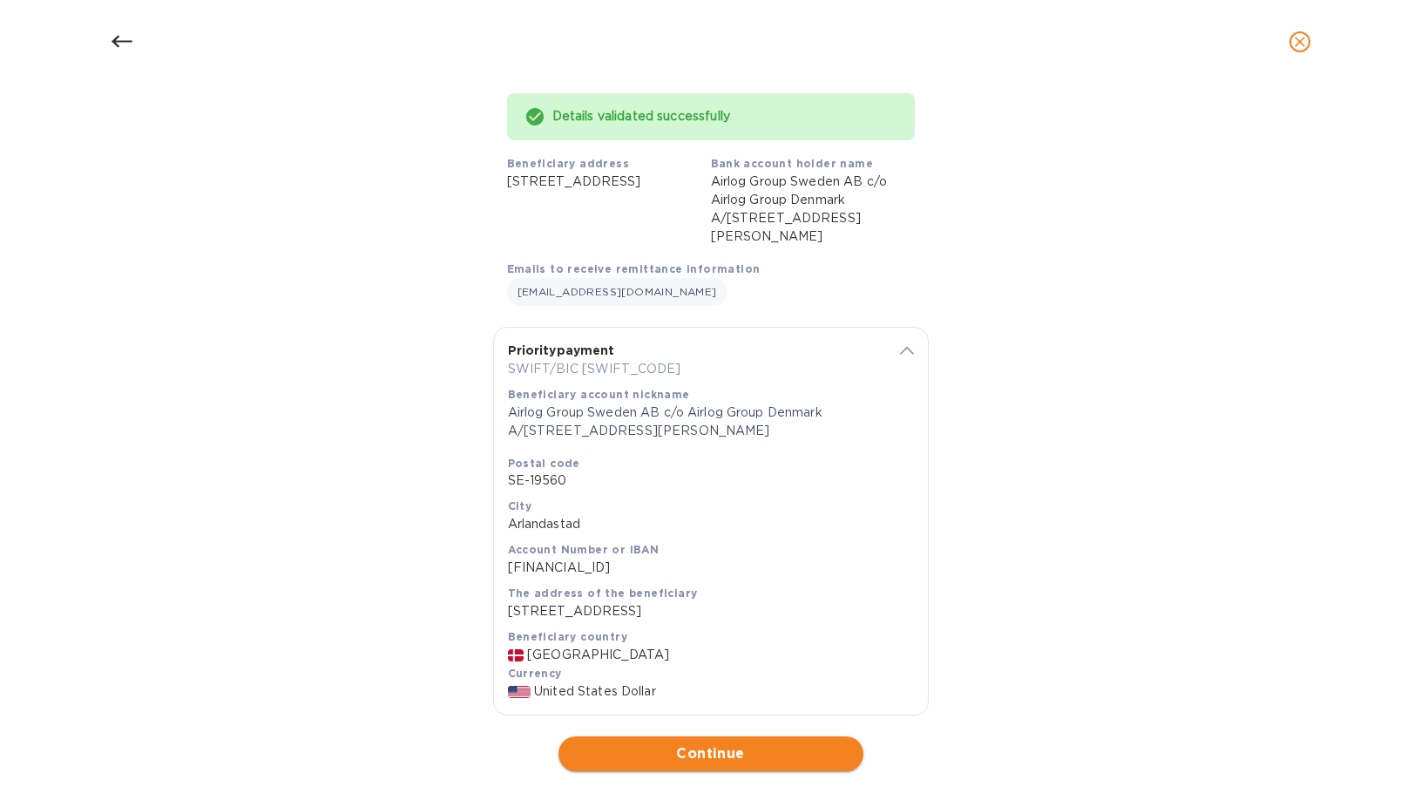
click at [677, 743] on span "Continue" at bounding box center [710, 753] width 277 height 21
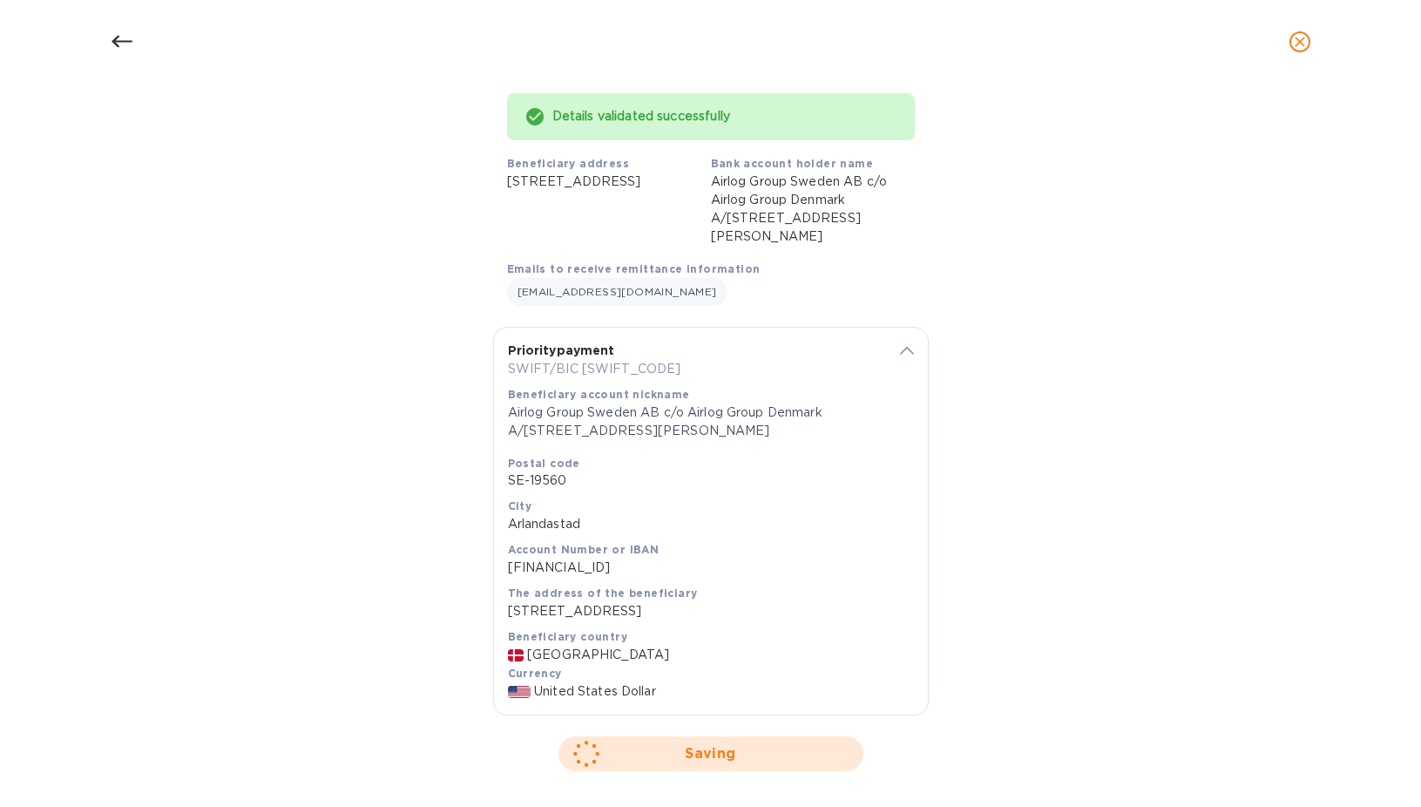
scroll to position [0, 0]
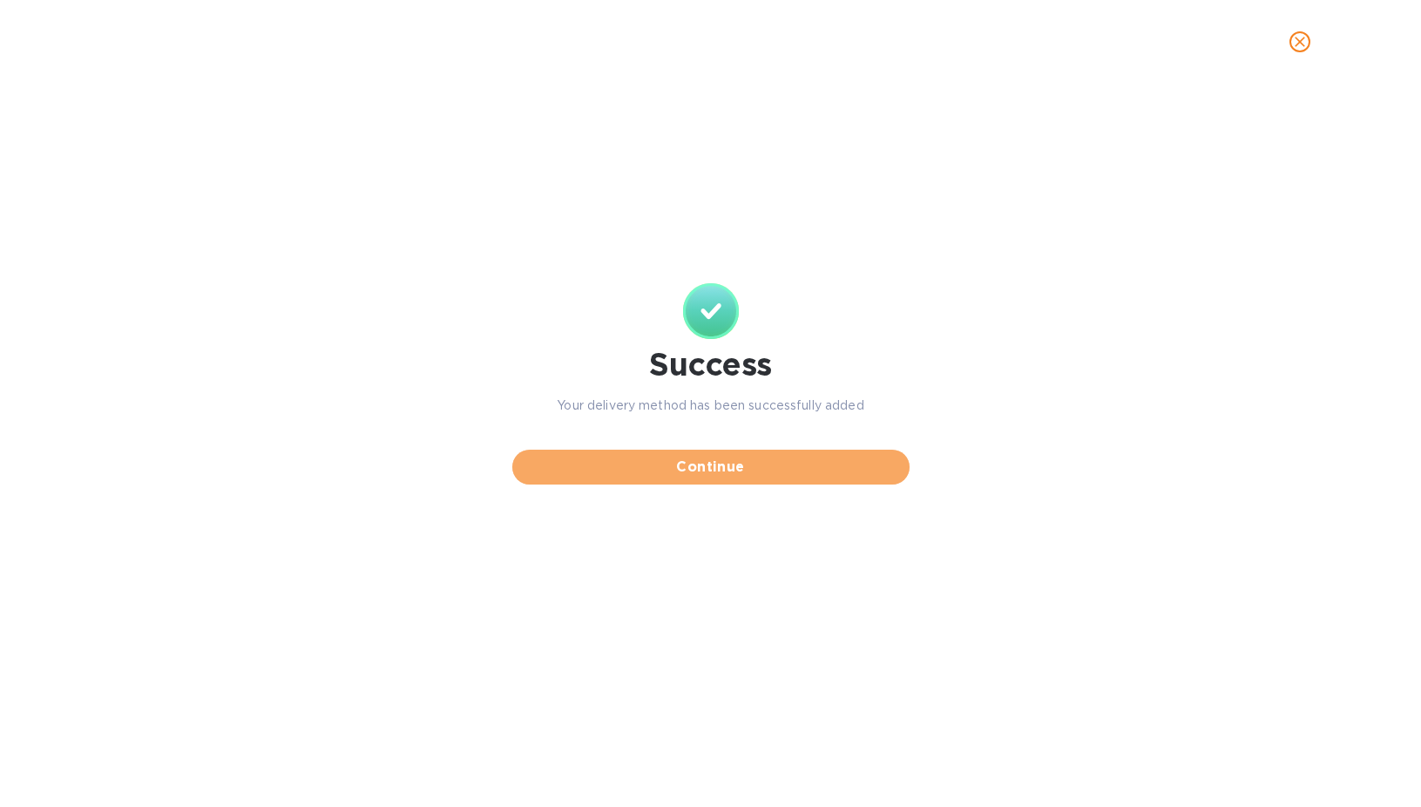
click at [709, 462] on span "Continue" at bounding box center [710, 467] width 369 height 21
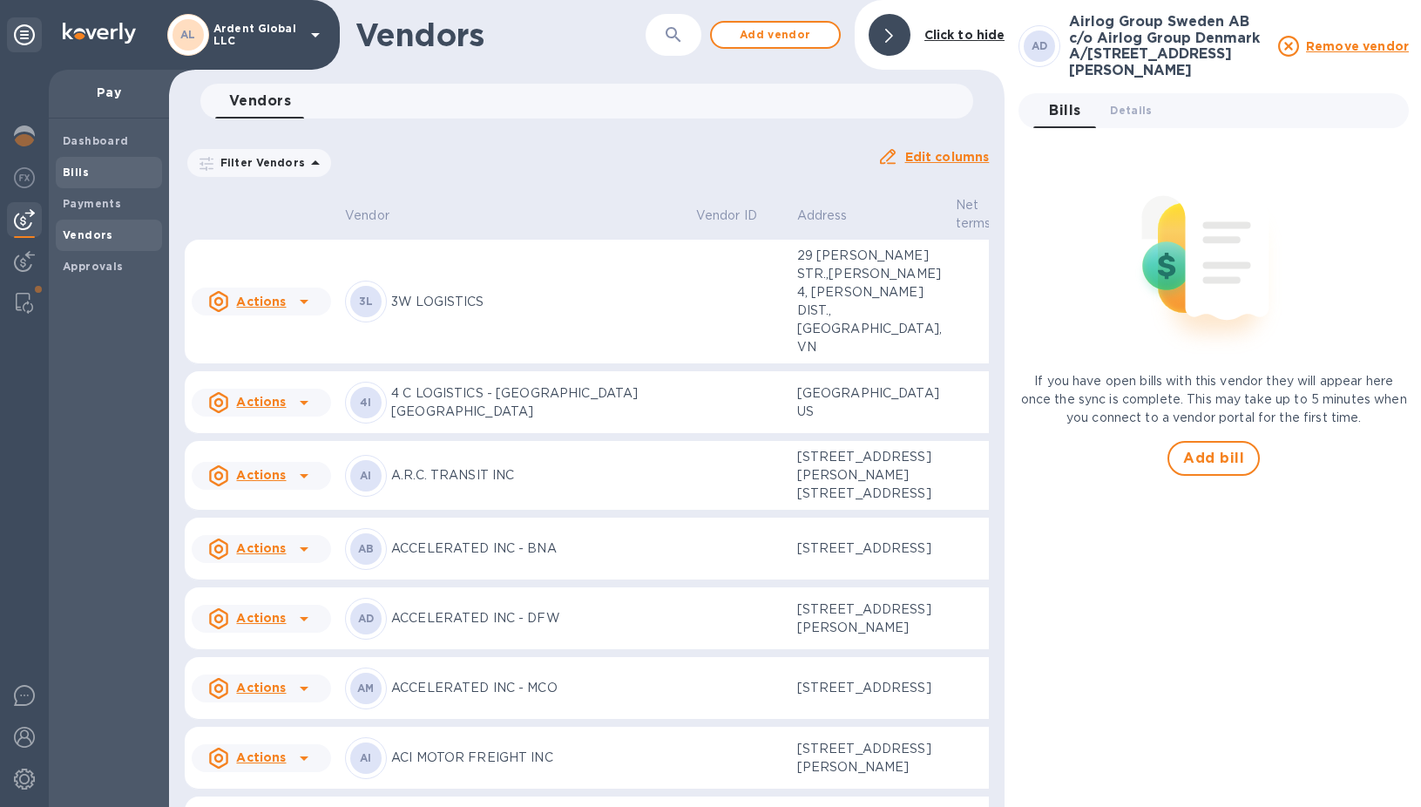
click at [95, 181] on div "Bills" at bounding box center [109, 172] width 106 height 31
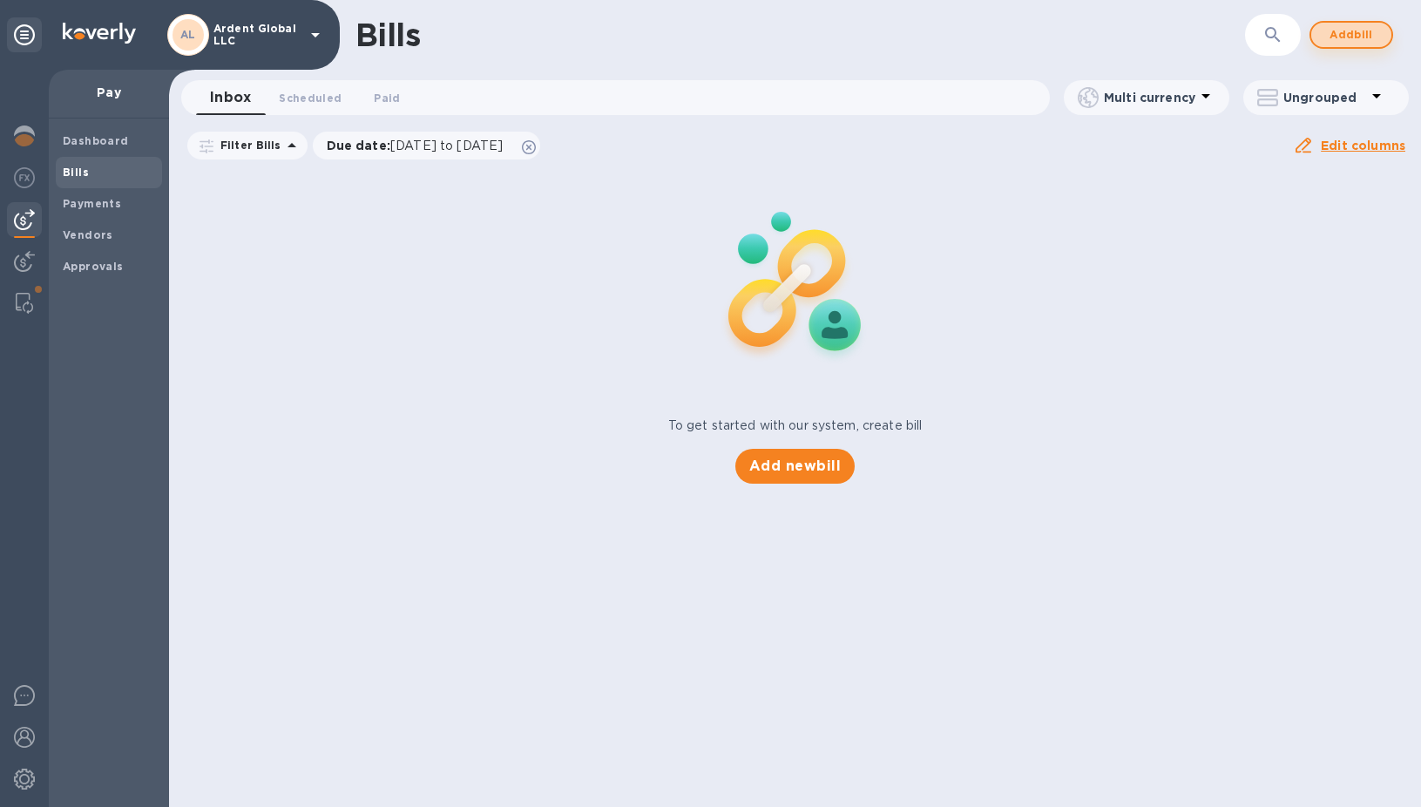
click at [1325, 36] on button "Add bill" at bounding box center [1352, 35] width 84 height 28
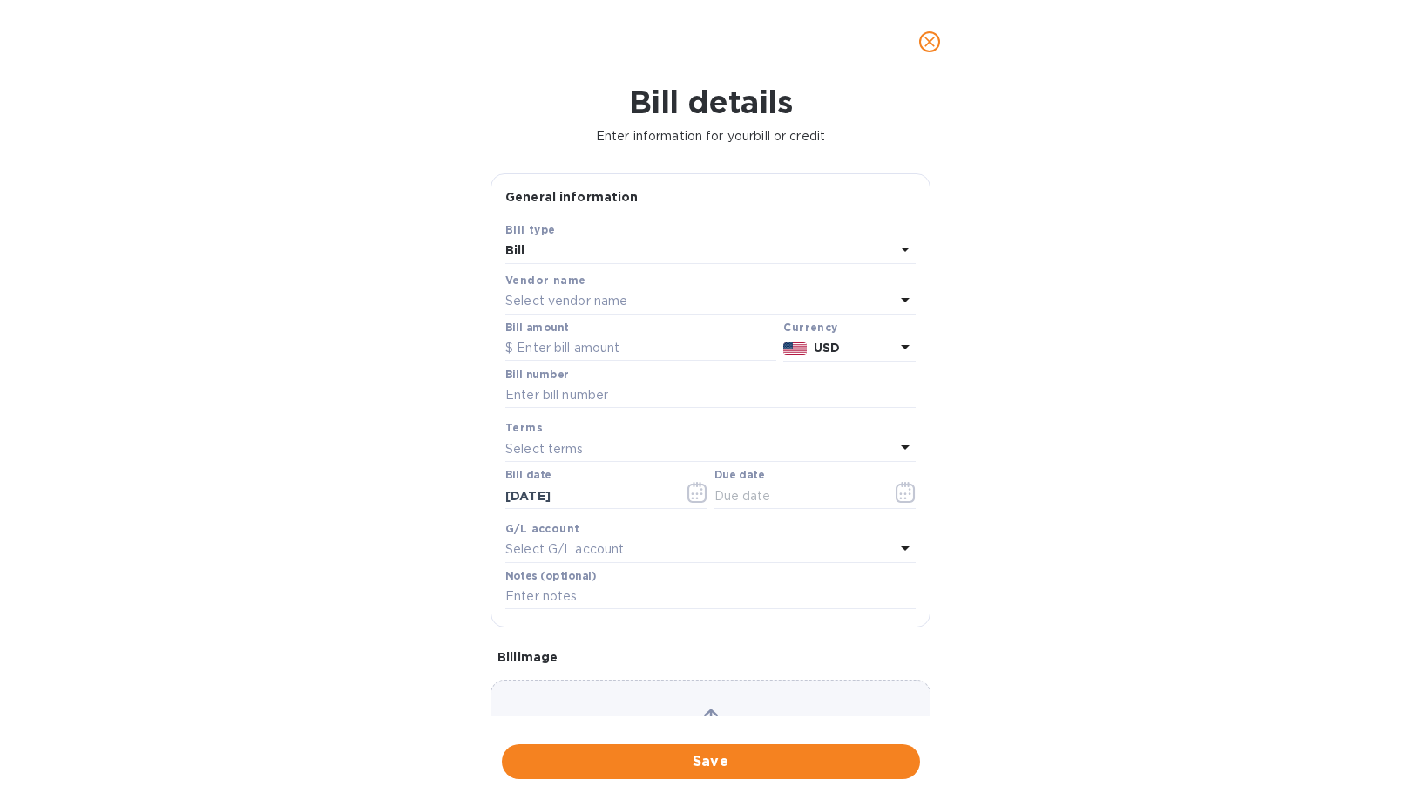
click at [568, 259] on div "Bill" at bounding box center [700, 251] width 390 height 24
click at [463, 298] on div "Bill details Enter information for your bill or credit General information Save…" at bounding box center [710, 445] width 1421 height 723
click at [586, 299] on p "Select vendor name" at bounding box center [566, 301] width 122 height 18
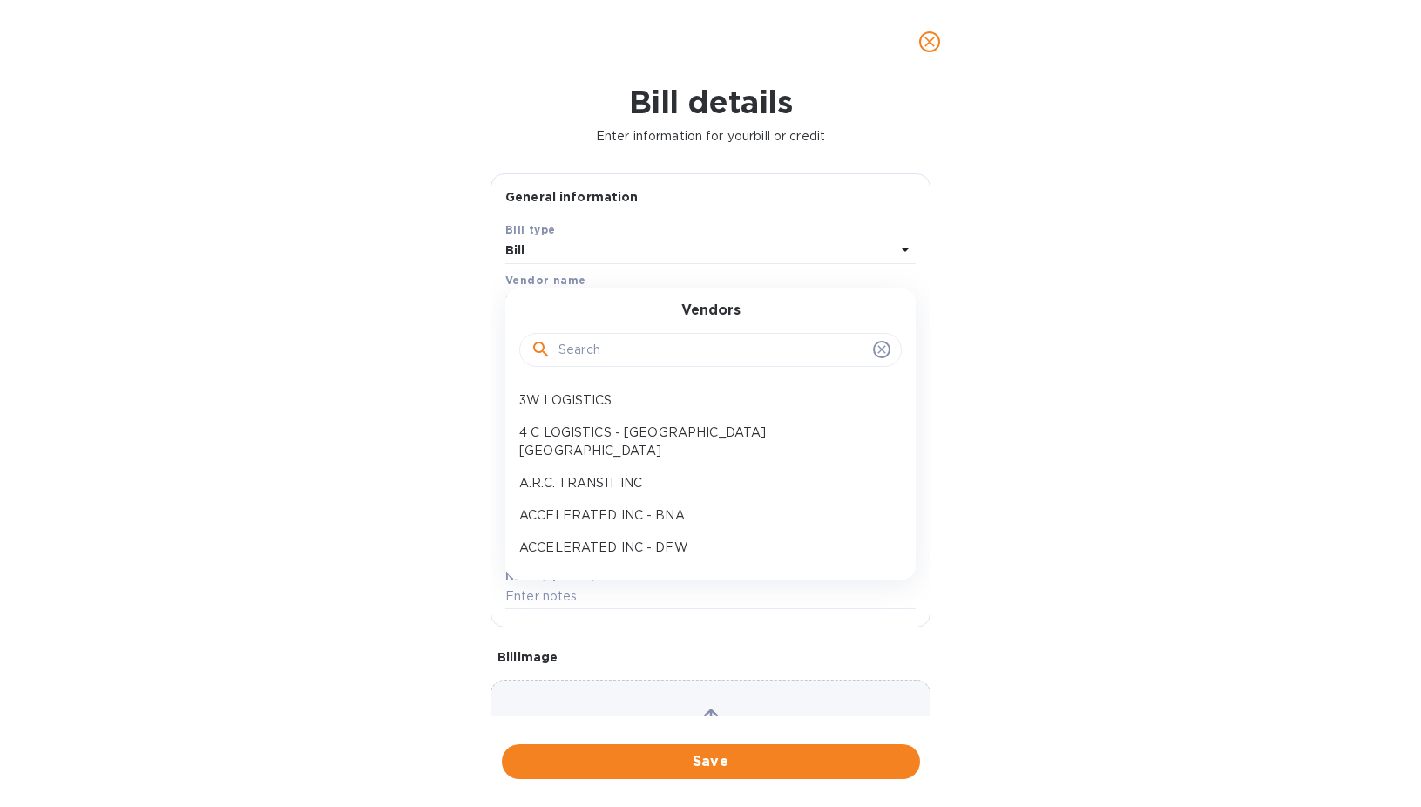
click at [591, 342] on input "text" at bounding box center [713, 350] width 308 height 26
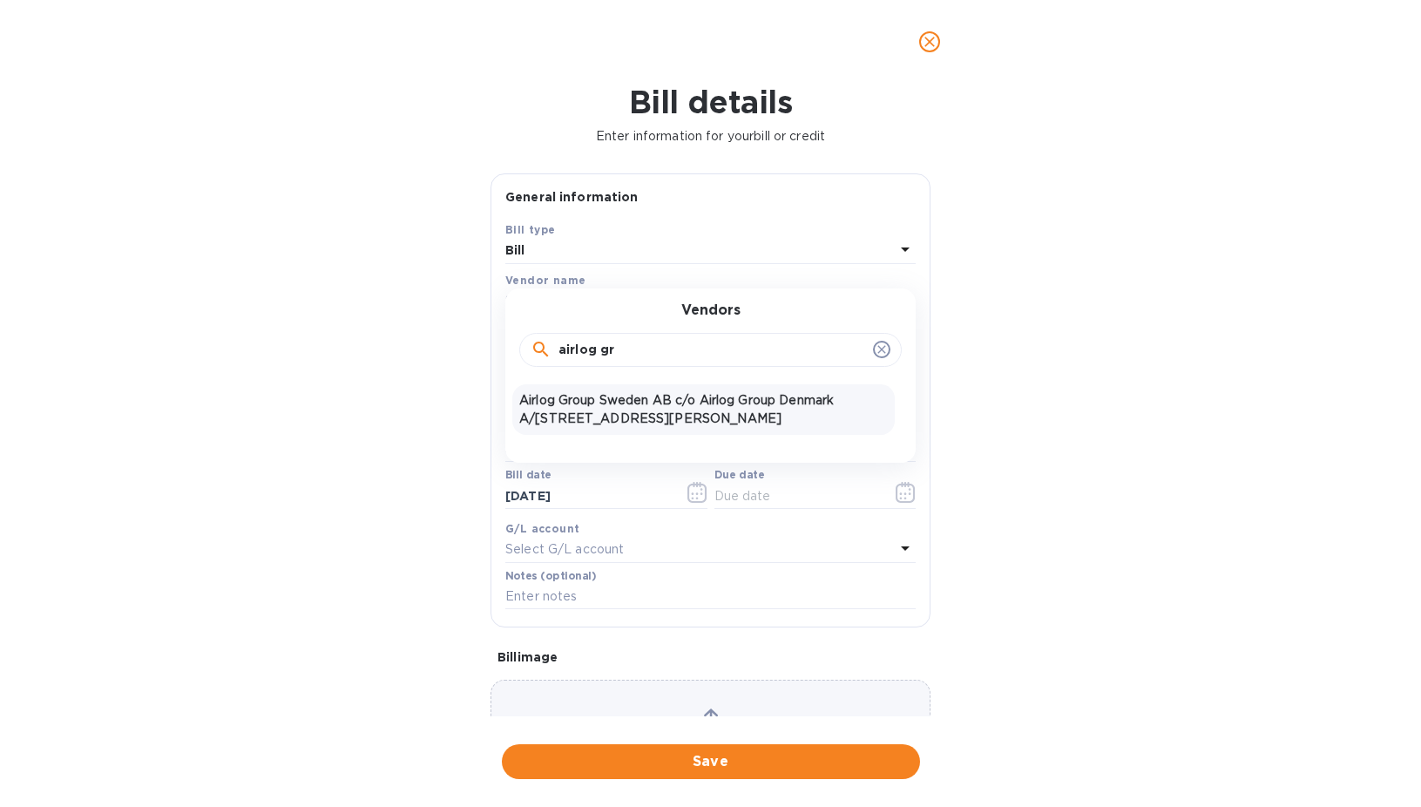
type input "airlog gr"
click at [622, 405] on p "Airlog Group Sweden AB c/o Airlog Group Denmark A/[STREET_ADDRESS][PERSON_NAME]" at bounding box center [703, 409] width 369 height 37
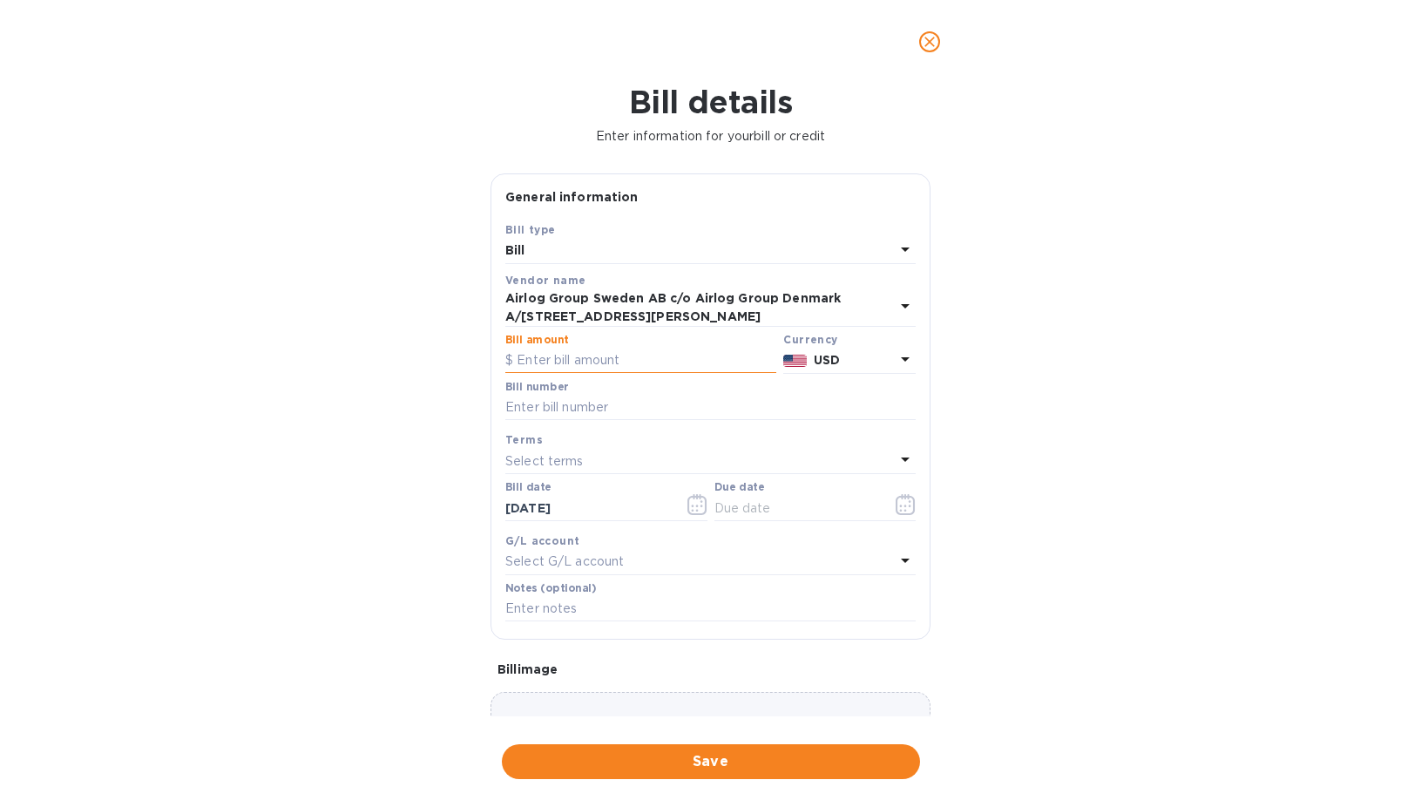
click at [588, 362] on input "text" at bounding box center [640, 361] width 271 height 26
type input "9,796.74"
click at [593, 405] on input "text" at bounding box center [710, 408] width 410 height 26
type input "SOA"
click at [908, 512] on icon "button" at bounding box center [906, 504] width 20 height 21
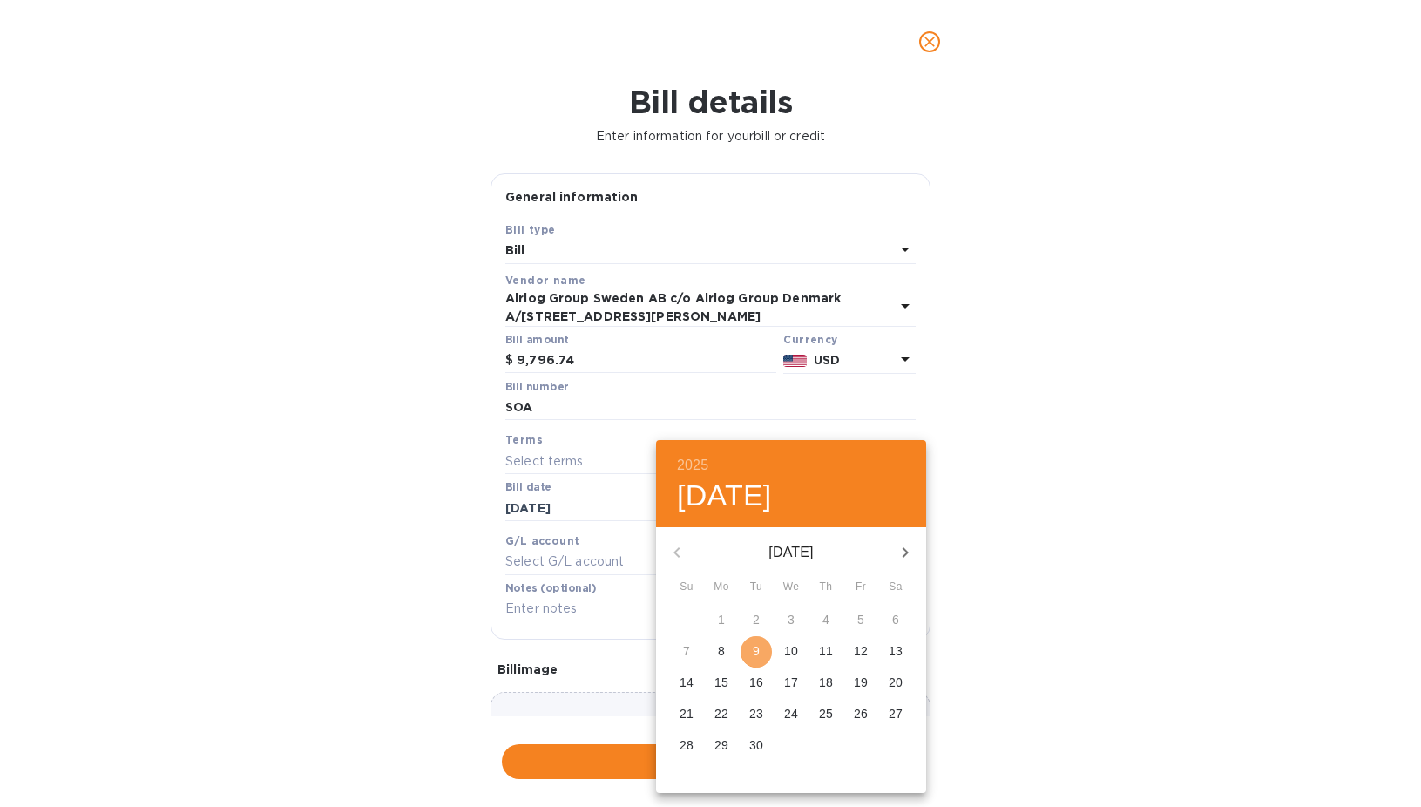
click at [757, 650] on p "9" at bounding box center [756, 650] width 7 height 17
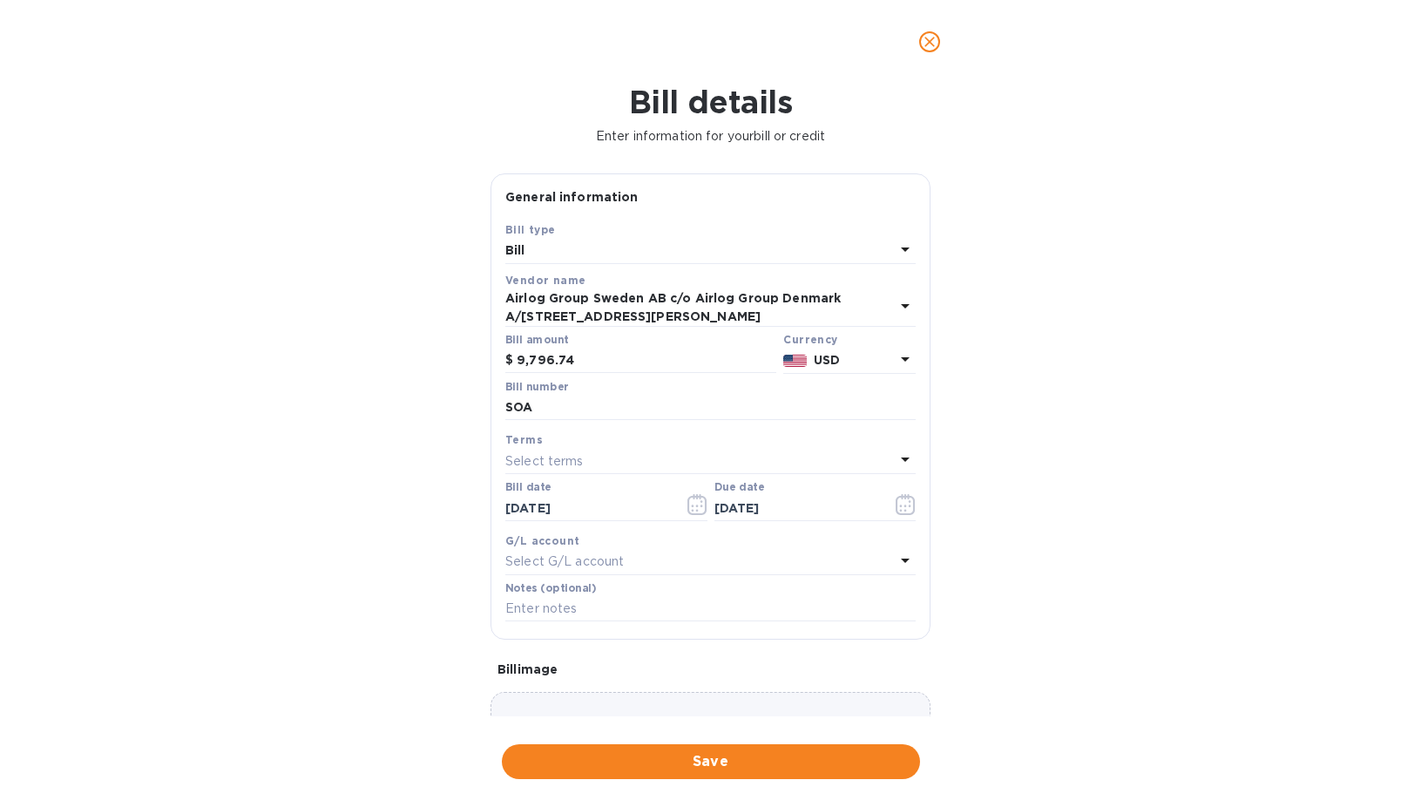
click at [546, 566] on p "Select G/L account" at bounding box center [564, 561] width 119 height 18
click at [570, 451] on div "Select terms" at bounding box center [700, 461] width 390 height 24
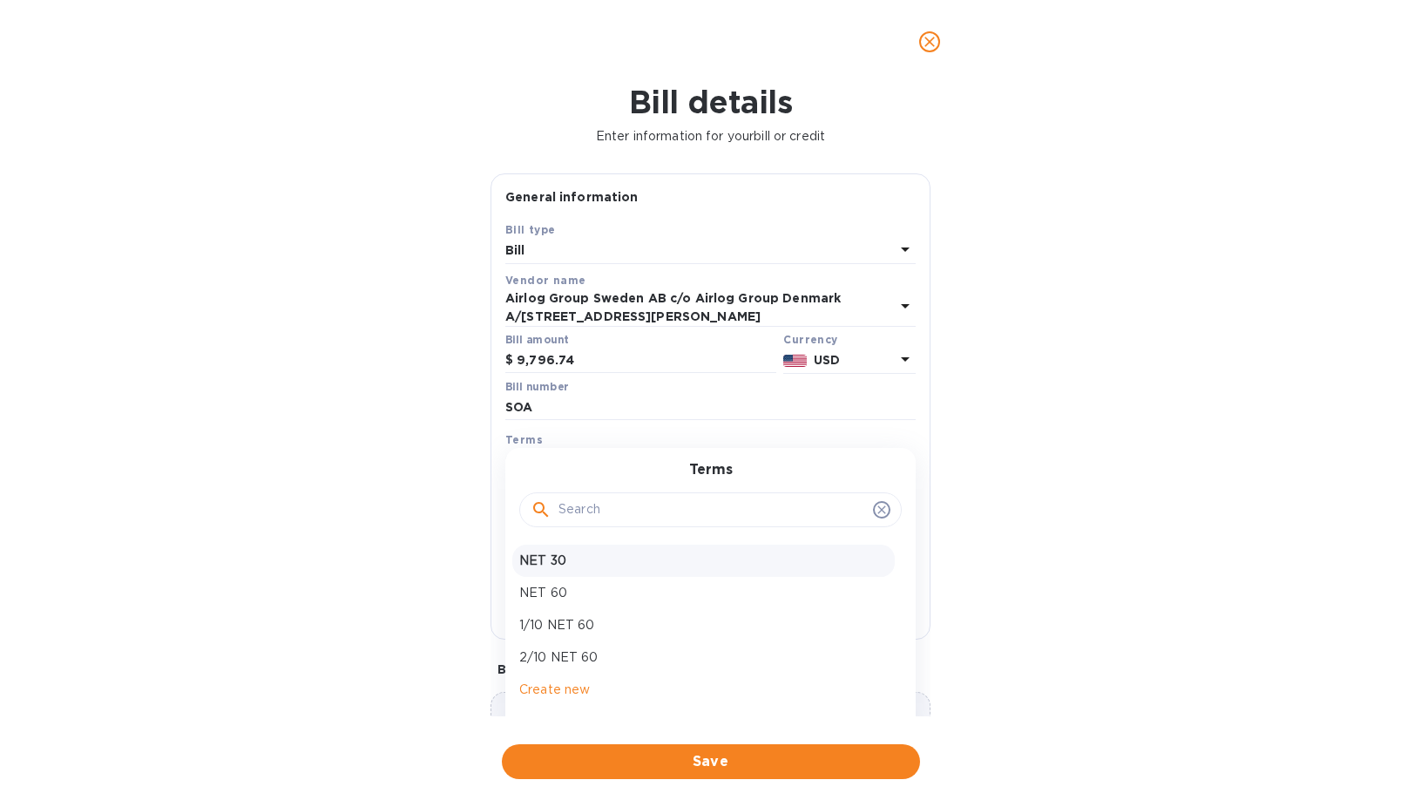
click at [563, 548] on div "NET 30" at bounding box center [703, 561] width 383 height 32
type input "[DATE]"
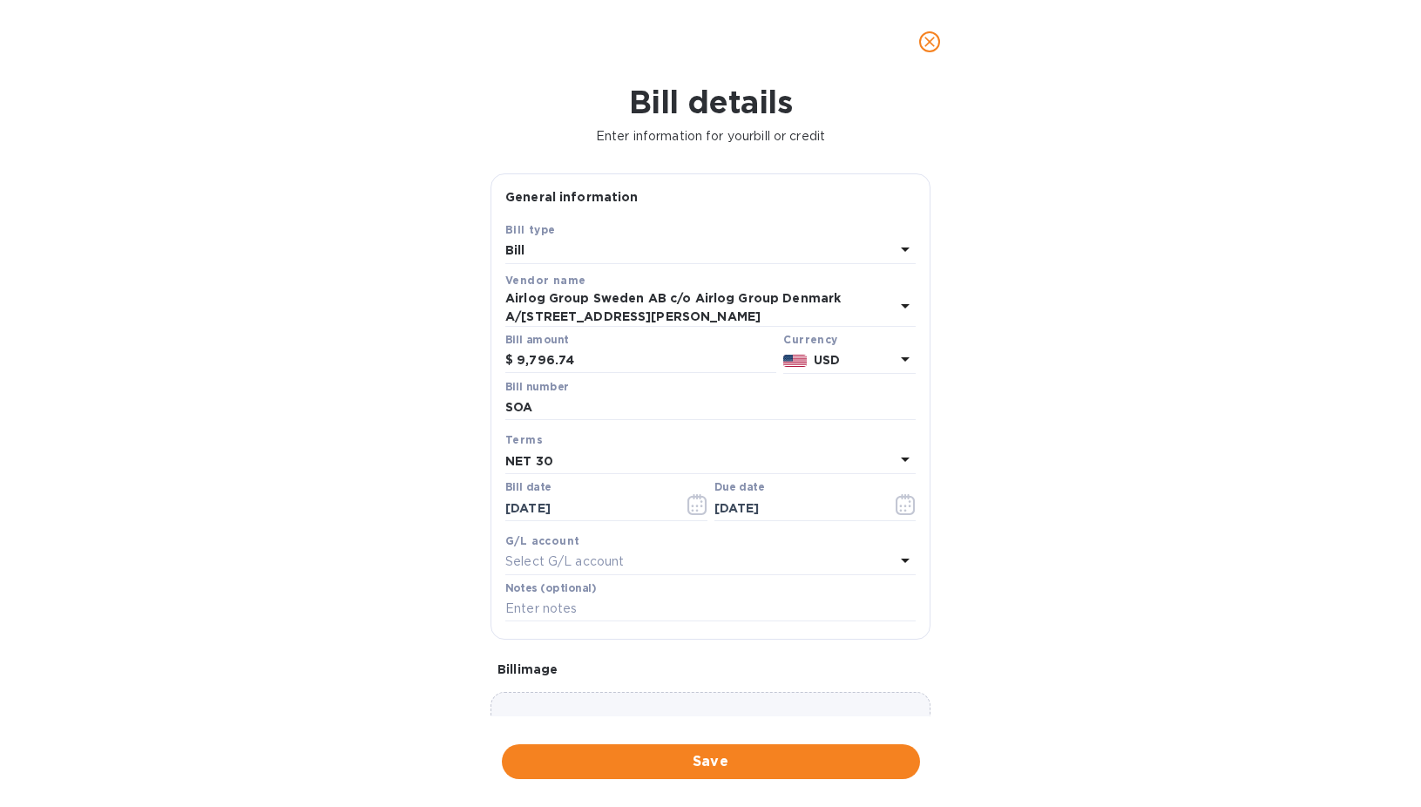
click at [579, 567] on p "Select G/L account" at bounding box center [564, 561] width 119 height 18
click at [629, 618] on input "text" at bounding box center [713, 611] width 308 height 26
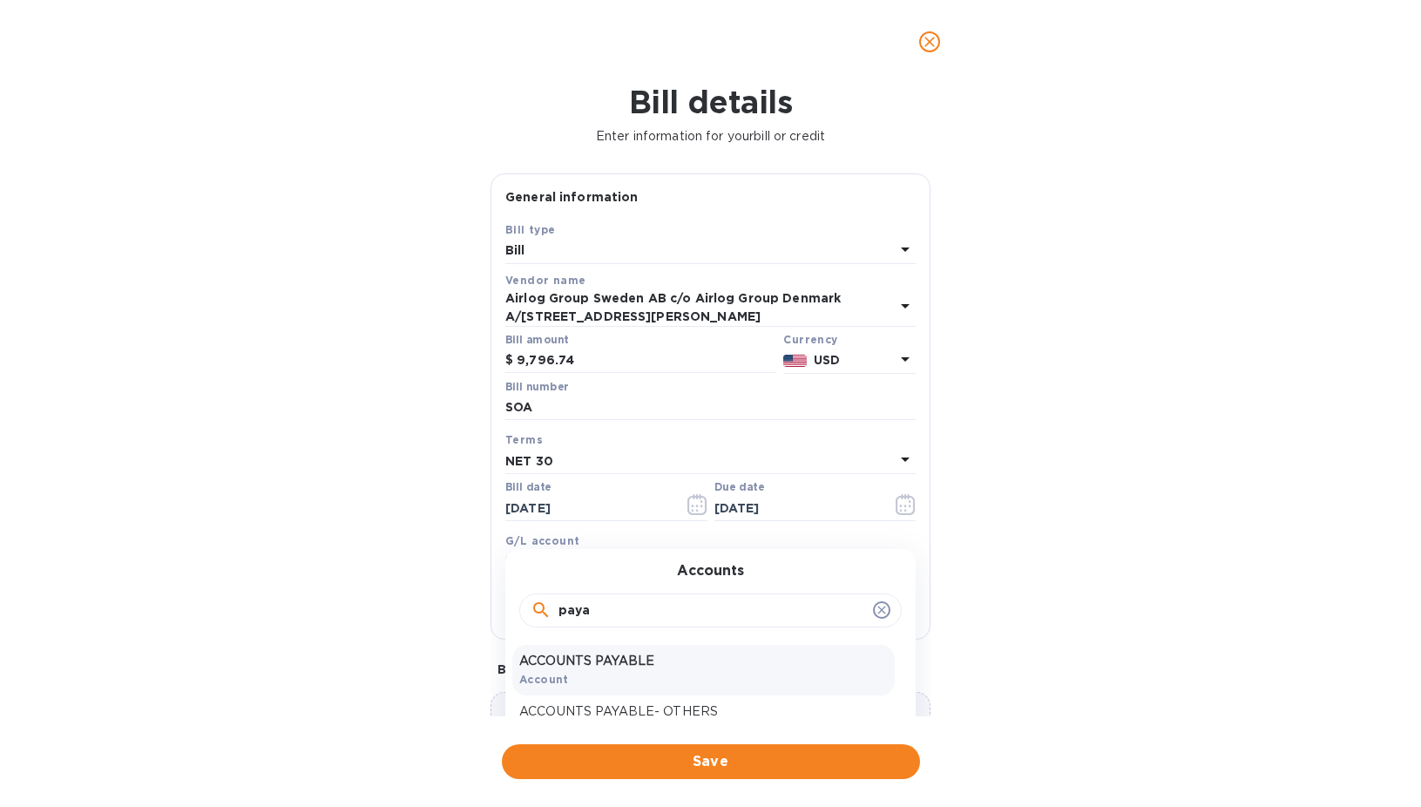
type input "paya"
click at [612, 659] on p "ACCOUNTS PAYABLE" at bounding box center [703, 661] width 369 height 18
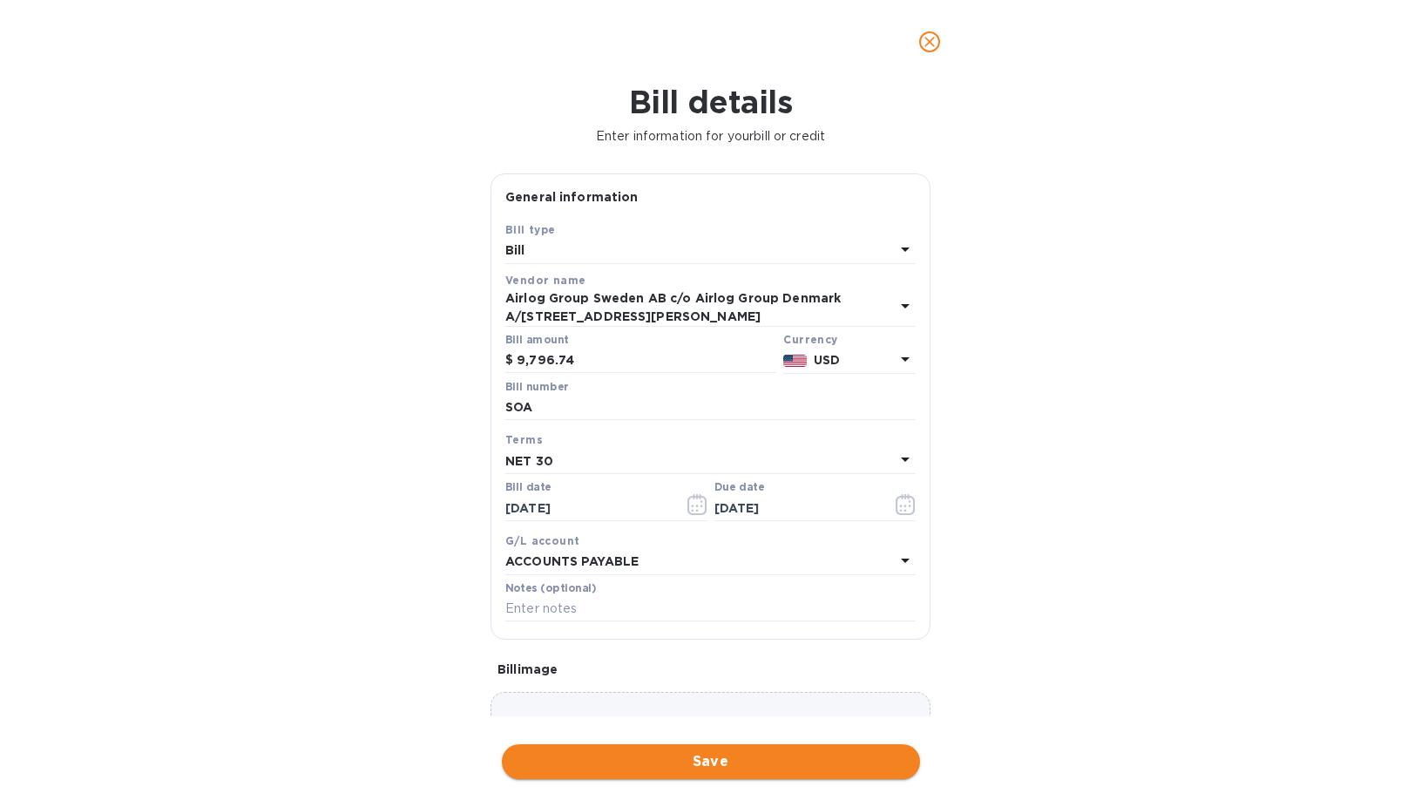
click at [700, 762] on span "Save" at bounding box center [711, 761] width 390 height 21
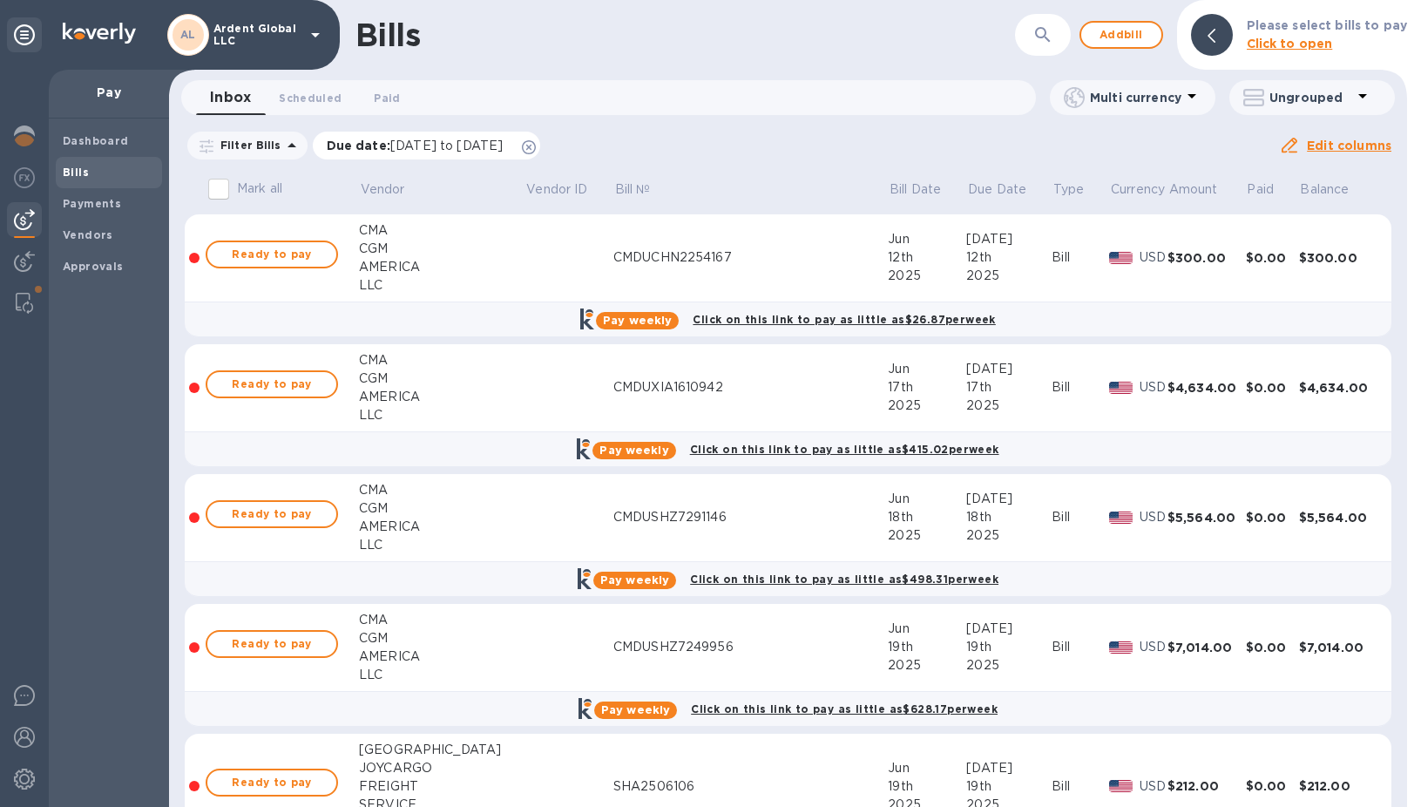
click at [536, 147] on icon at bounding box center [529, 147] width 14 height 14
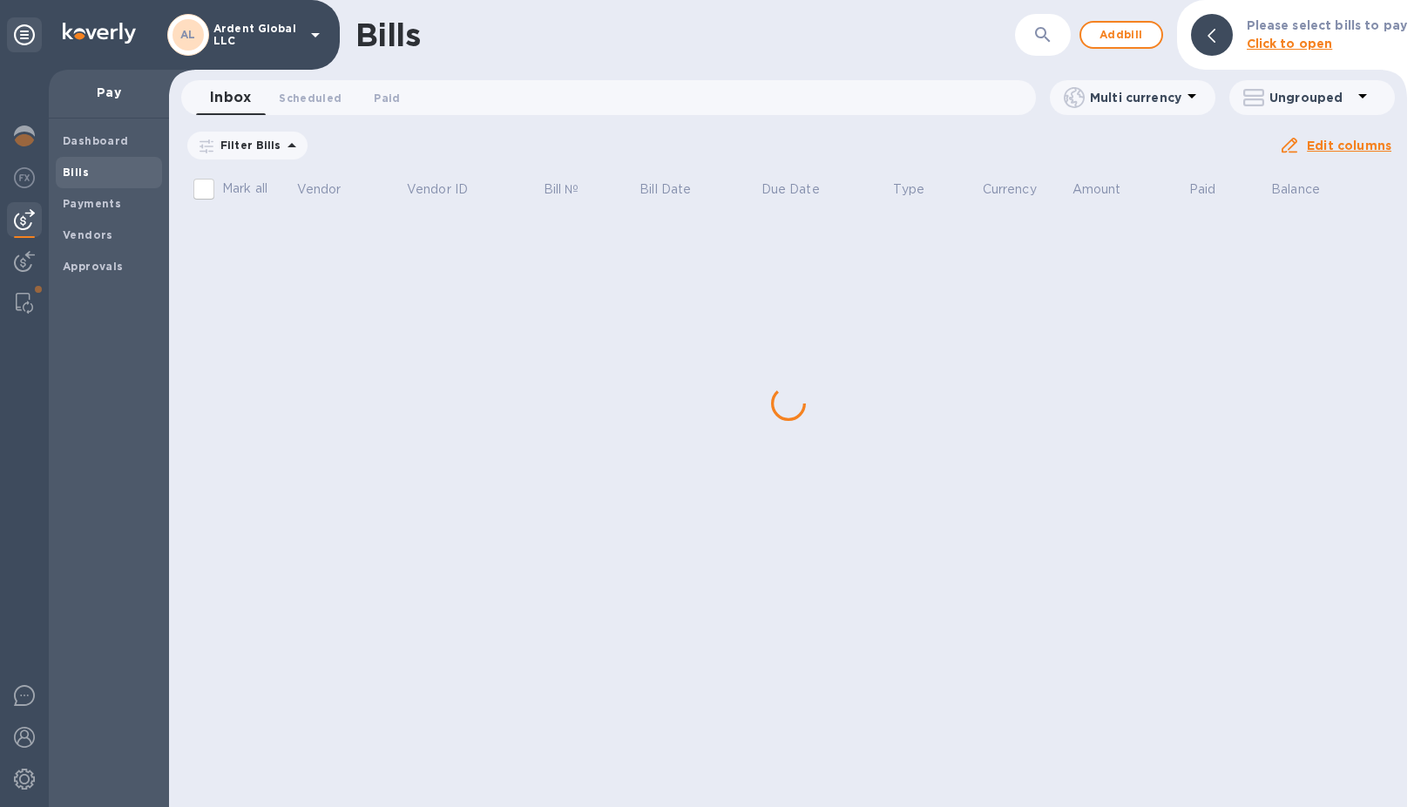
click at [1054, 44] on icon "button" at bounding box center [1043, 34] width 21 height 21
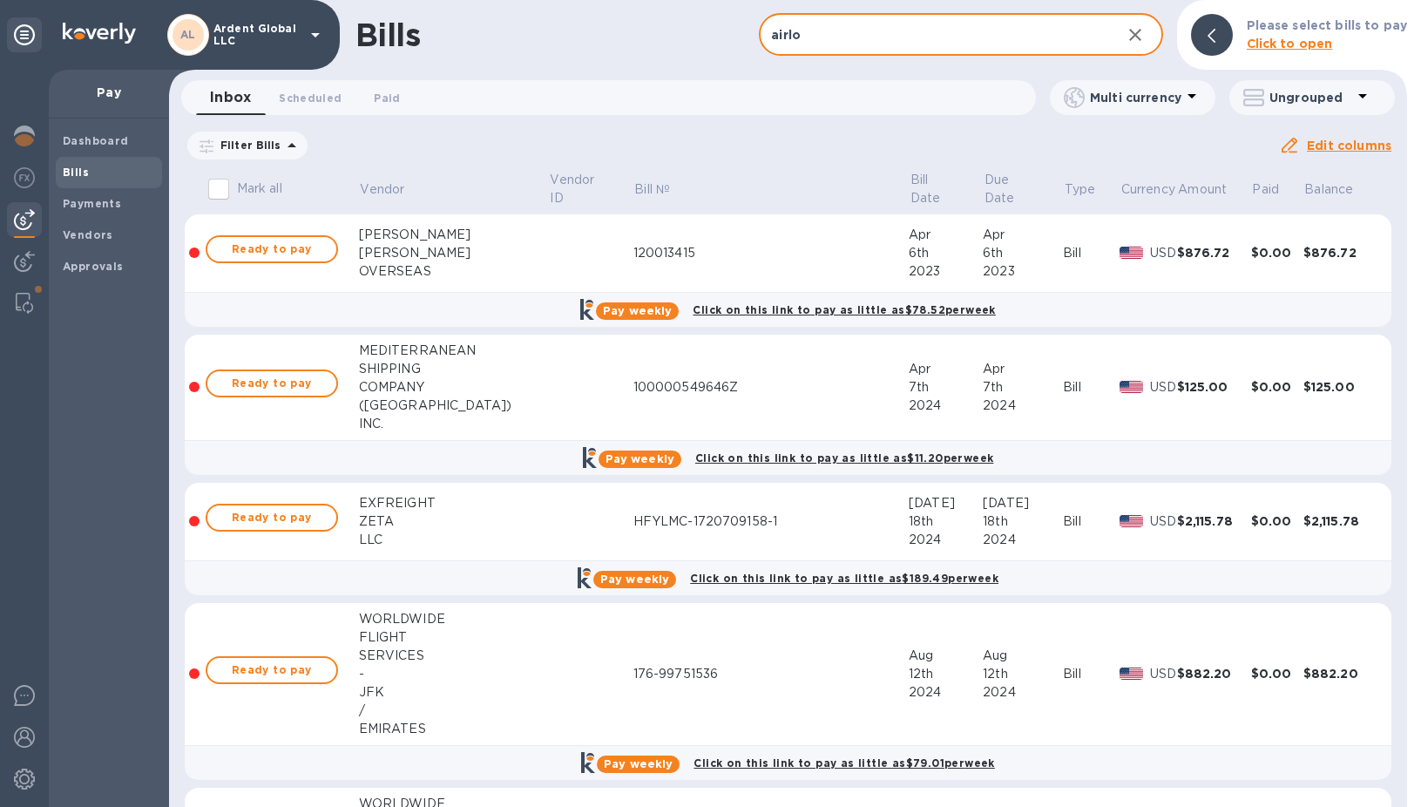
type input "airlo"
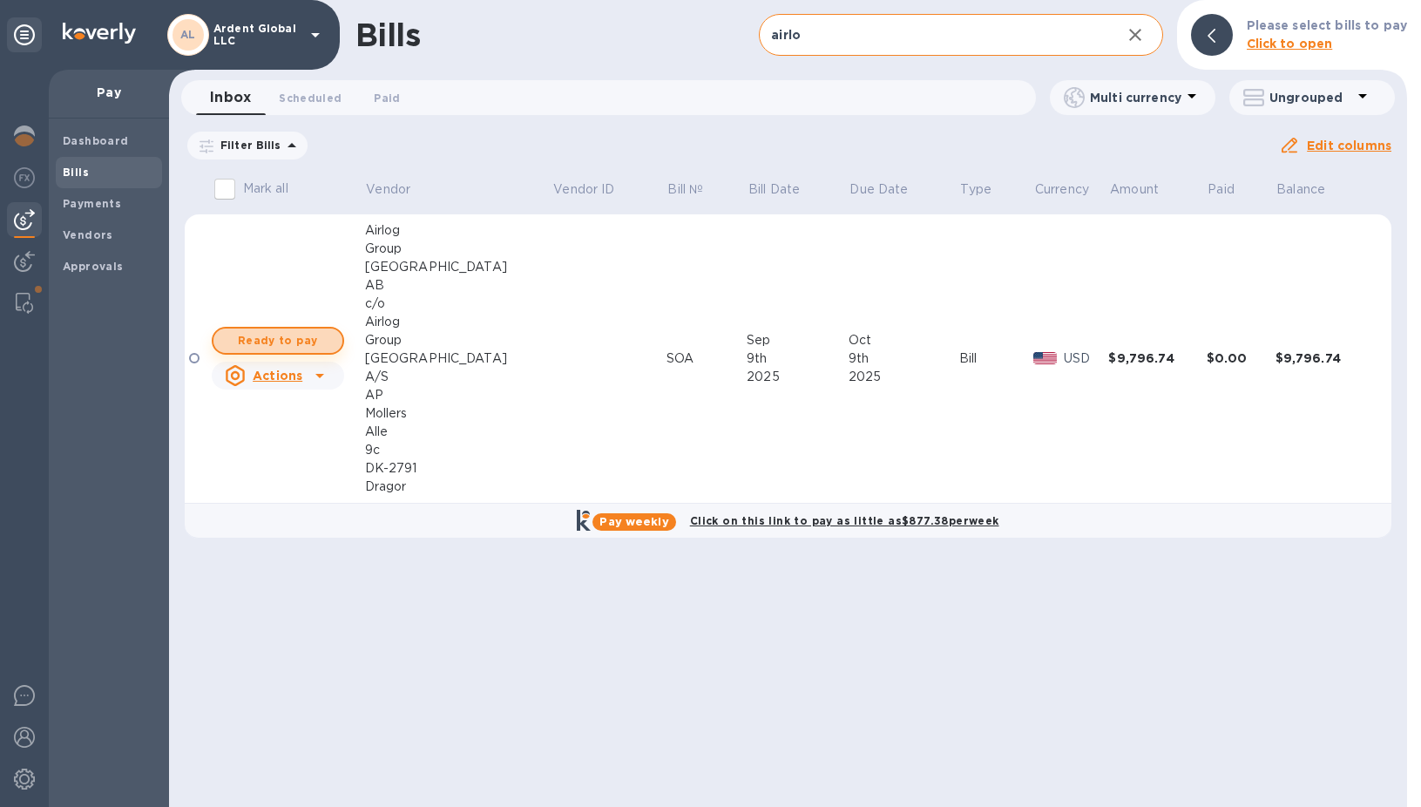
click at [254, 329] on button "Ready to pay" at bounding box center [278, 341] width 132 height 28
checkbox input "true"
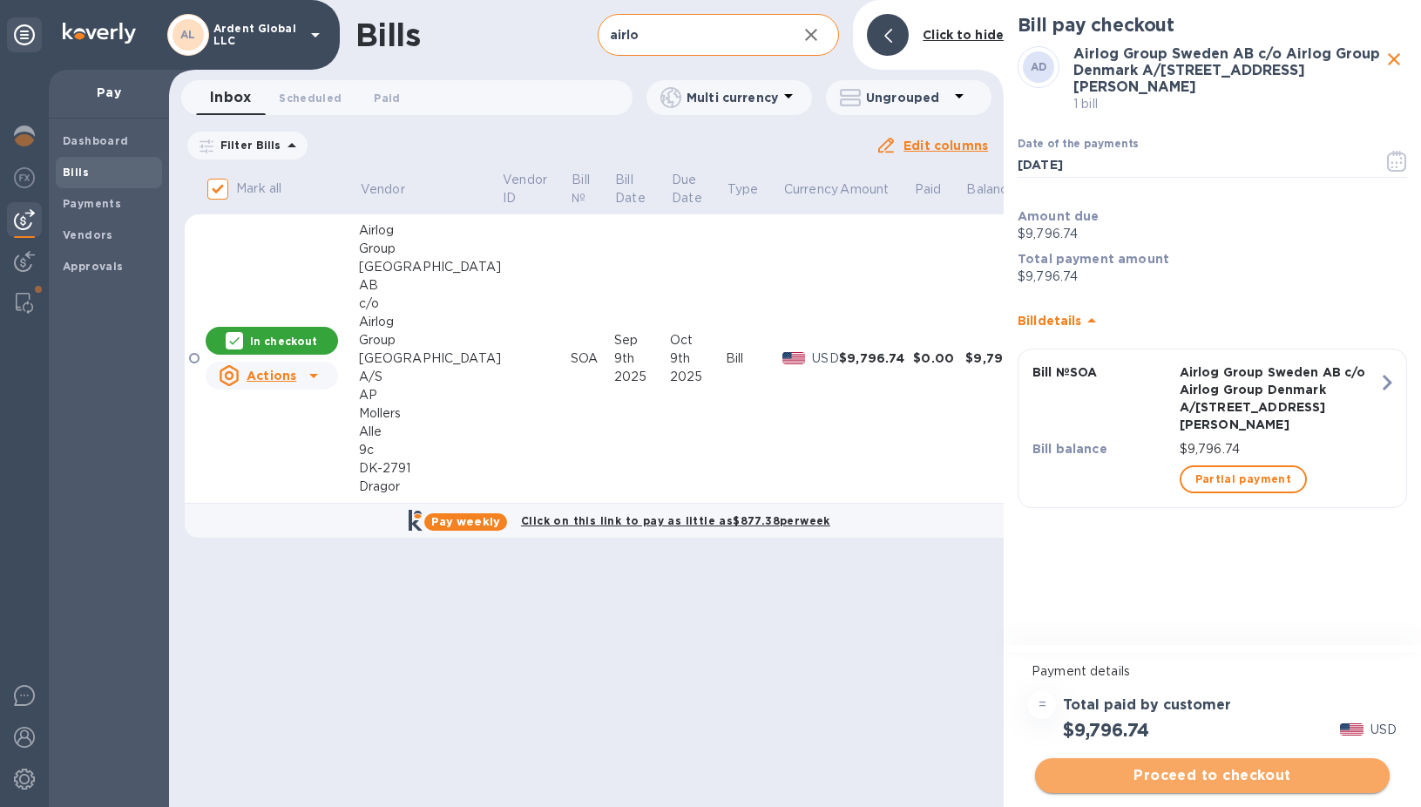
click at [1202, 789] on button "Proceed to checkout" at bounding box center [1212, 775] width 355 height 35
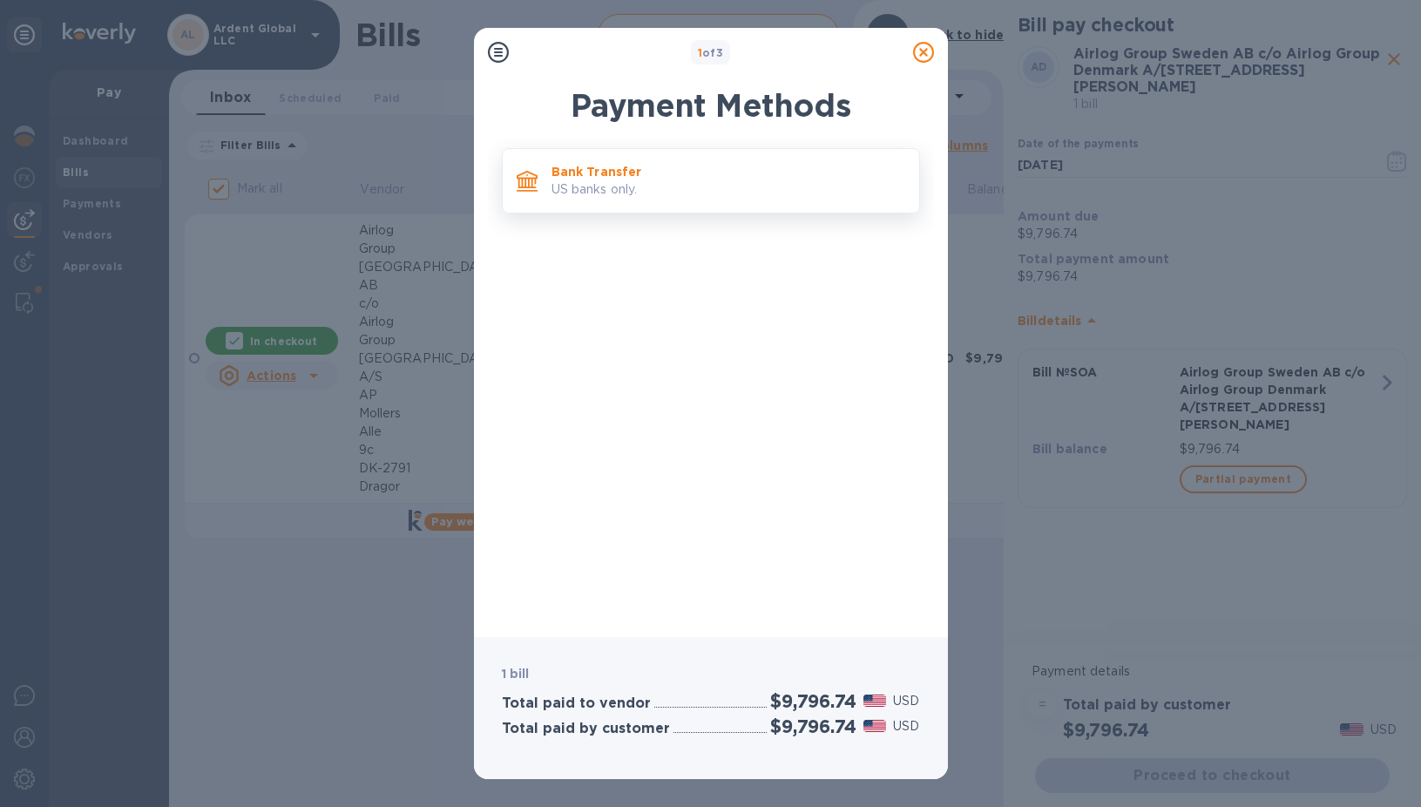
click at [674, 193] on p "US banks only." at bounding box center [729, 189] width 354 height 18
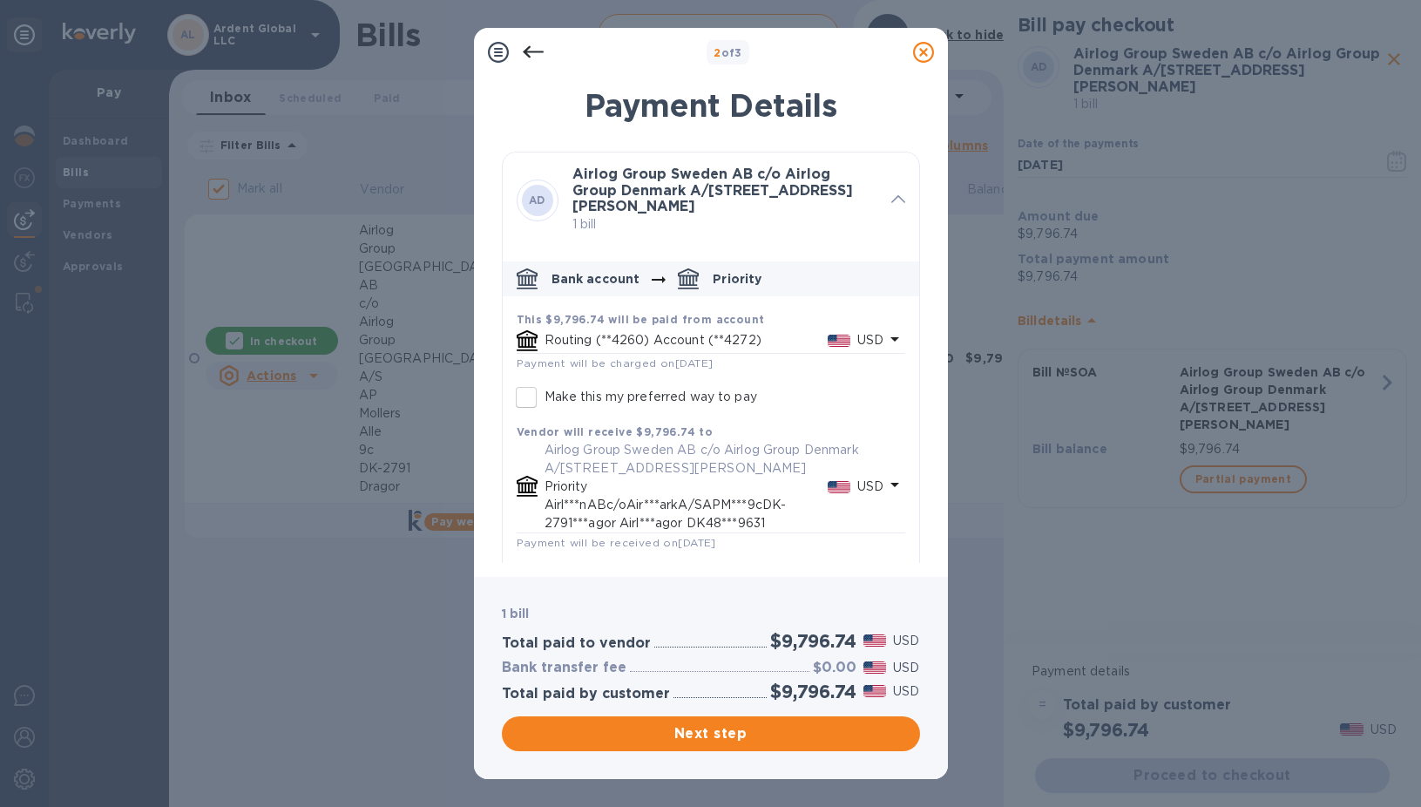
click at [676, 333] on p "Routing (**4260) Account (**4272)" at bounding box center [686, 340] width 283 height 18
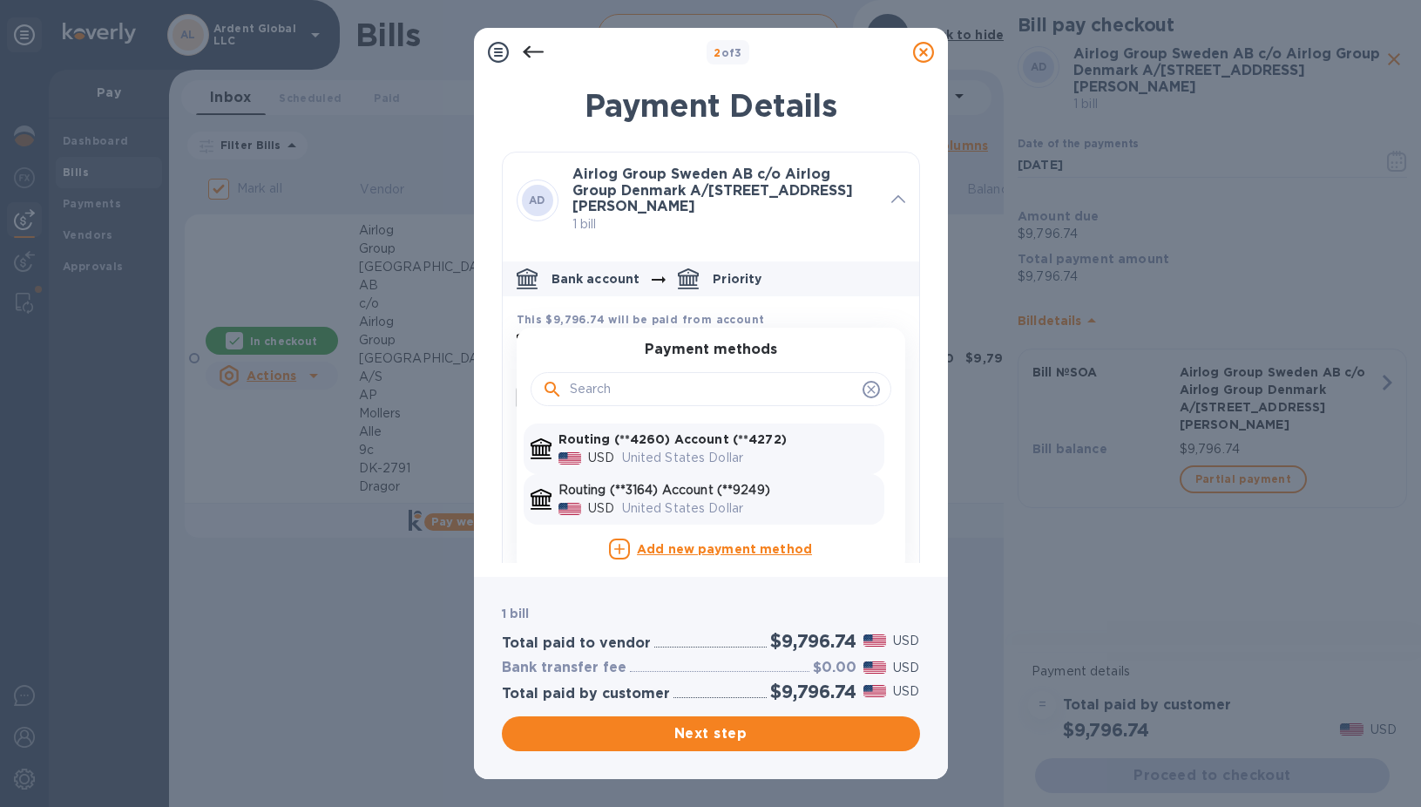
click at [674, 500] on p "United States Dollar" at bounding box center [749, 508] width 255 height 18
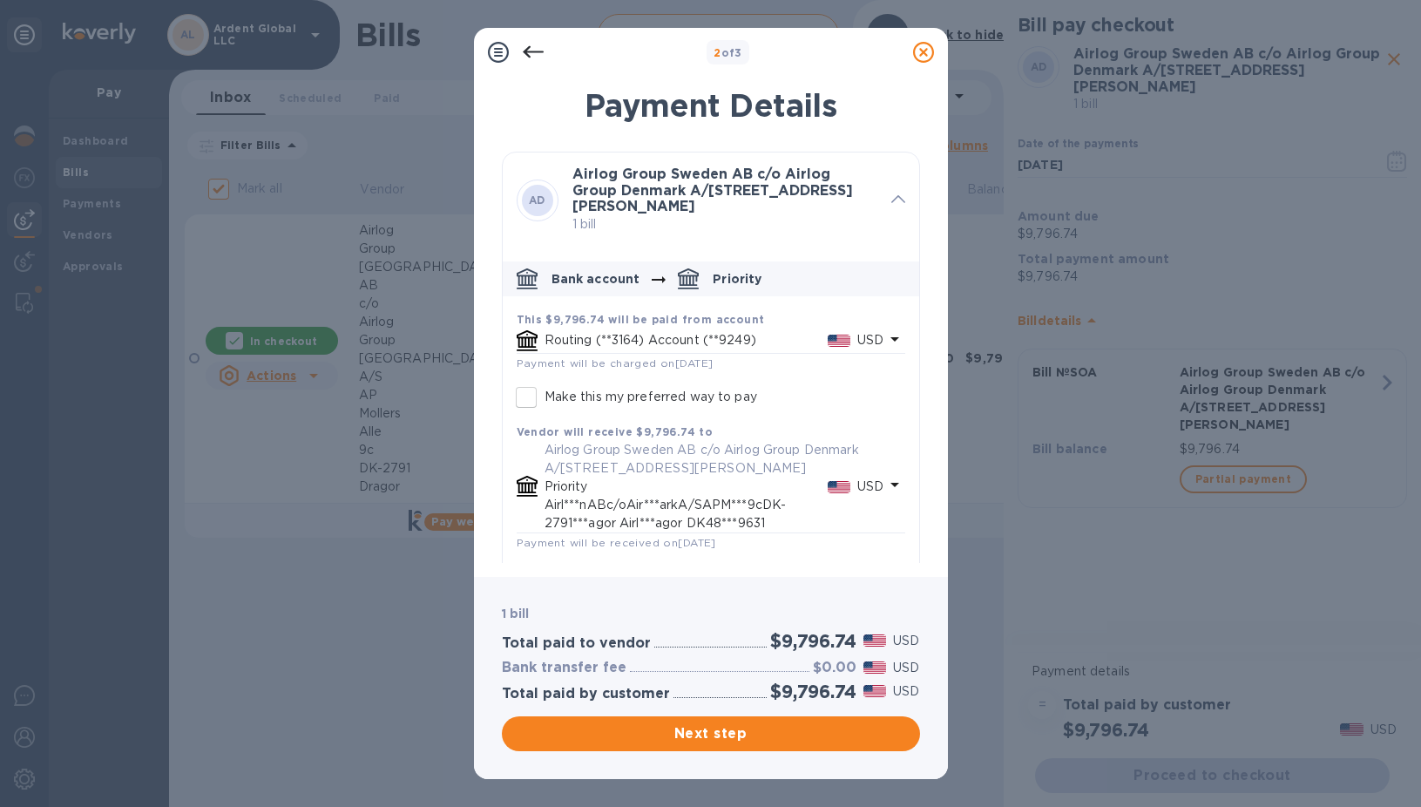
click at [921, 49] on icon at bounding box center [923, 52] width 21 height 21
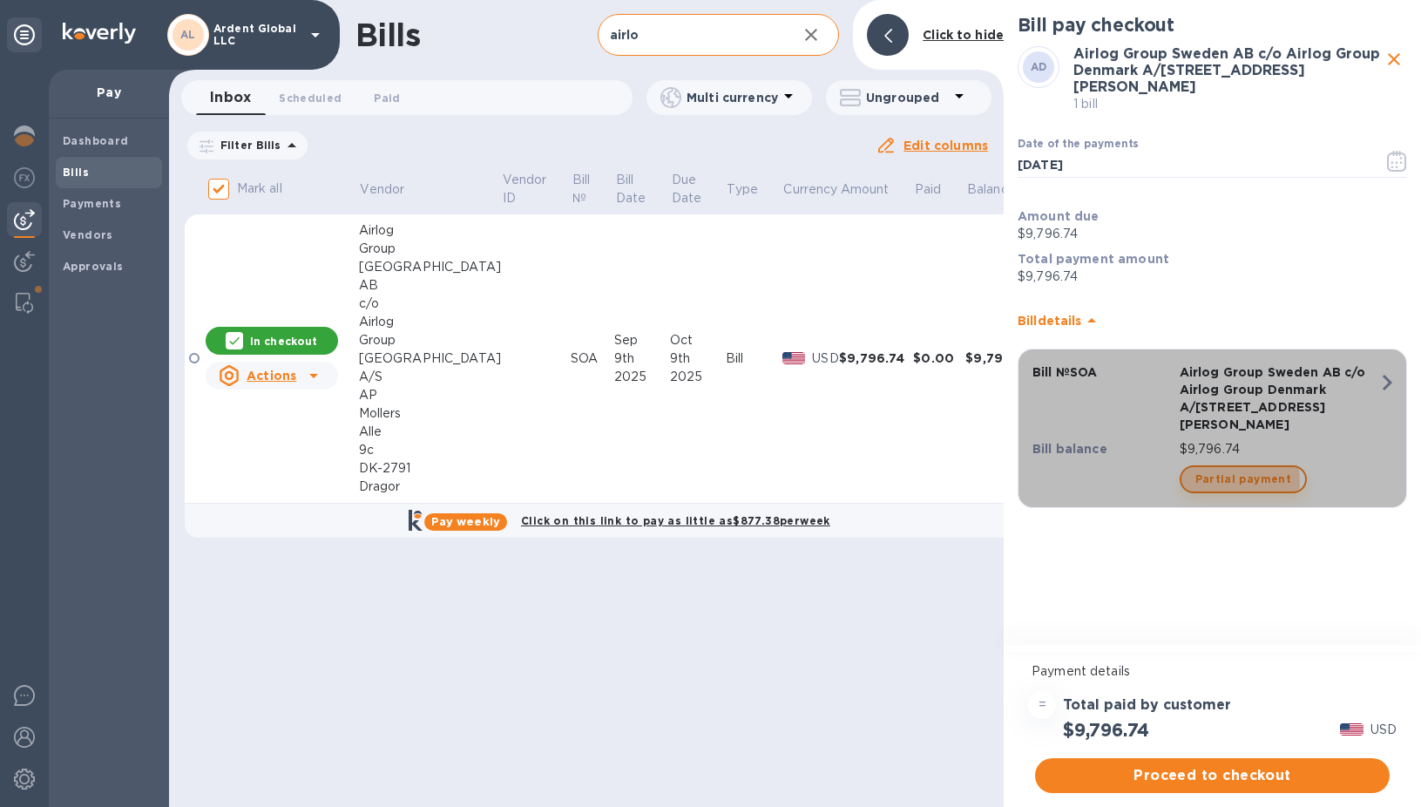
click at [1232, 469] on span "Partial payment" at bounding box center [1244, 479] width 96 height 21
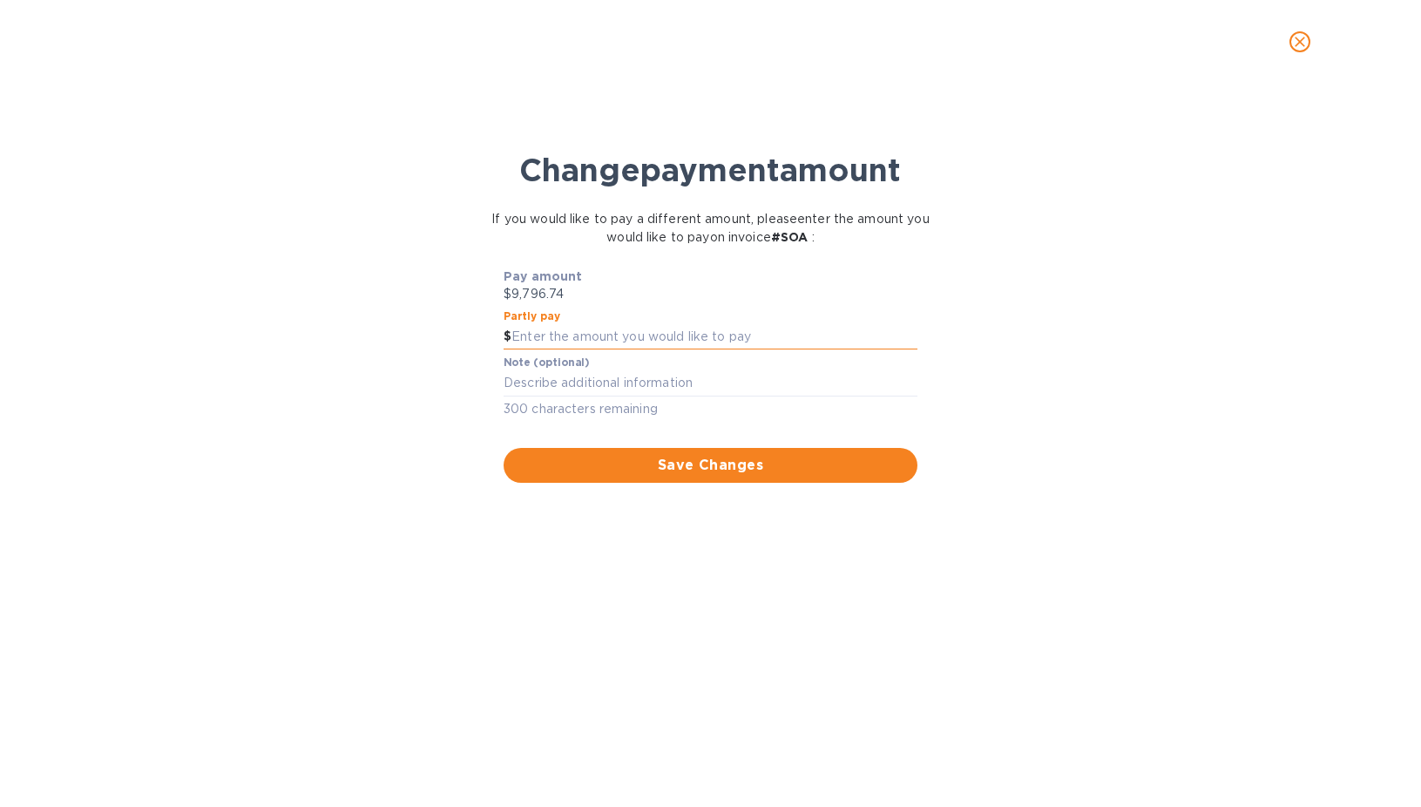
click at [566, 330] on input "text" at bounding box center [715, 337] width 406 height 26
type input "1"
click at [513, 369] on label "Note (optional)" at bounding box center [546, 363] width 85 height 10
click at [576, 390] on textarea at bounding box center [711, 383] width 414 height 15
type textarea "Validating"
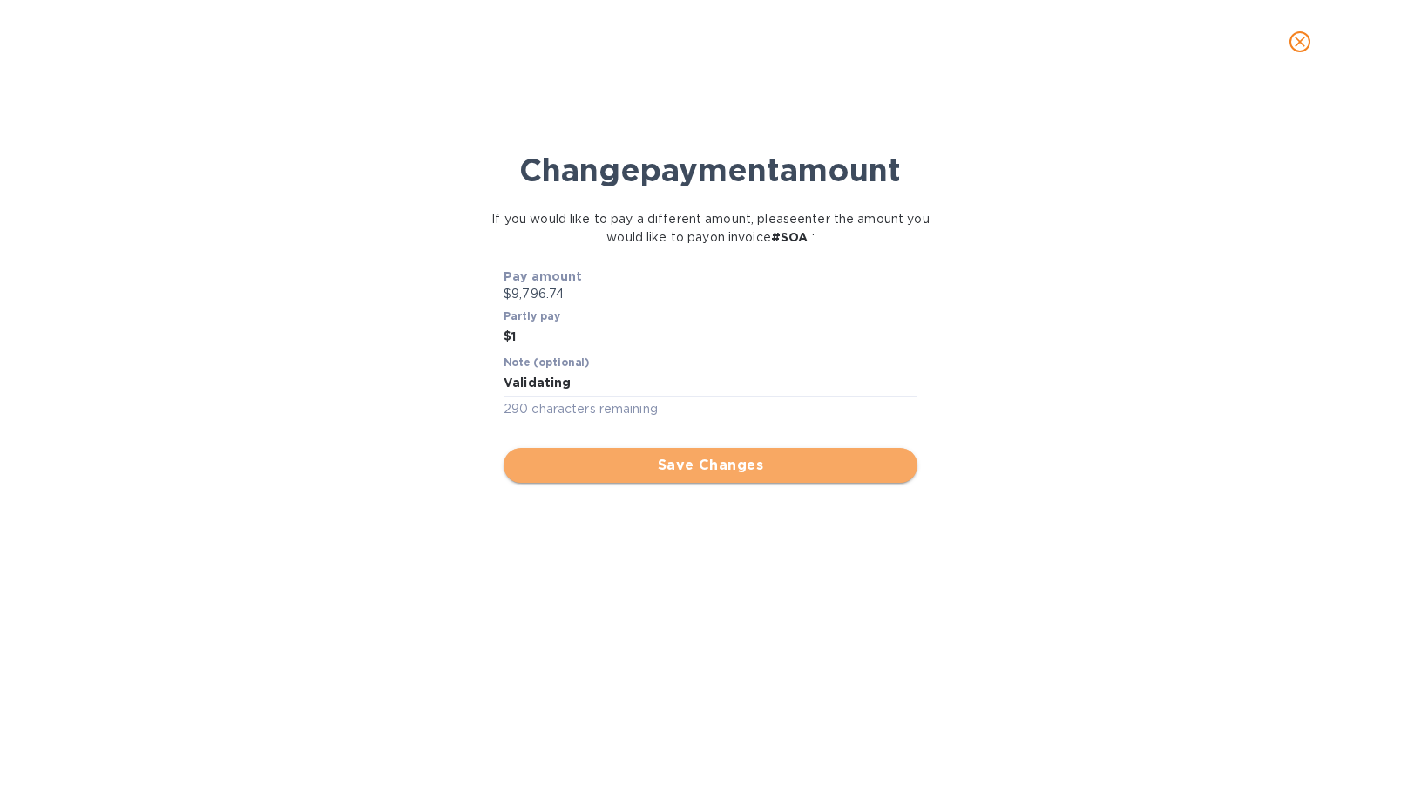
click at [667, 464] on span "Save Changes" at bounding box center [711, 465] width 386 height 21
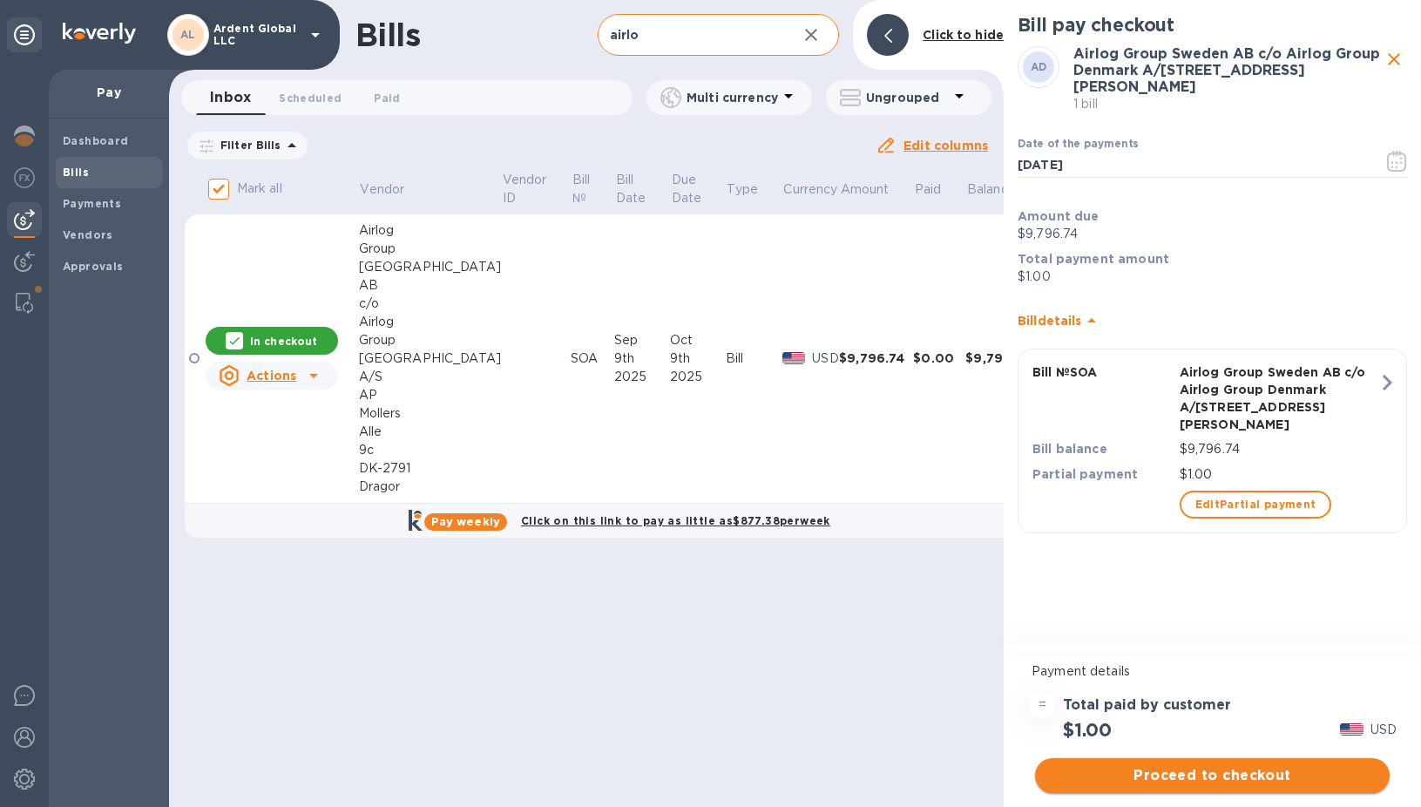
click at [1241, 776] on span "Proceed to checkout" at bounding box center [1212, 775] width 327 height 21
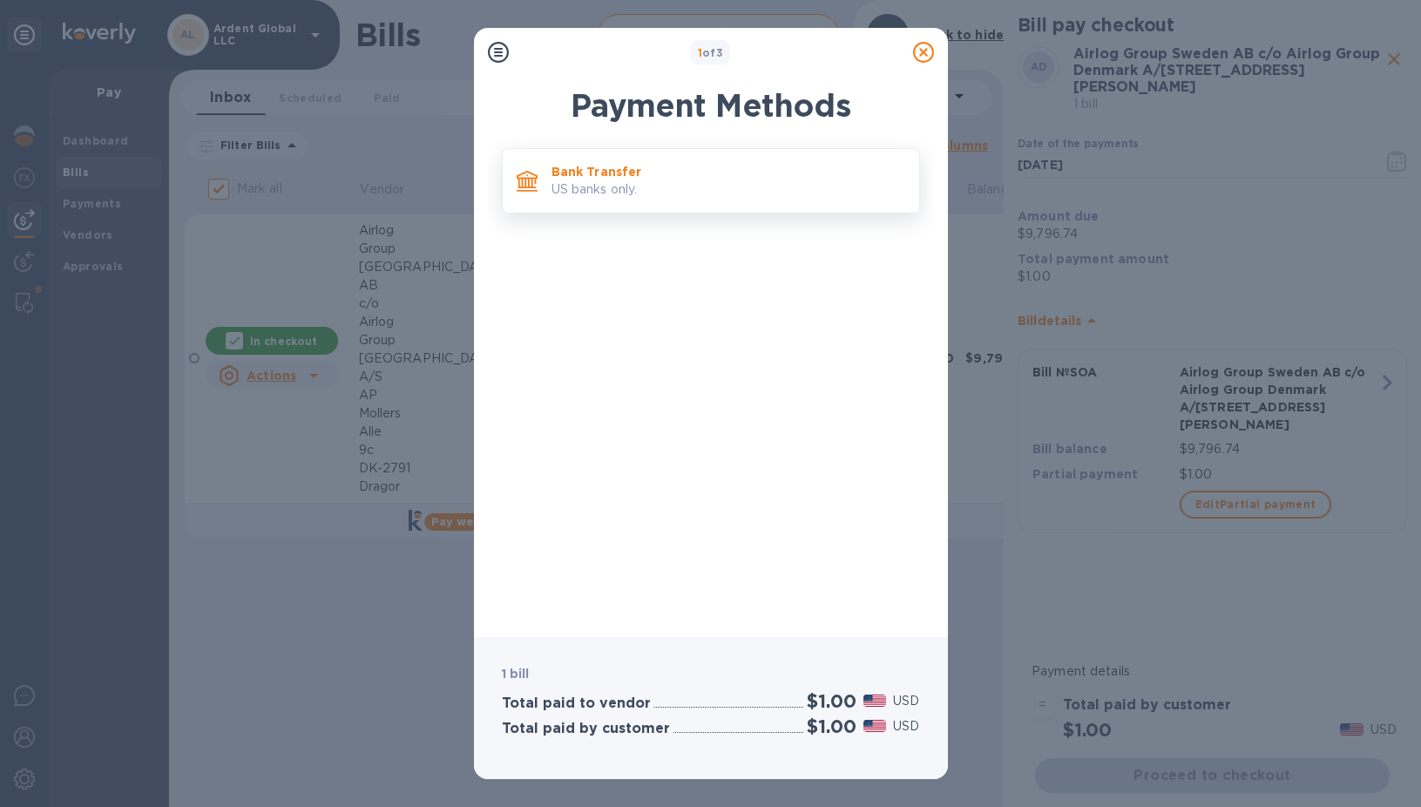
click at [640, 180] on p "US banks only." at bounding box center [729, 189] width 354 height 18
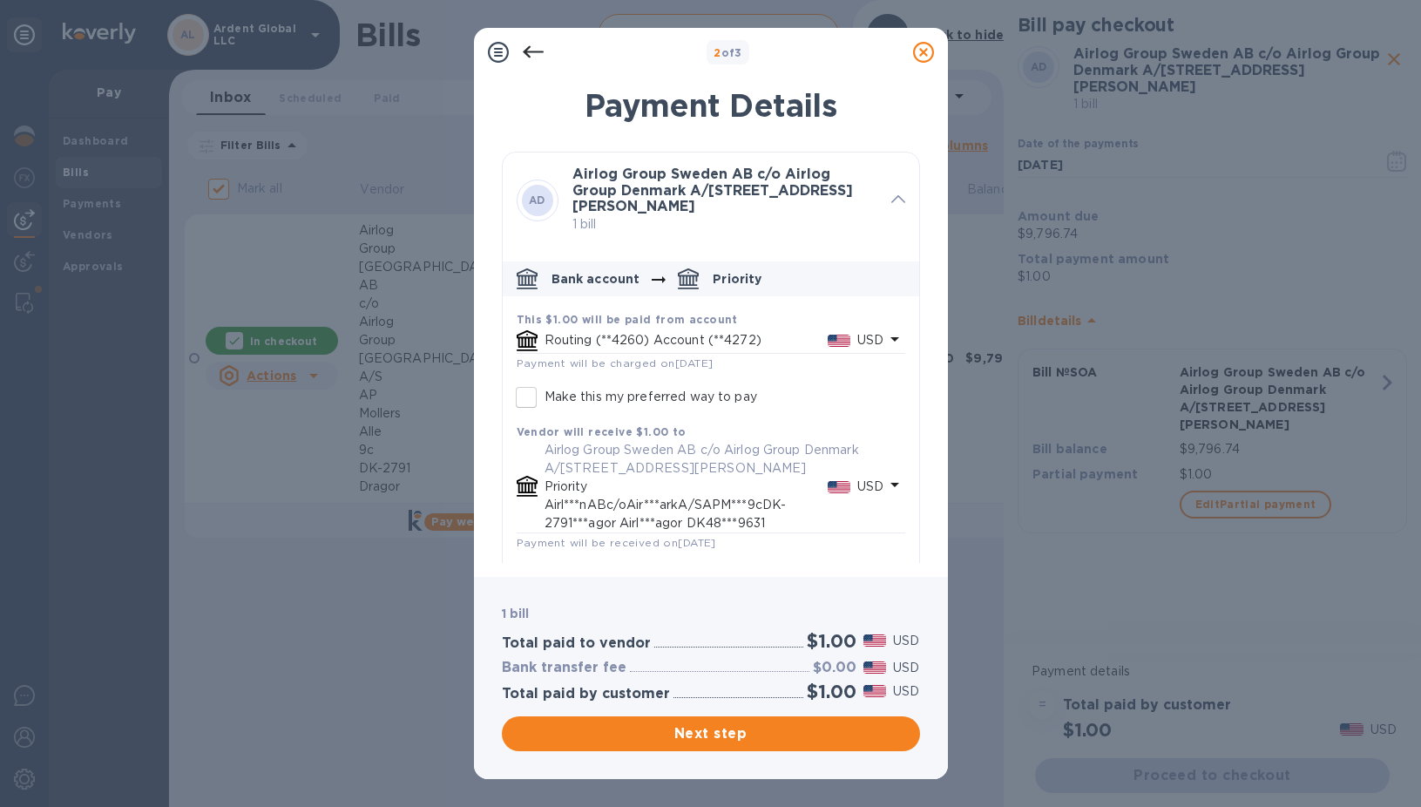
click at [676, 341] on p "Routing (**4260) Account (**4272)" at bounding box center [686, 340] width 283 height 18
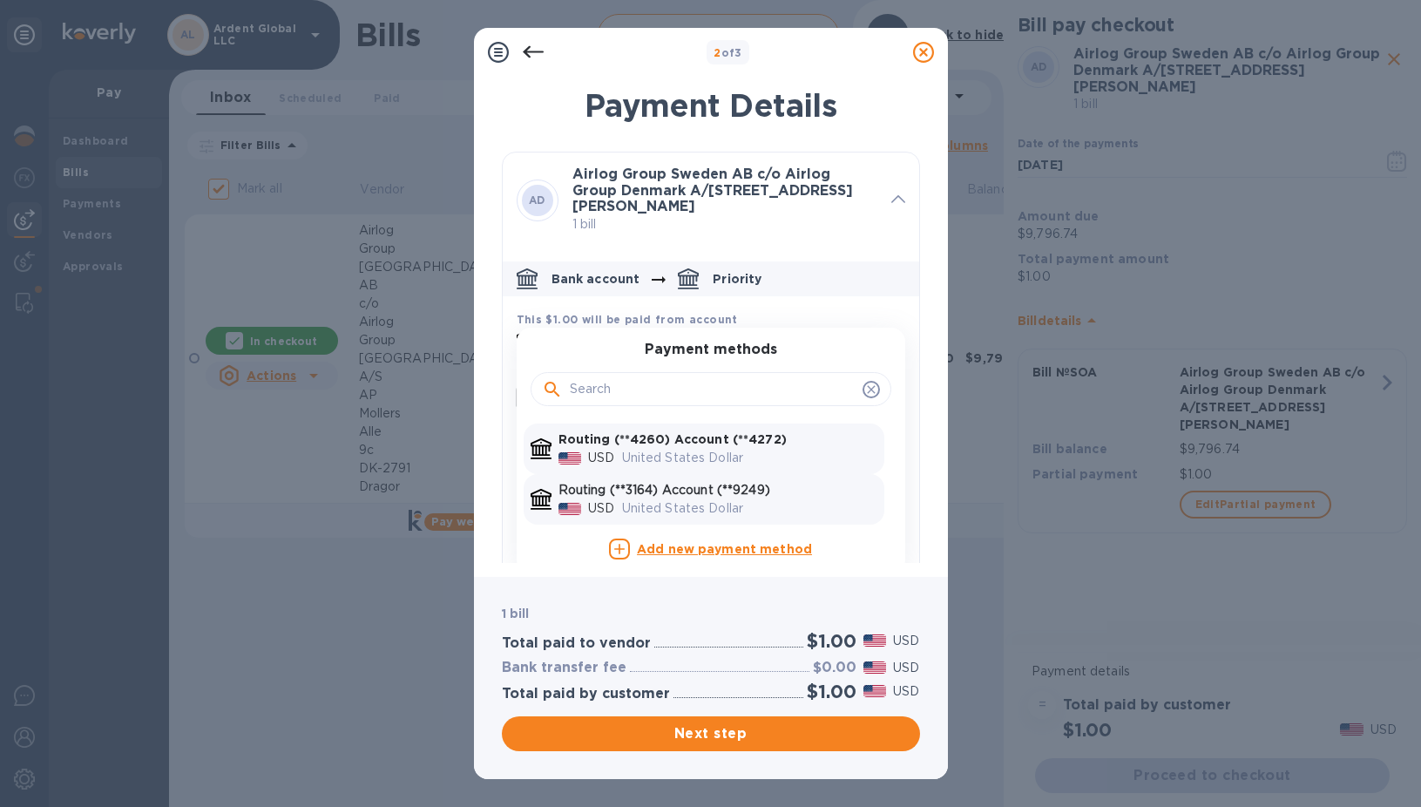
click at [645, 491] on p "Routing (**3164) Account (**9249)" at bounding box center [718, 490] width 319 height 18
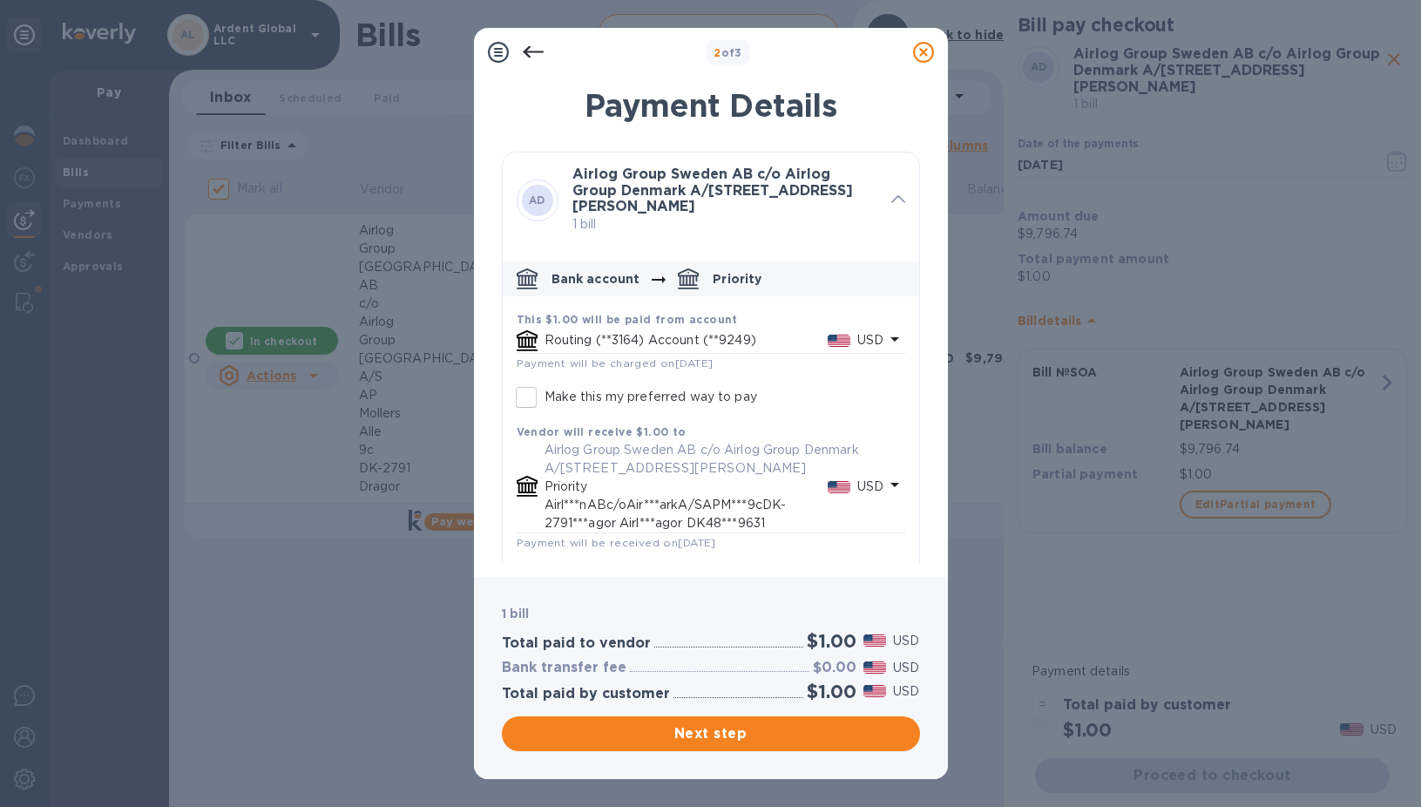
scroll to position [80, 0]
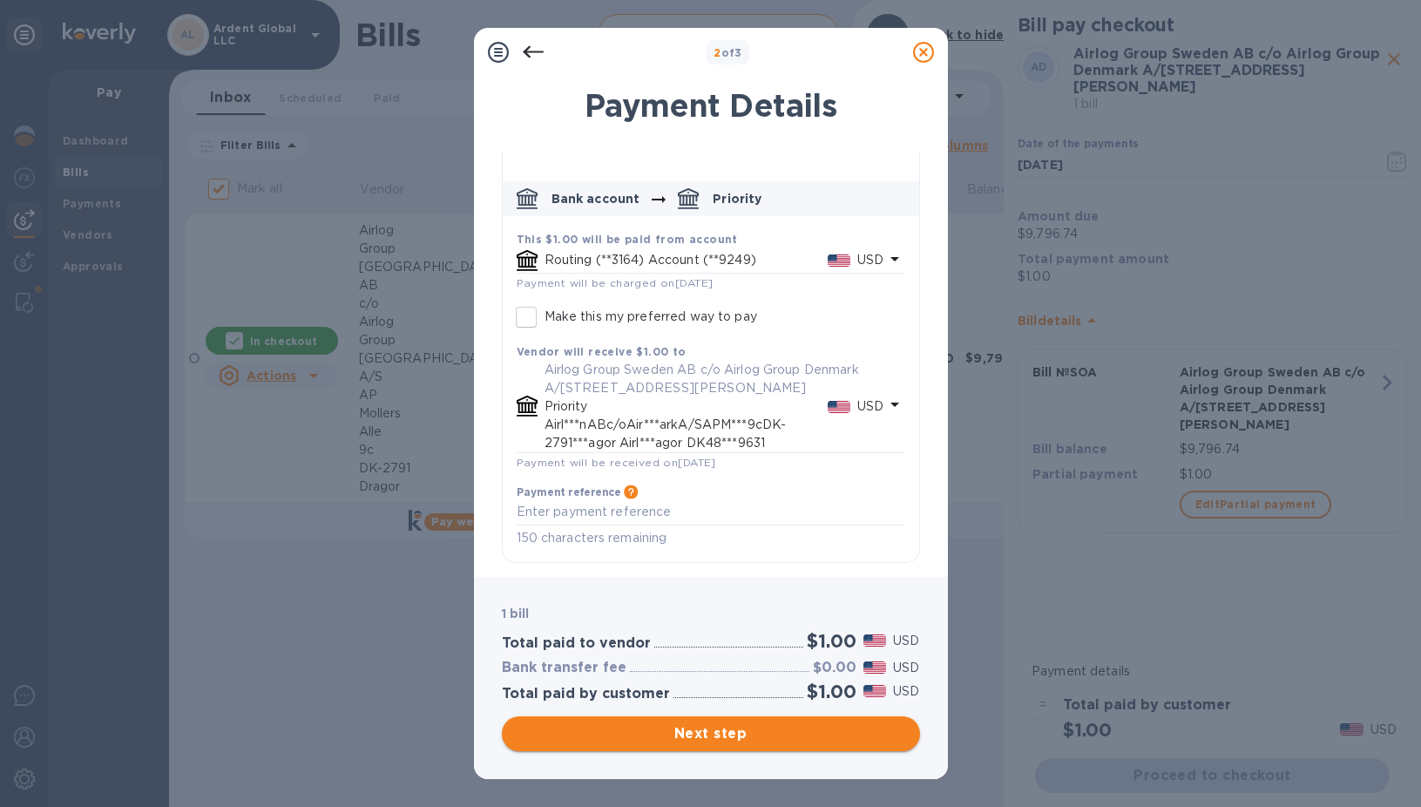
click at [711, 724] on span "Next step" at bounding box center [711, 733] width 390 height 21
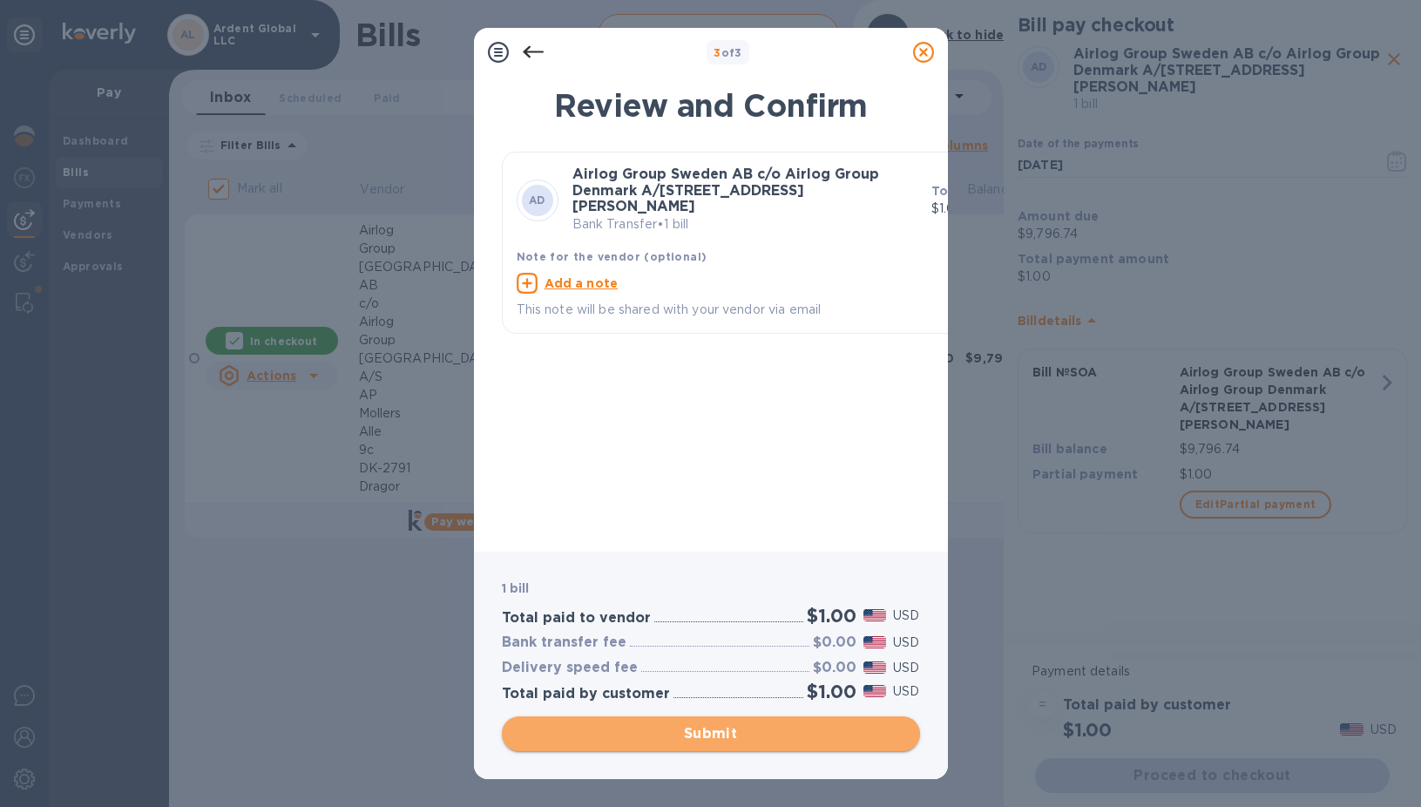
click at [667, 723] on span "Submit" at bounding box center [711, 733] width 390 height 21
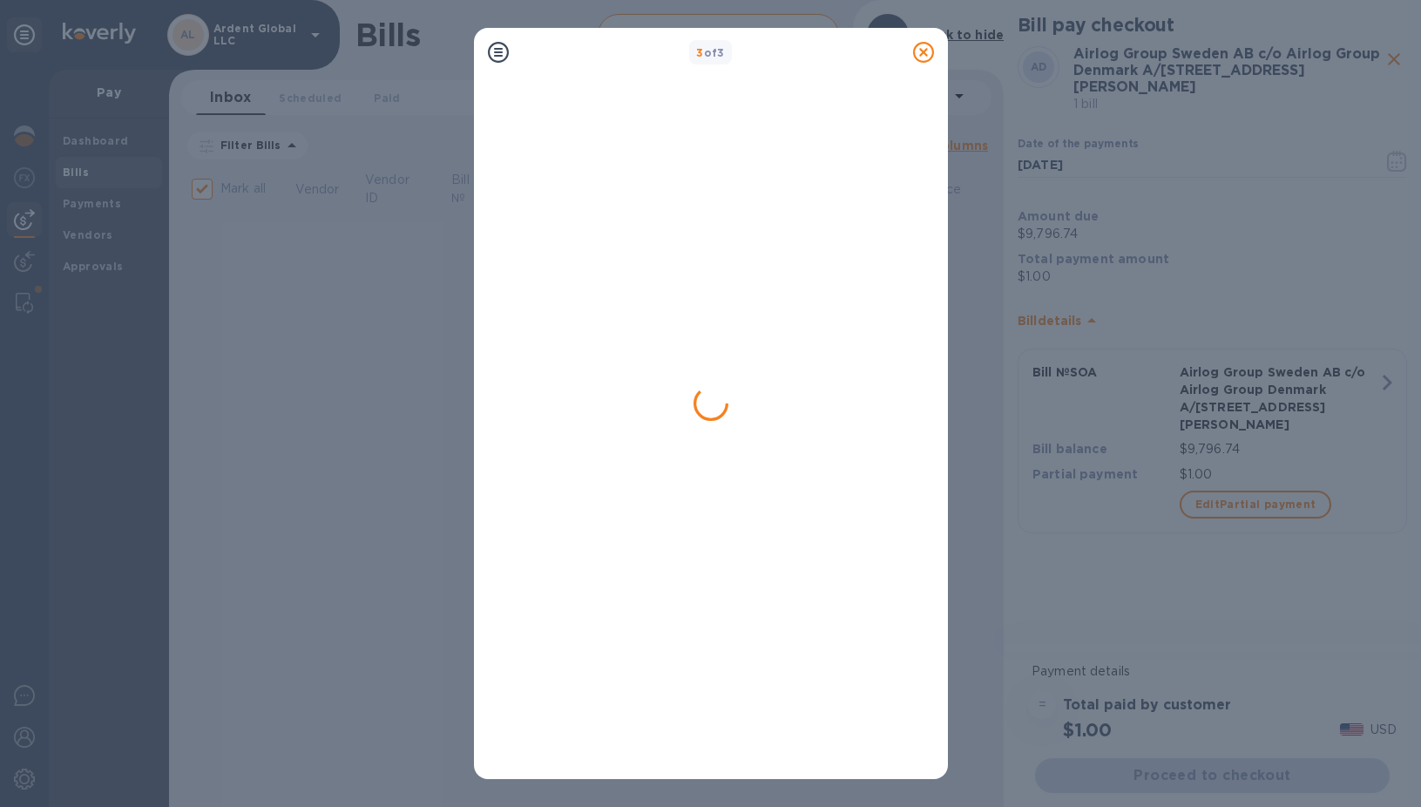
checkbox input "false"
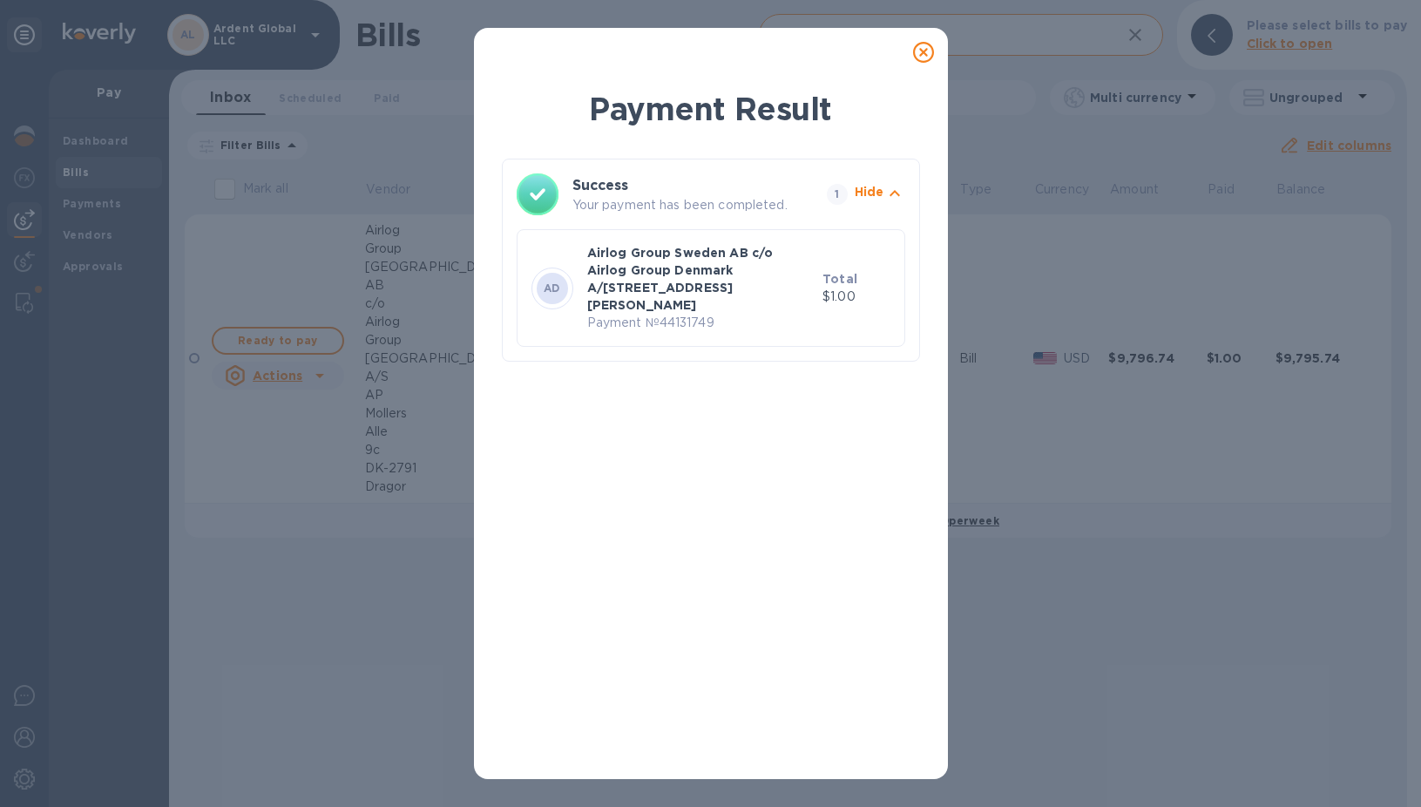
click at [930, 55] on icon at bounding box center [923, 52] width 21 height 21
